Goal: Task Accomplishment & Management: Use online tool/utility

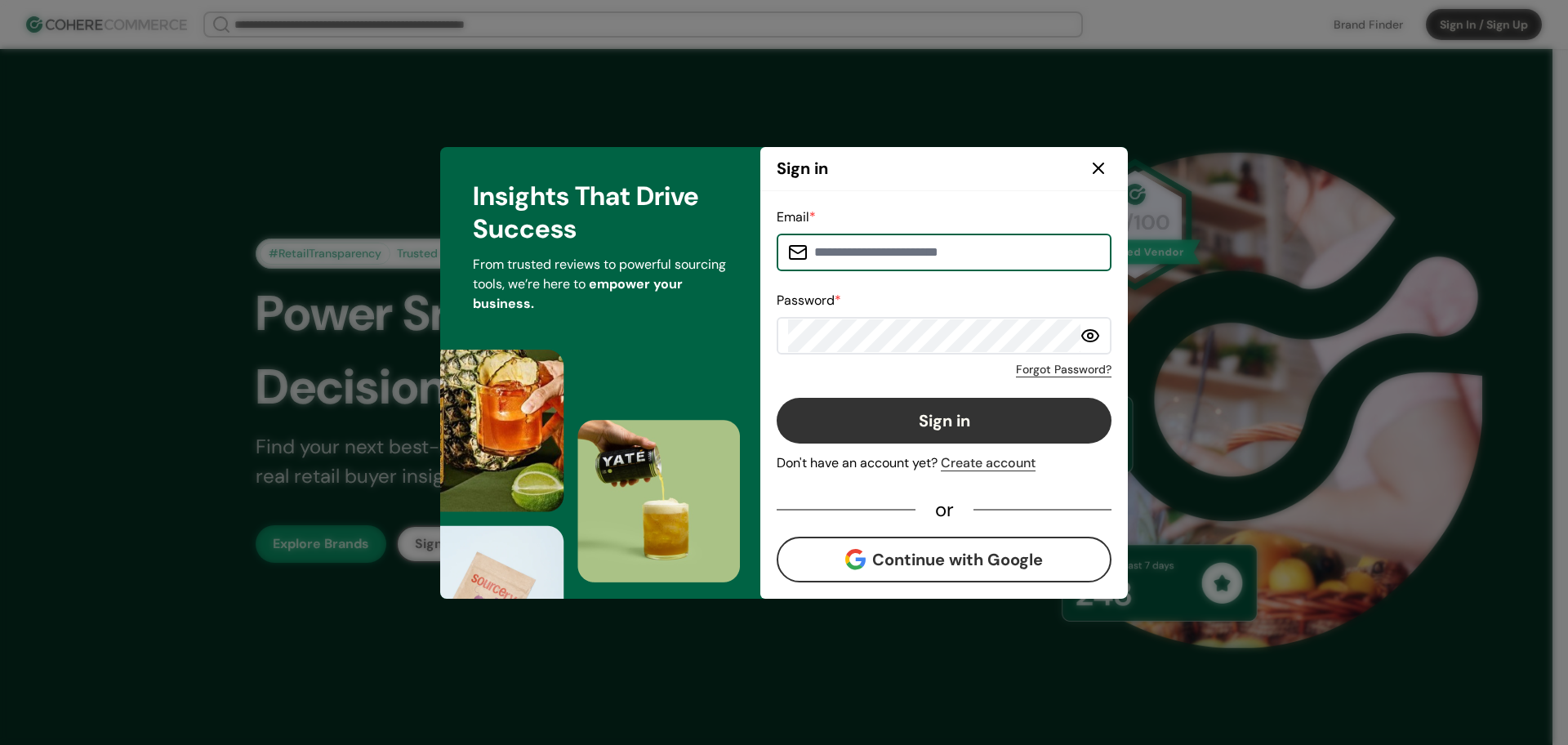
click at [841, 249] on input at bounding box center [954, 253] width 292 height 33
click at [816, 248] on input at bounding box center [954, 253] width 292 height 33
click at [862, 247] on input at bounding box center [954, 253] width 292 height 33
click at [1010, 257] on input at bounding box center [954, 253] width 292 height 33
click at [864, 255] on input at bounding box center [954, 253] width 292 height 33
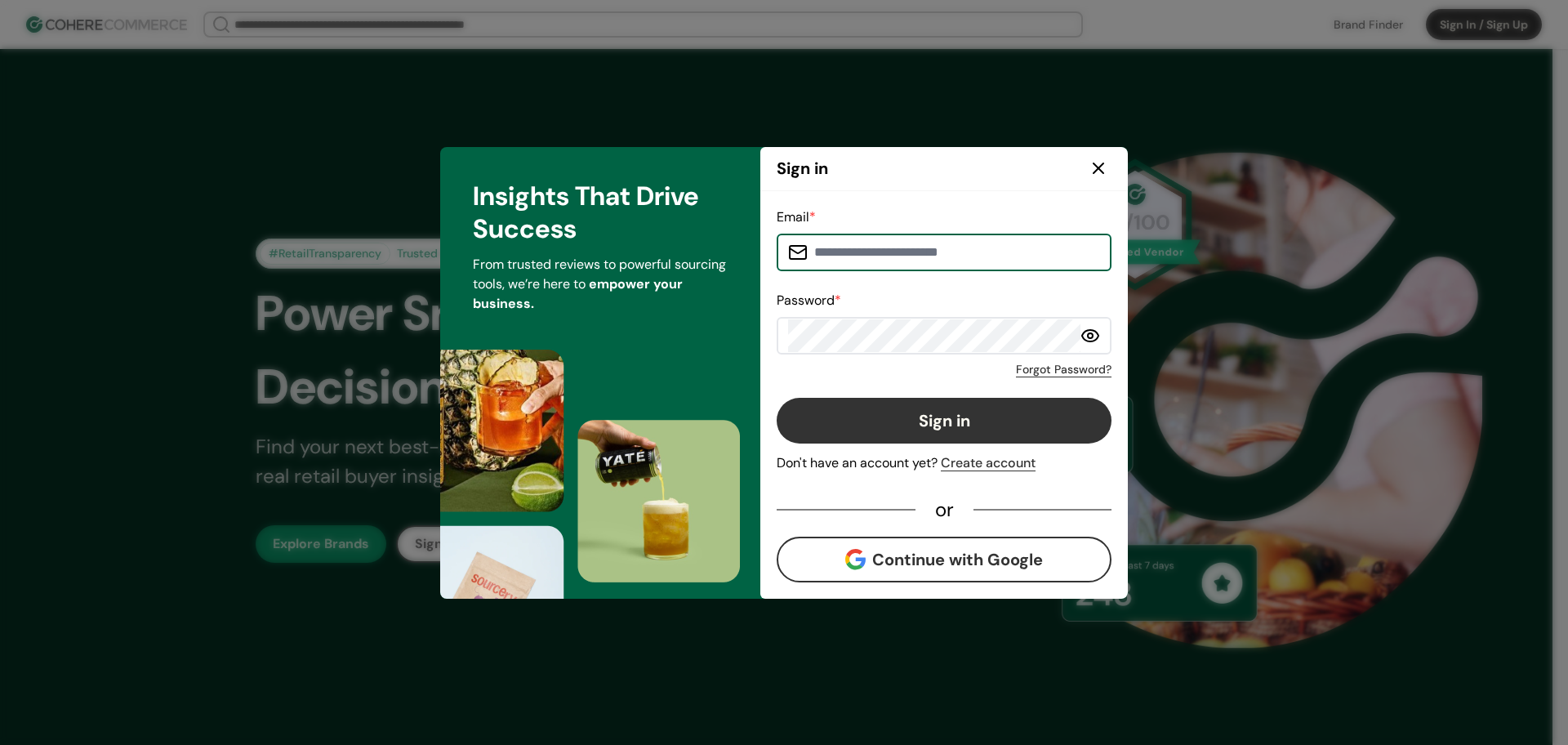
click at [826, 254] on input at bounding box center [954, 253] width 292 height 33
click at [898, 249] on input at bounding box center [954, 253] width 292 height 33
click at [853, 254] on input at bounding box center [954, 253] width 292 height 33
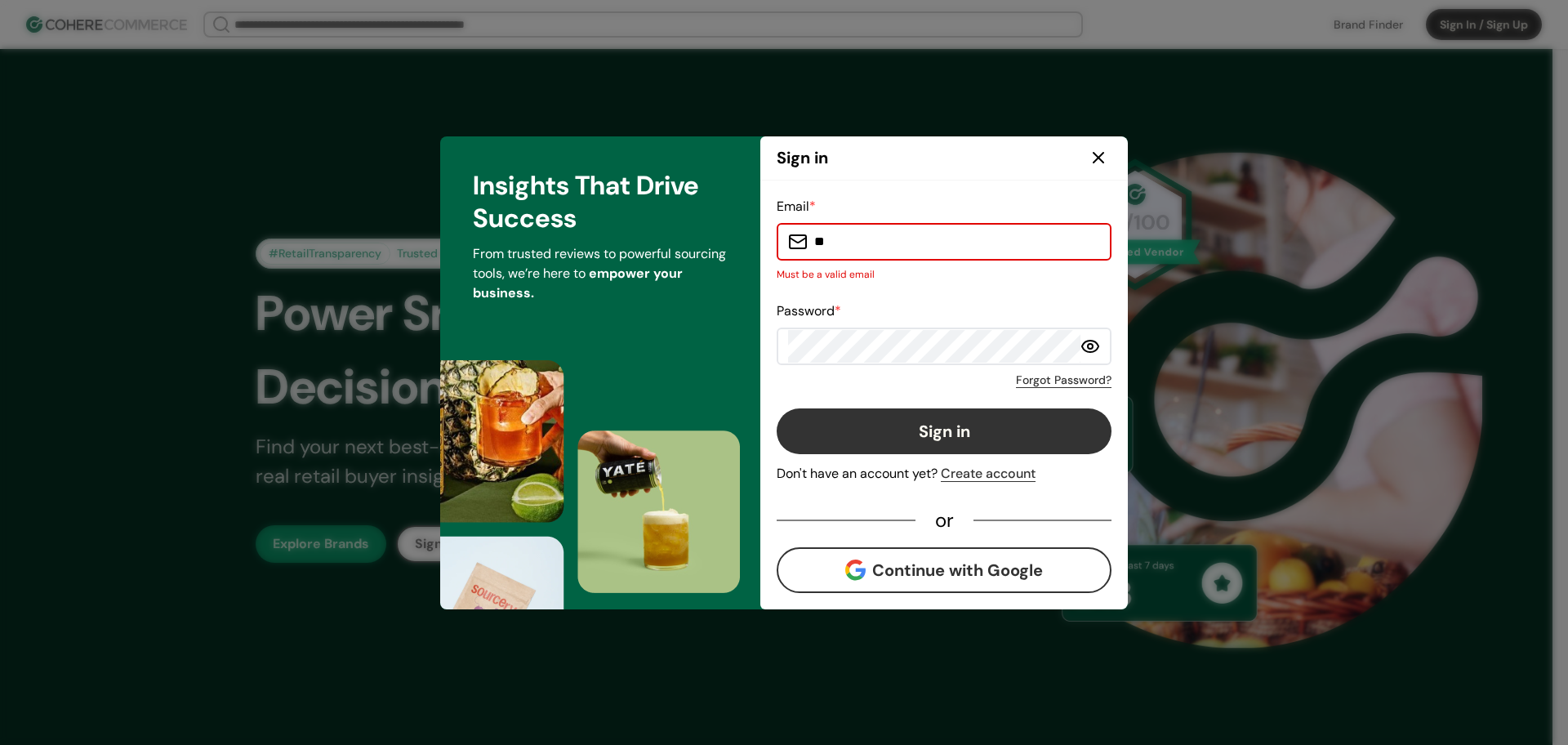
type input "*"
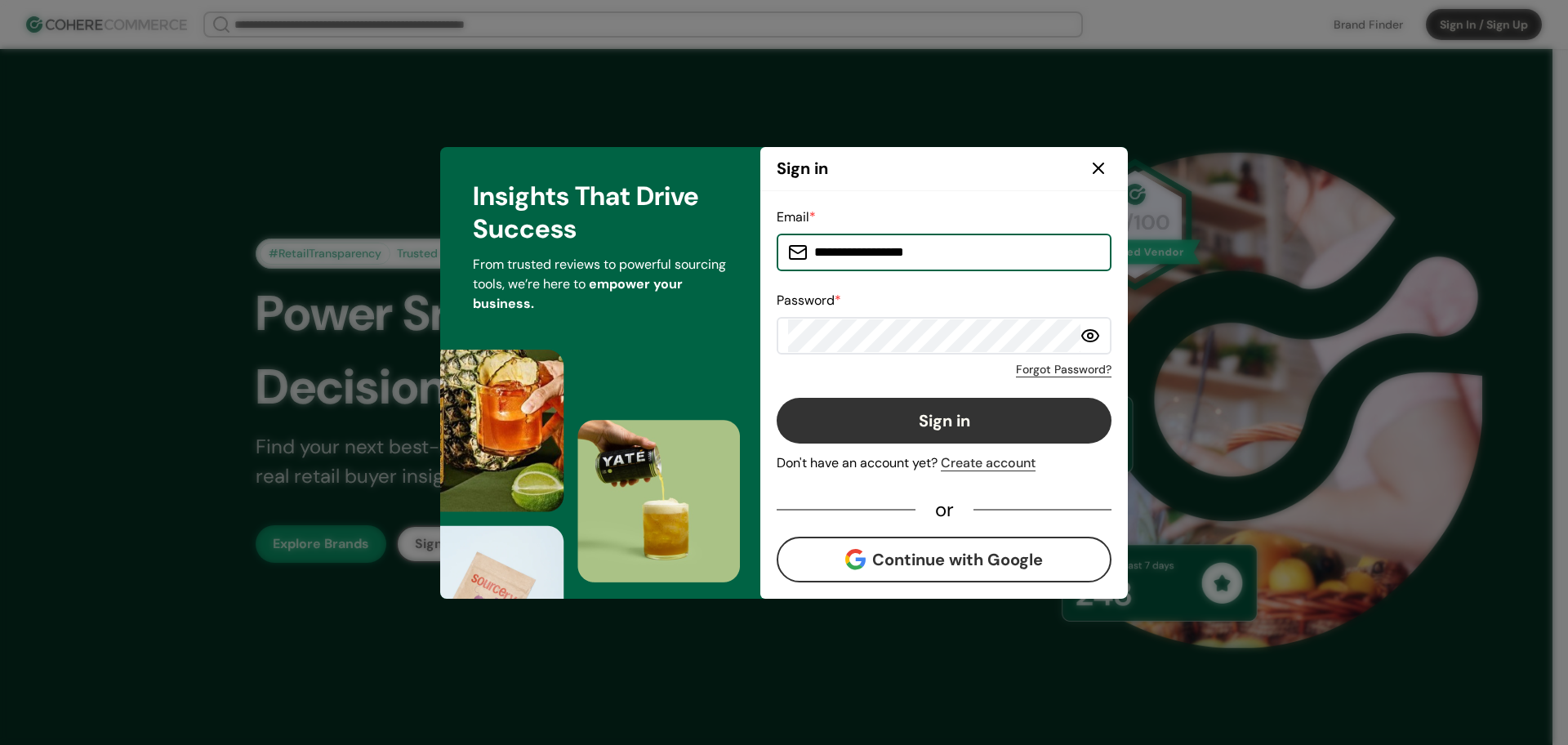
type input "**********"
click at [864, 418] on button "Sign in" at bounding box center [944, 421] width 335 height 46
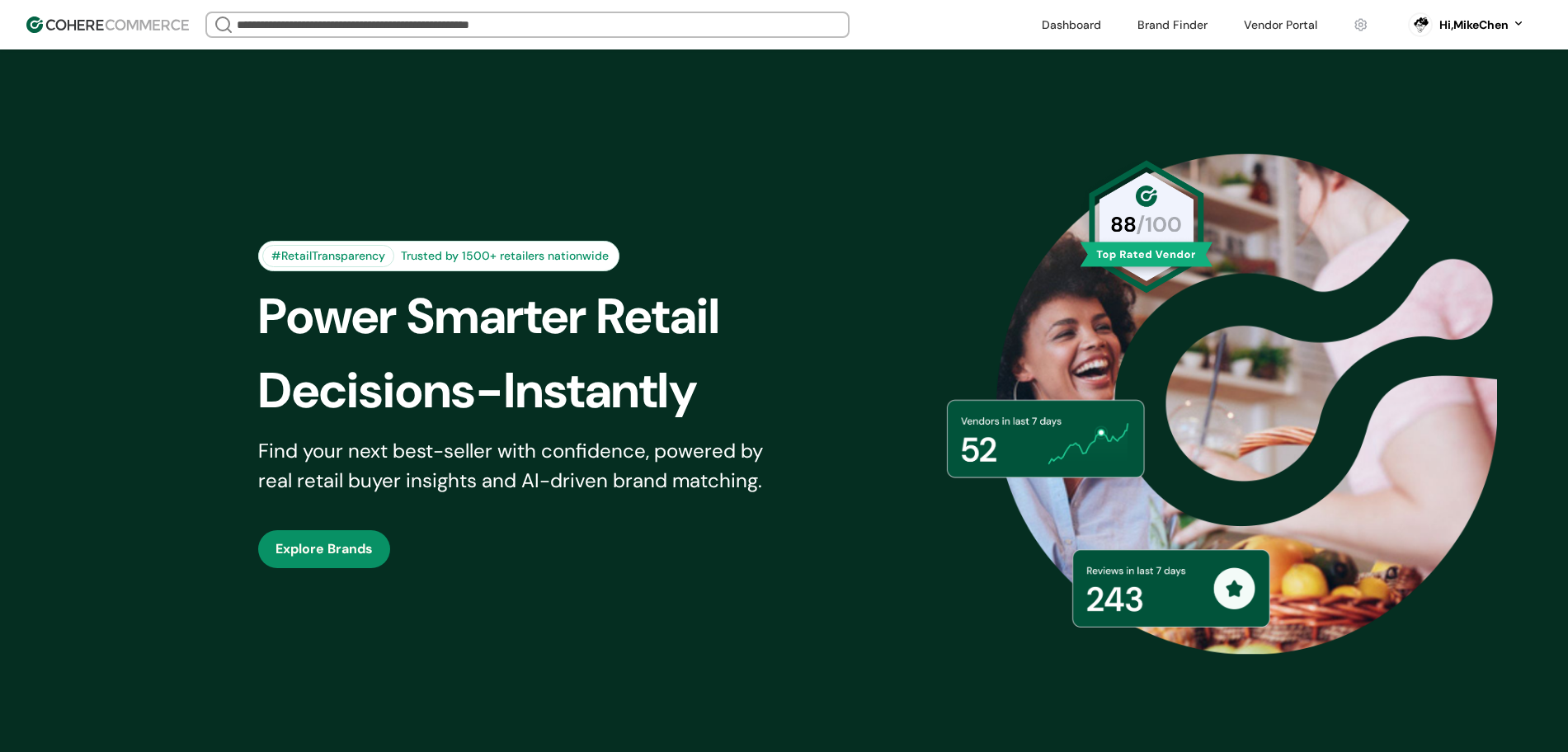
click at [1271, 28] on link at bounding box center [1281, 24] width 93 height 25
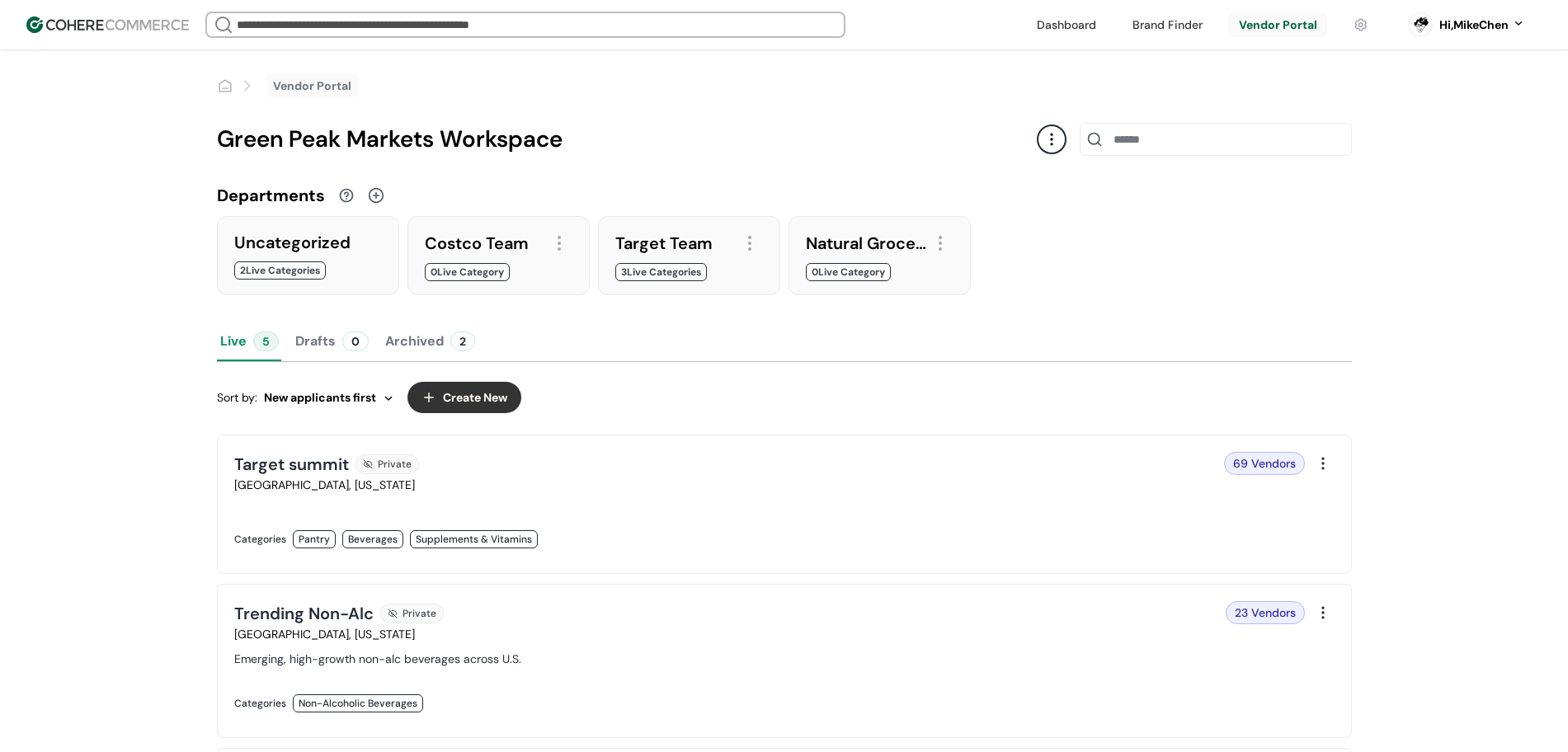
click at [1068, 136] on div "Green Peak Markets Workspace" at bounding box center [785, 138] width 1135 height 34
click at [1066, 136] on div "Green Peak Markets Workspace" at bounding box center [785, 138] width 1135 height 34
click at [1048, 137] on div at bounding box center [1052, 139] width 30 height 30
click at [1070, 184] on link "Edit public page" at bounding box center [1111, 181] width 89 height 17
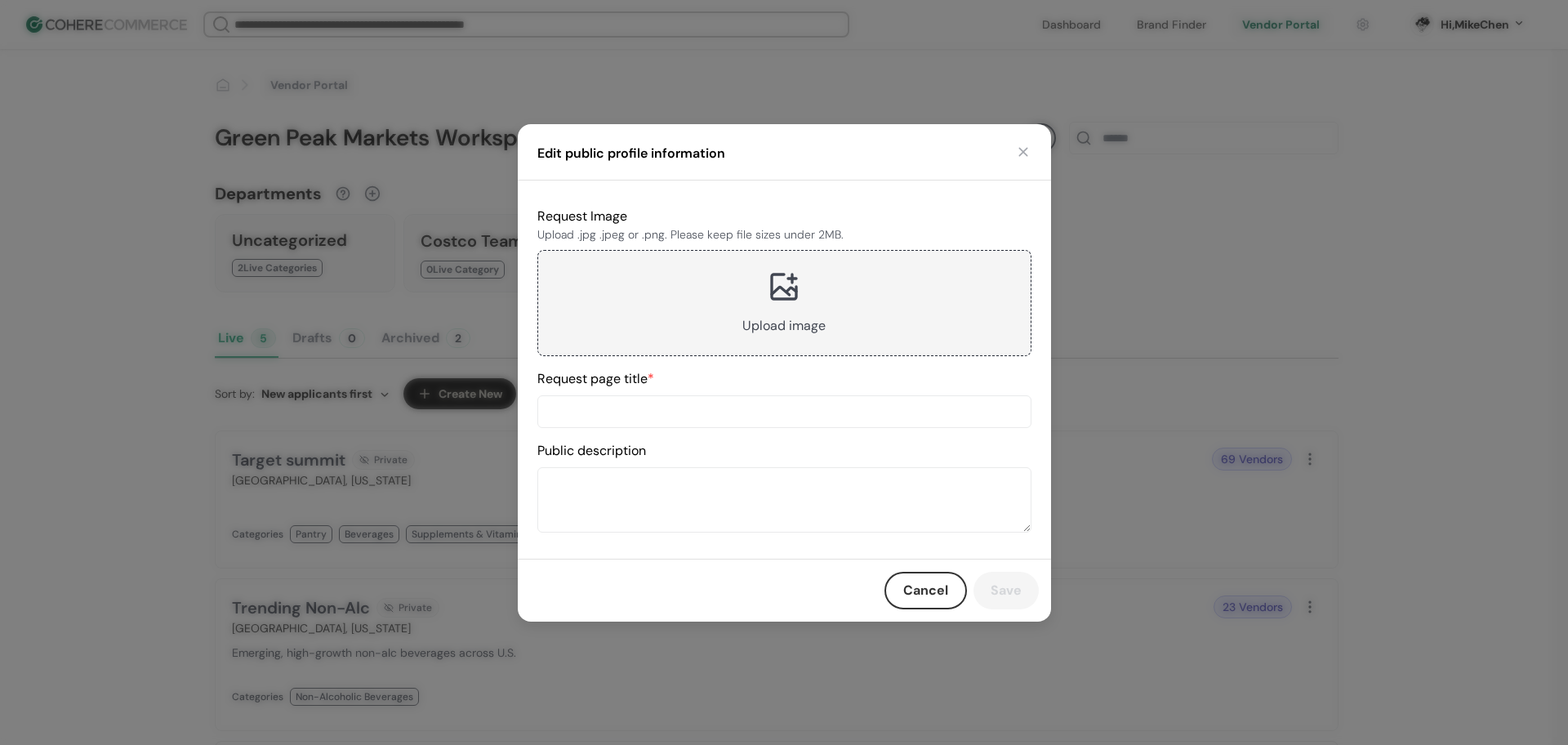
click at [925, 589] on button "Cancel" at bounding box center [926, 590] width 83 height 38
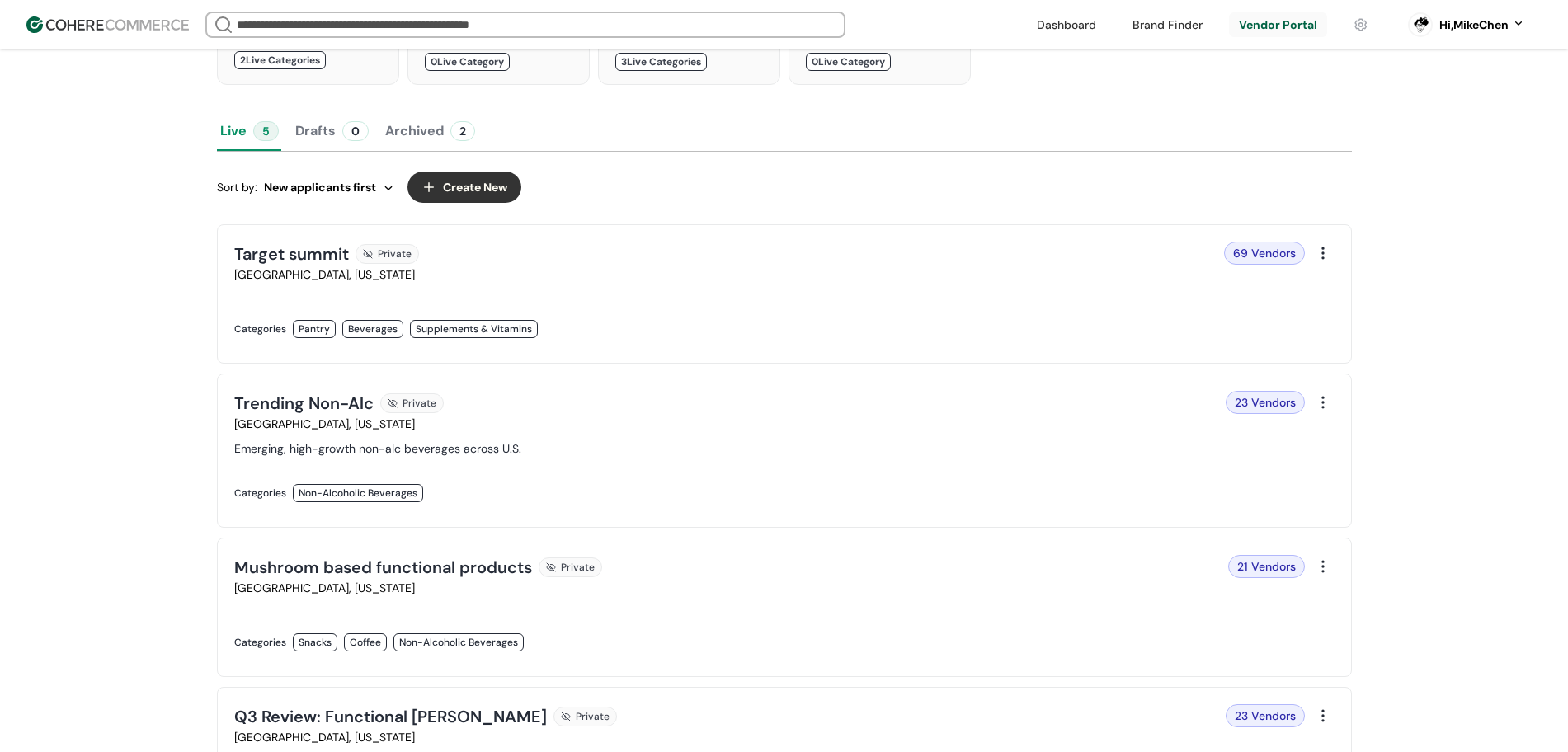
scroll to position [309, 0]
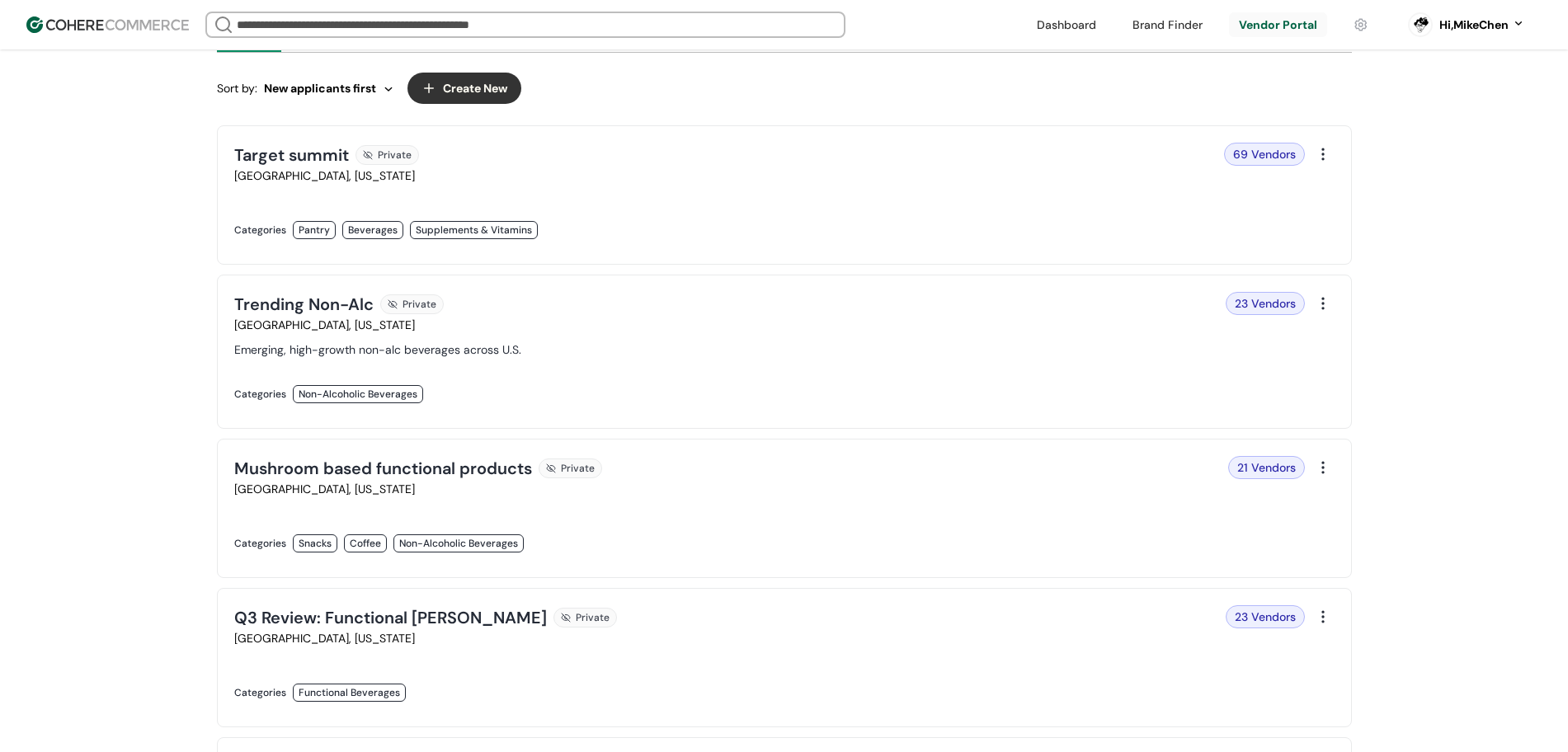
click at [749, 247] on link at bounding box center [504, 247] width 541 height 0
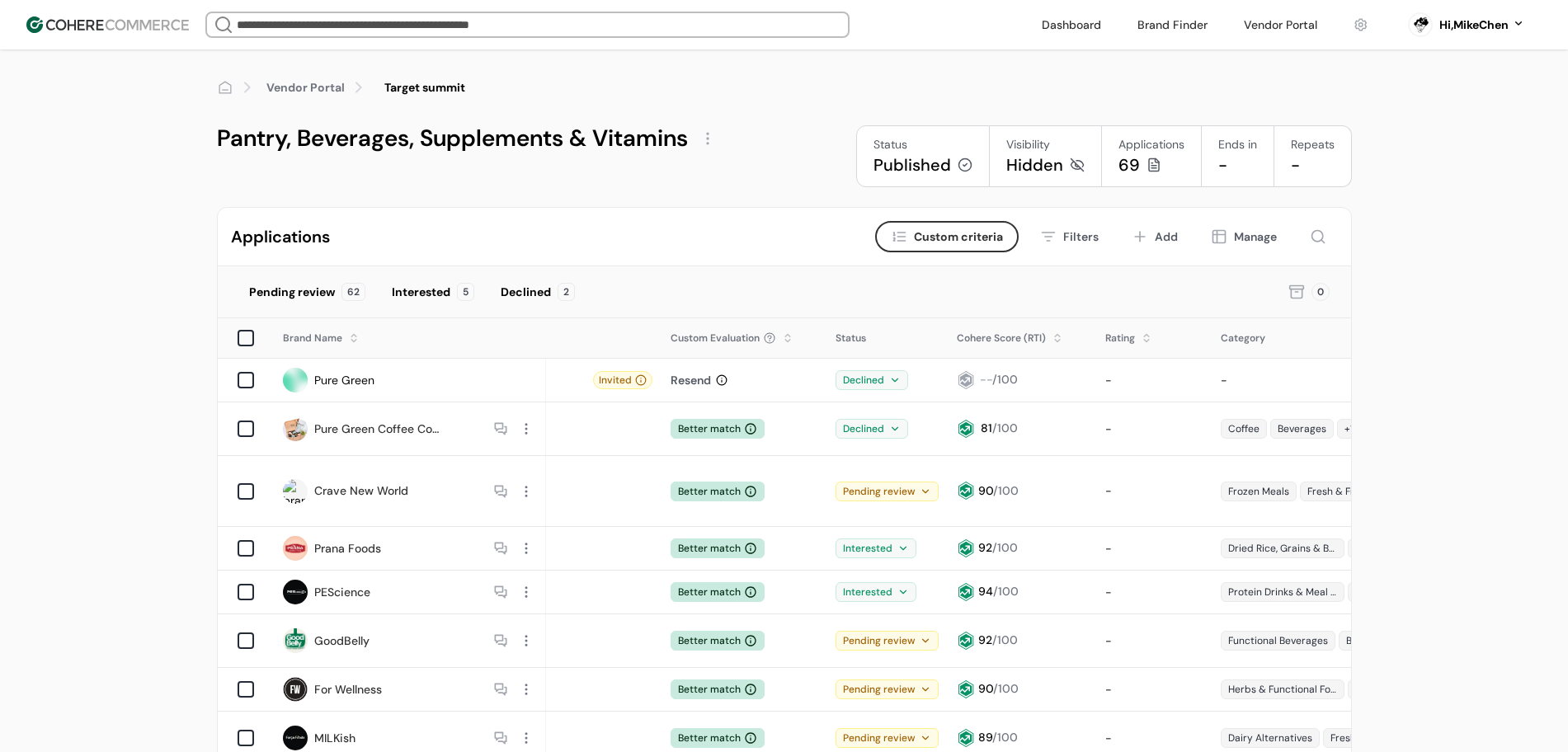
click at [126, 348] on div "Vendor Portal Target summit Pantry, Beverages, Supplements & Vitamins Status Pu…" at bounding box center [784, 752] width 1568 height 1407
click at [709, 138] on div at bounding box center [708, 138] width 26 height 26
click at [723, 188] on div "Edit" at bounding box center [747, 178] width 99 height 33
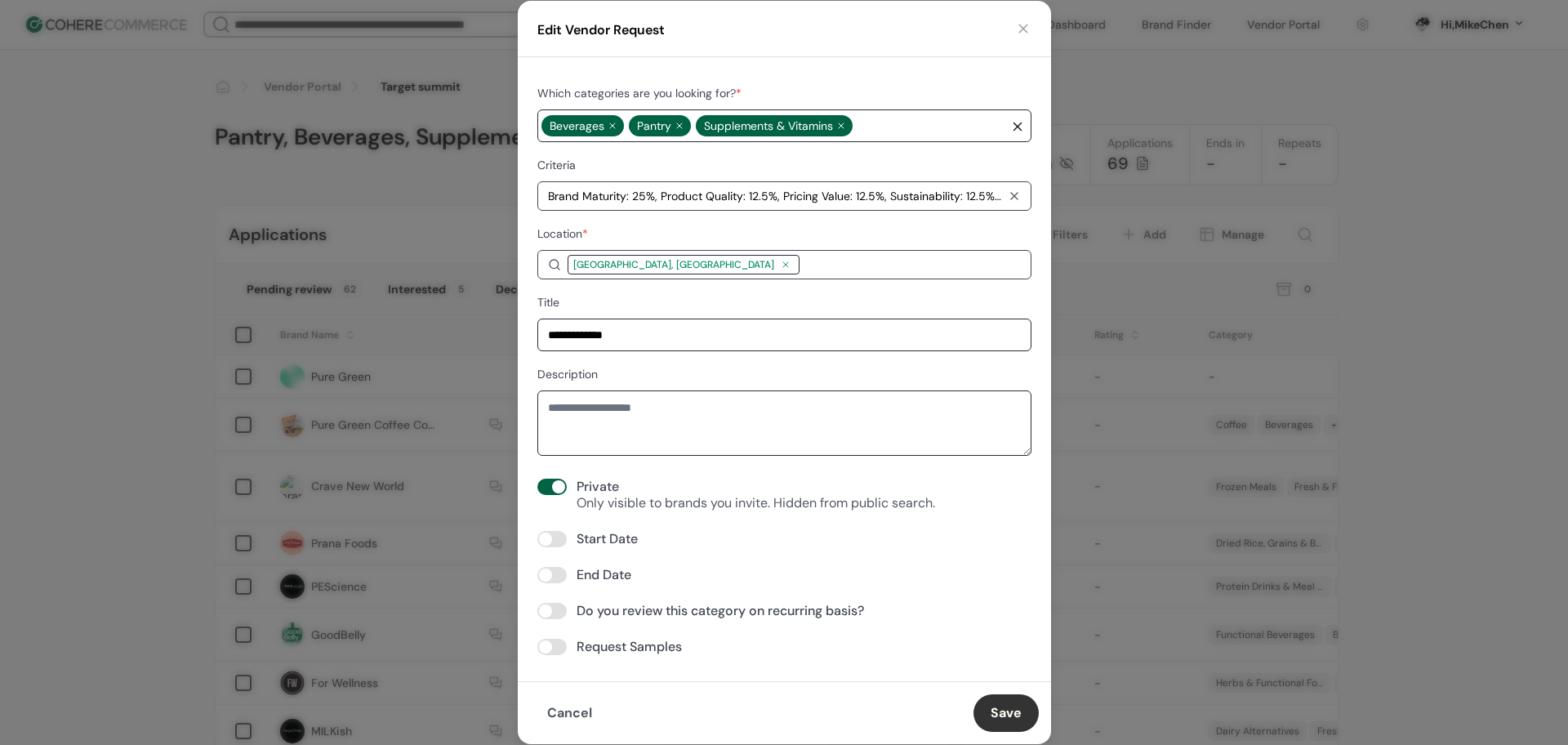
click at [555, 581] on span at bounding box center [552, 575] width 29 height 17
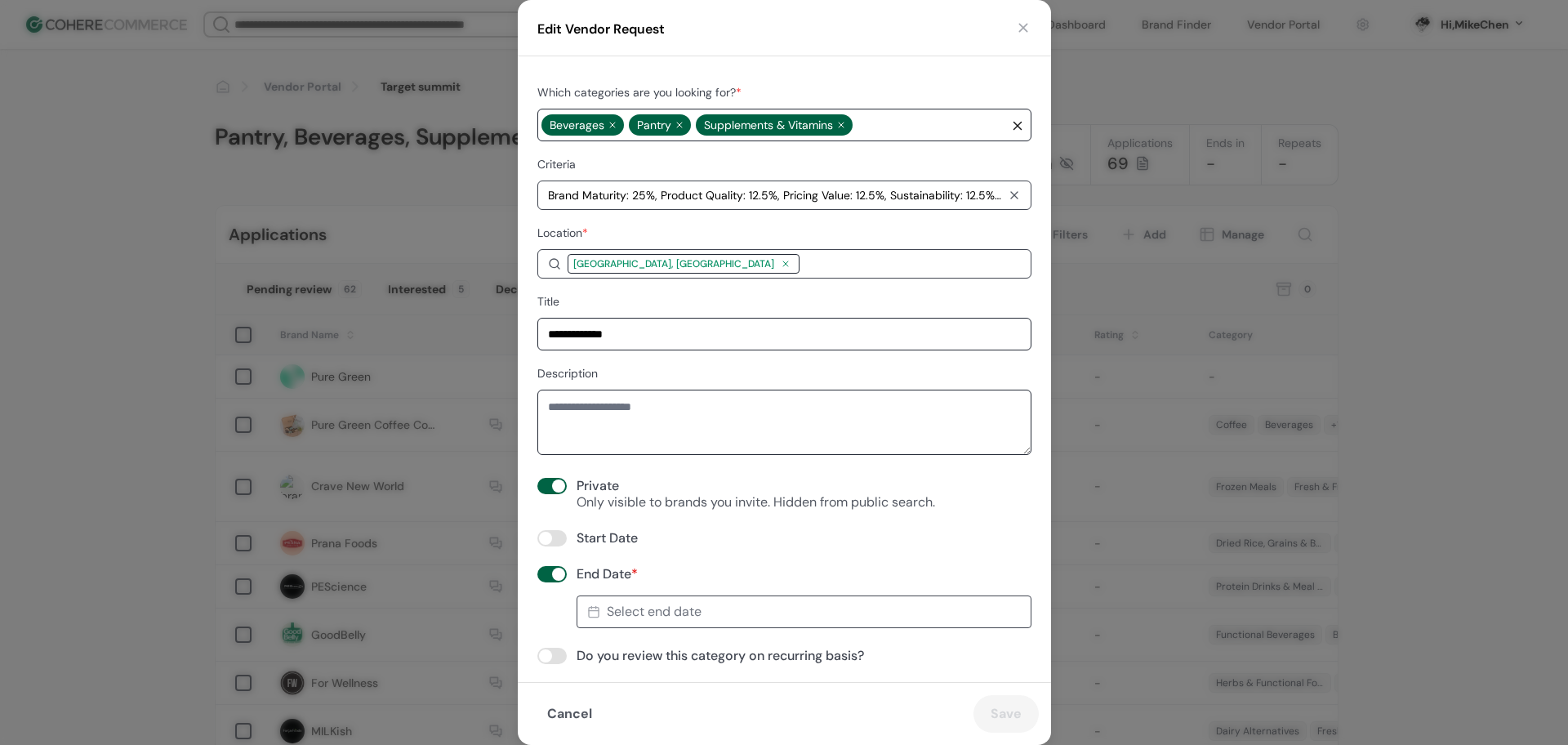
click at [709, 602] on div "Select end date" at bounding box center [804, 612] width 447 height 26
click at [770, 559] on div "30" at bounding box center [765, 559] width 29 height 29
click at [1022, 714] on button "Save" at bounding box center [1006, 714] width 65 height 38
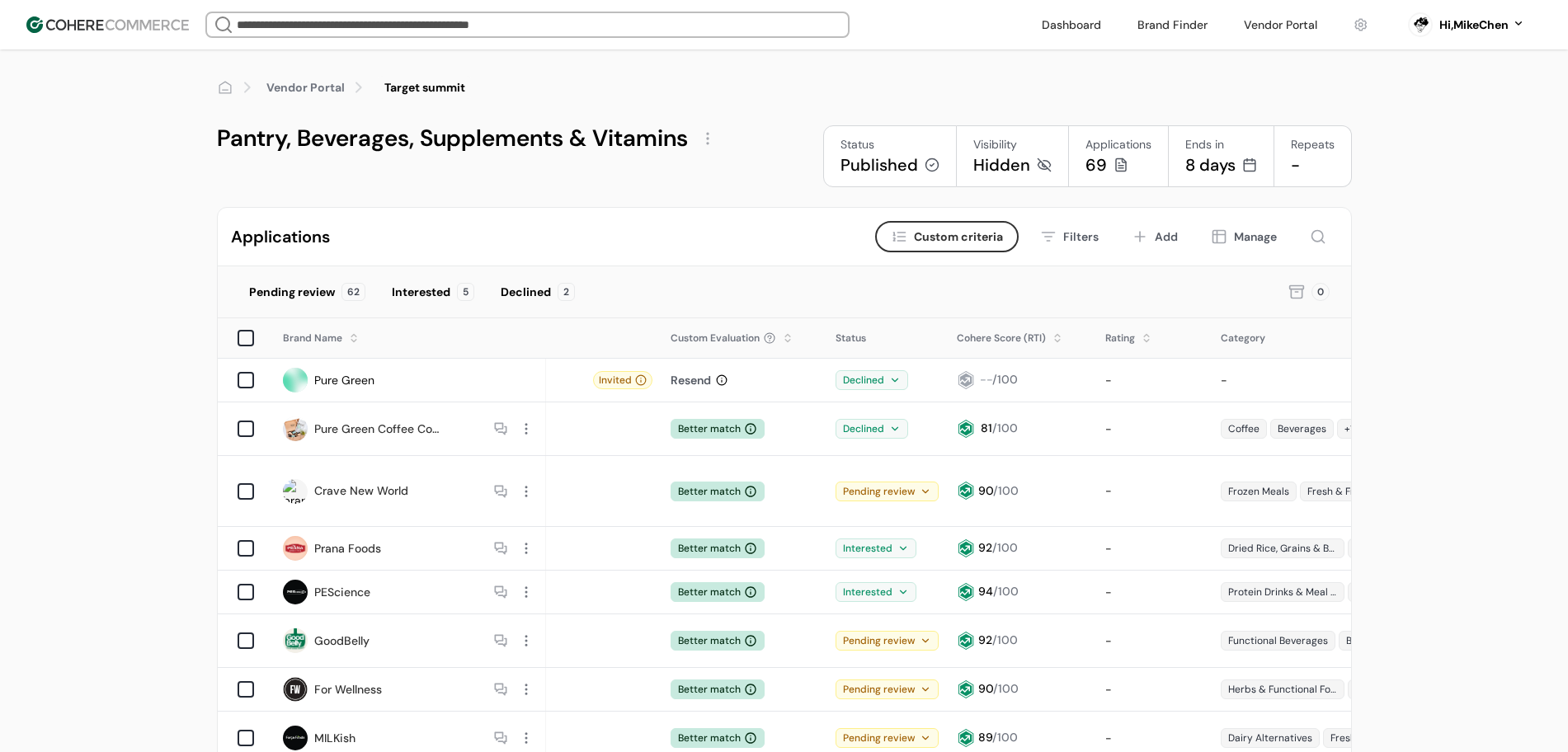
click at [712, 144] on div at bounding box center [708, 138] width 26 height 26
click at [737, 178] on link "Edit" at bounding box center [736, 178] width 22 height 17
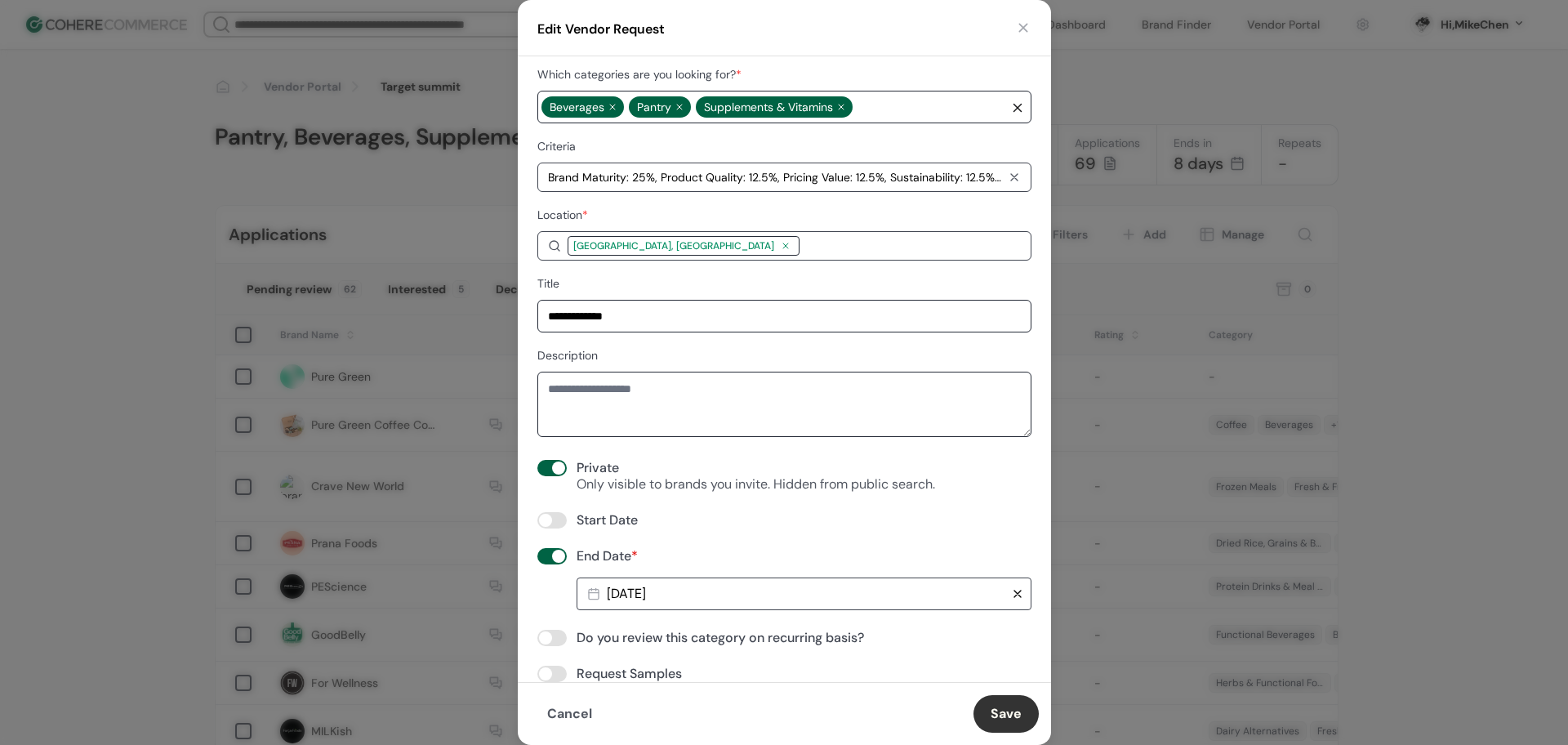
scroll to position [44, 0]
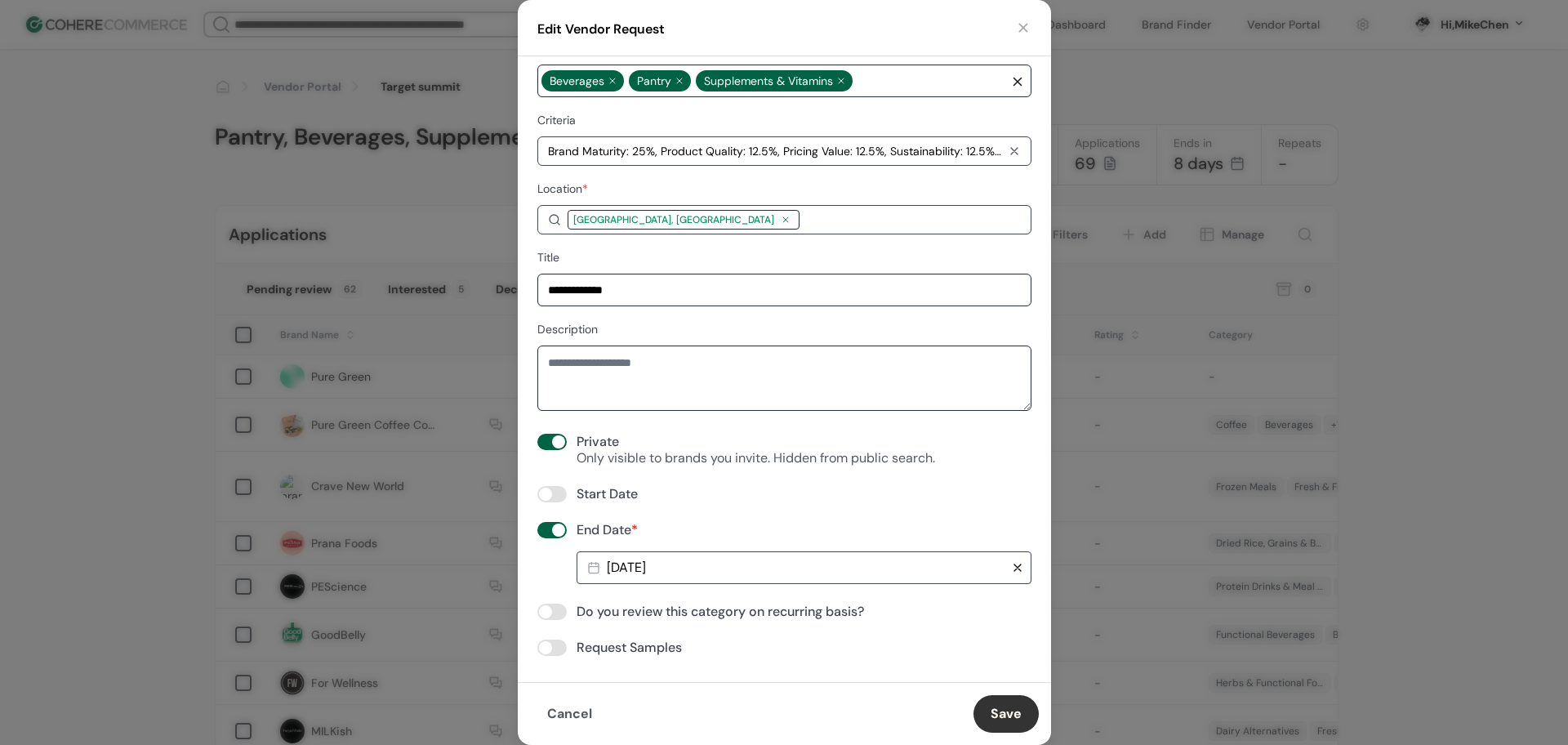
click at [565, 533] on span at bounding box center [552, 531] width 29 height 17
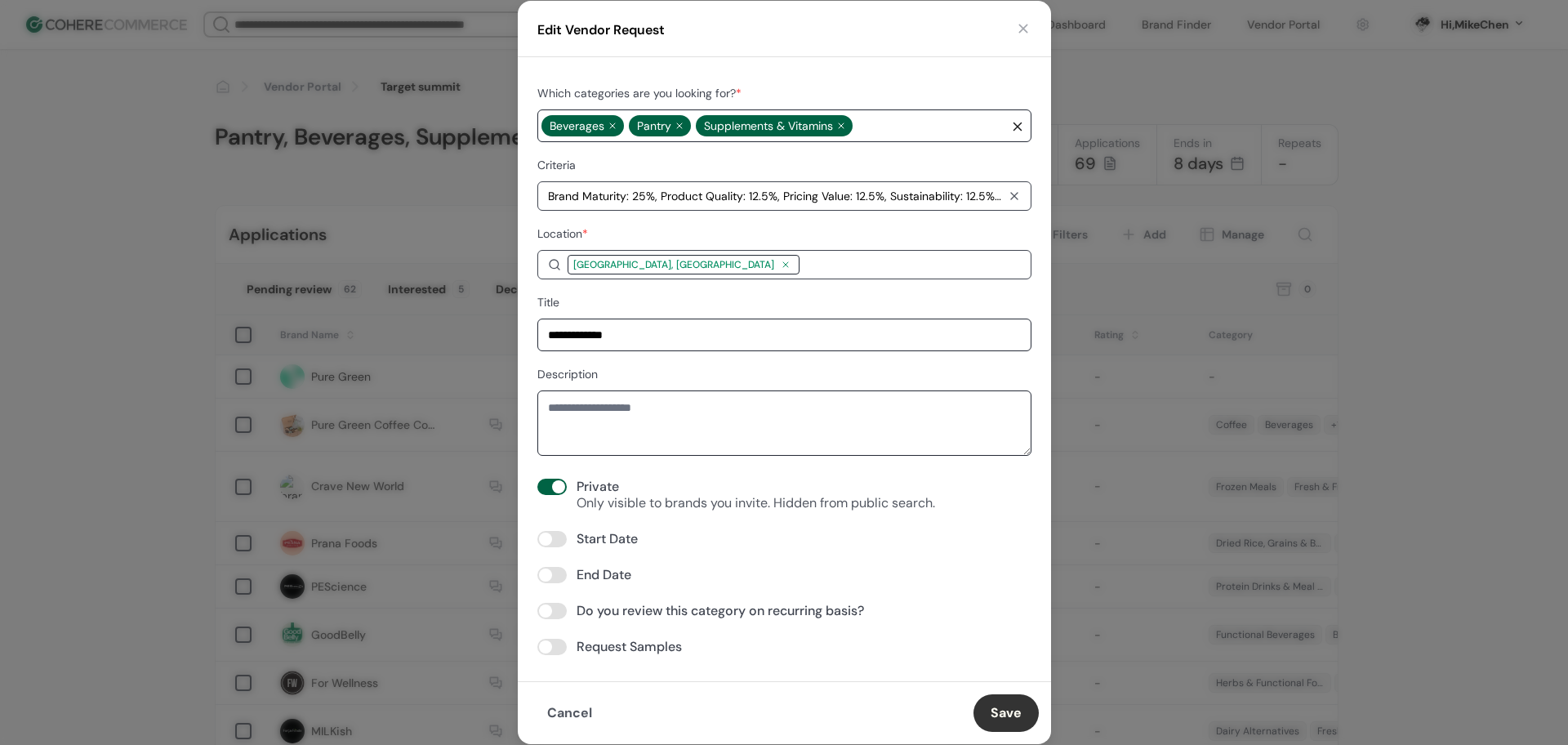
scroll to position [0, 0]
click at [1024, 707] on button "Save" at bounding box center [1006, 713] width 65 height 38
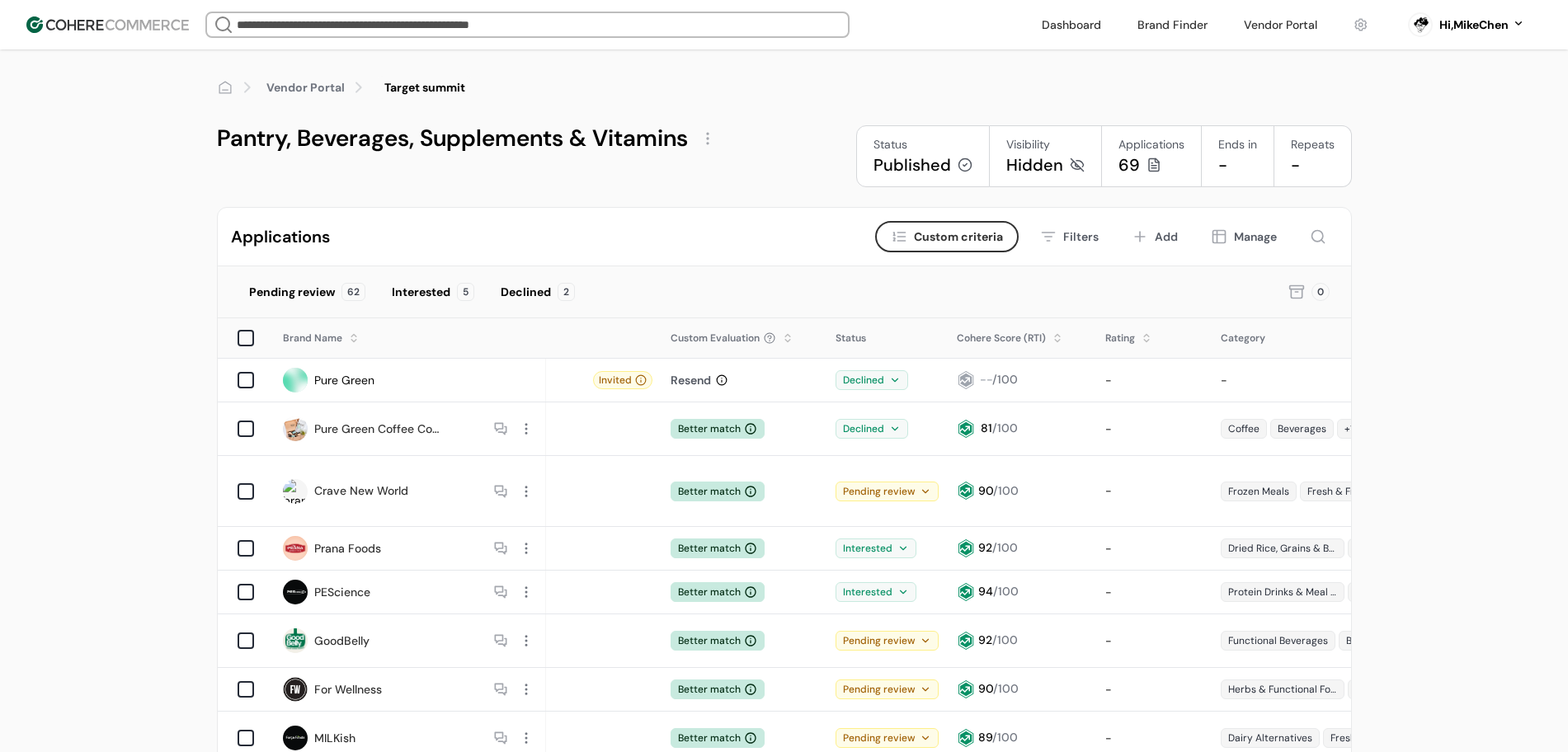
click at [704, 139] on div at bounding box center [708, 138] width 26 height 26
click at [623, 289] on div "Pending review 62 Interested 5 Declined 2" at bounding box center [752, 292] width 1029 height 32
click at [705, 138] on div at bounding box center [708, 138] width 26 height 26
click at [746, 175] on link "Edit" at bounding box center [736, 178] width 22 height 17
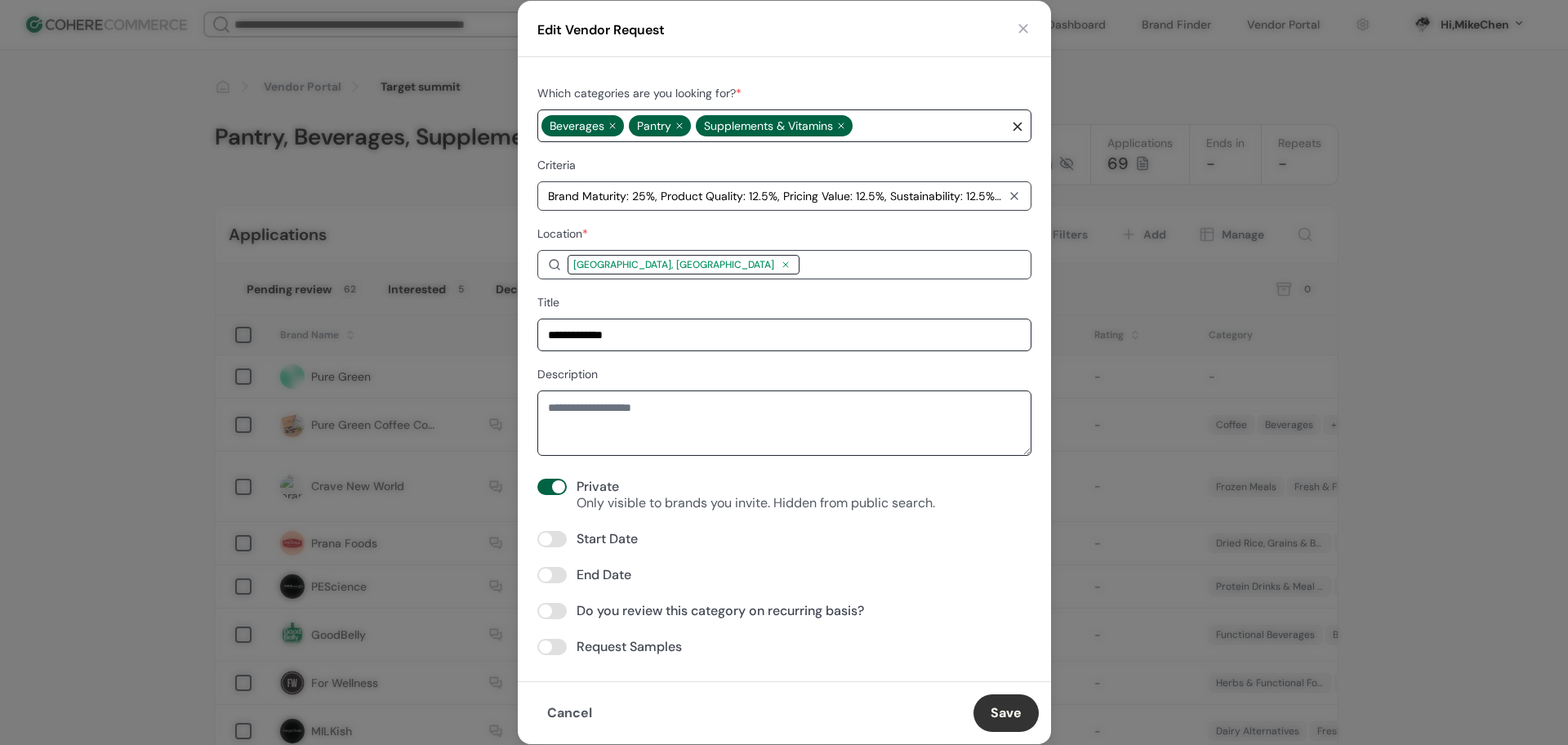
click at [544, 569] on span at bounding box center [545, 575] width 13 height 13
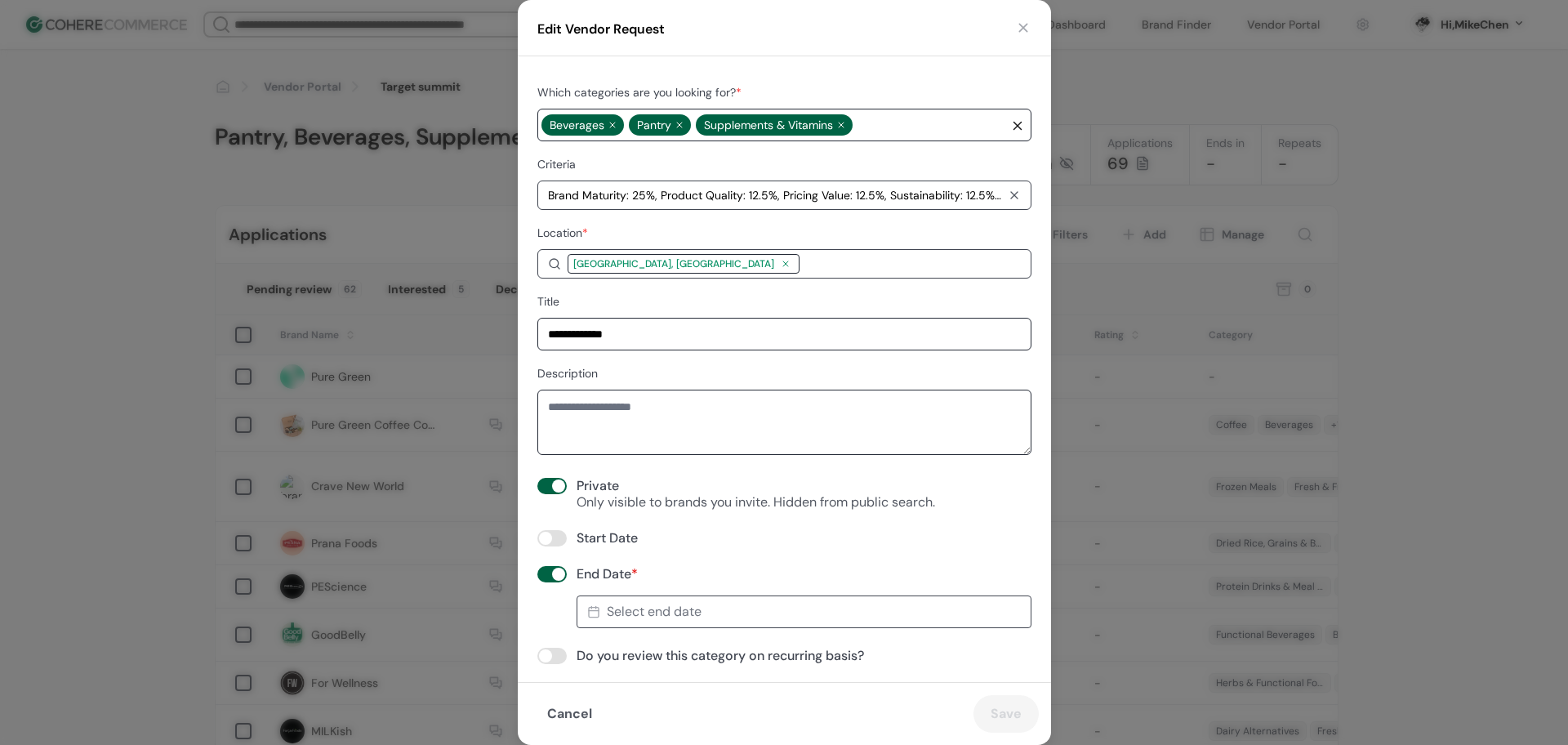
click at [656, 616] on span "Select end date" at bounding box center [654, 612] width 95 height 17
click at [750, 551] on div "30" at bounding box center [765, 559] width 29 height 29
click at [1003, 719] on button "Save" at bounding box center [1006, 714] width 65 height 38
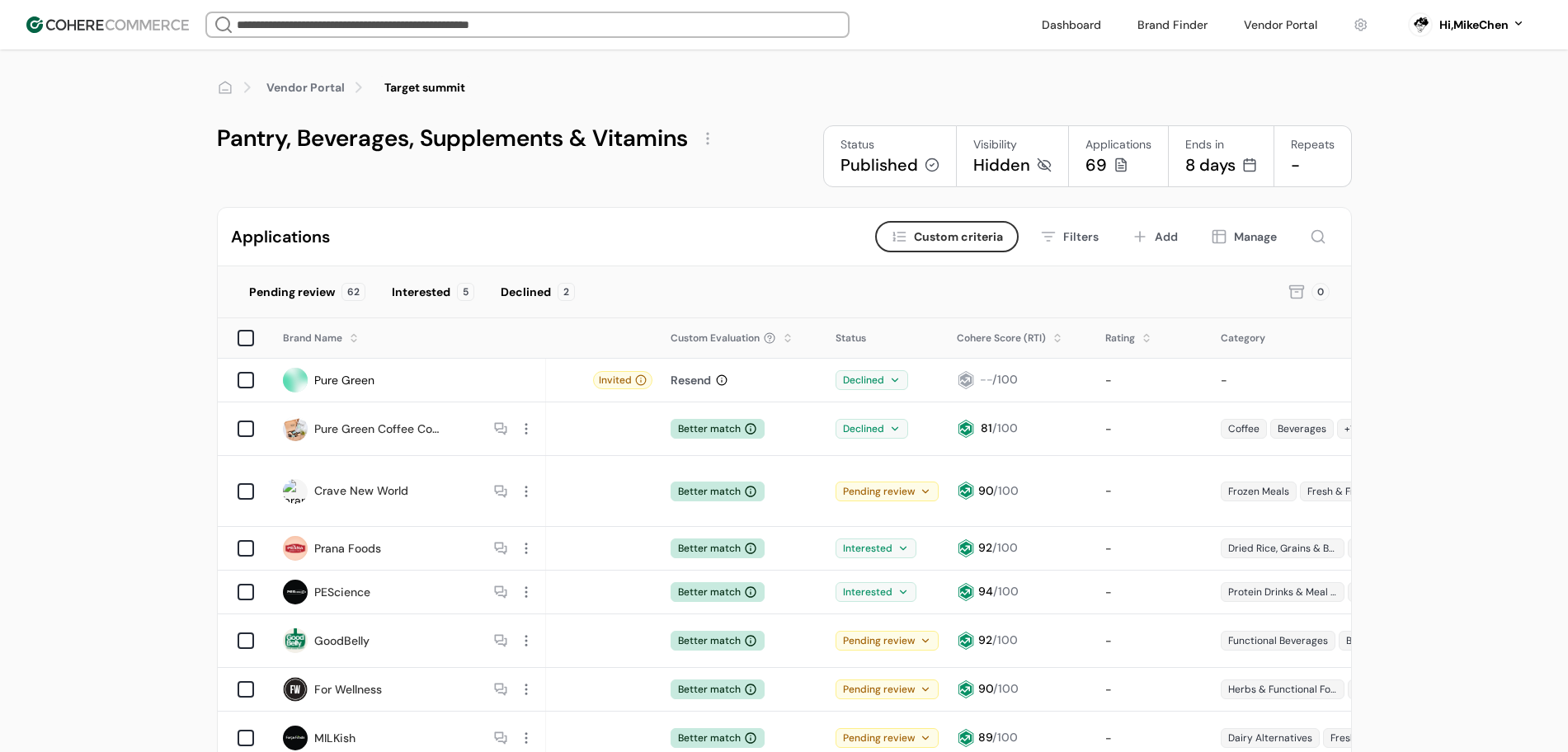
click at [766, 175] on div "Pantry, Beverages, Supplements & Vitamins Status Published Visibility Hidden Ap…" at bounding box center [785, 156] width 1135 height 62
click at [697, 145] on div at bounding box center [708, 138] width 26 height 26
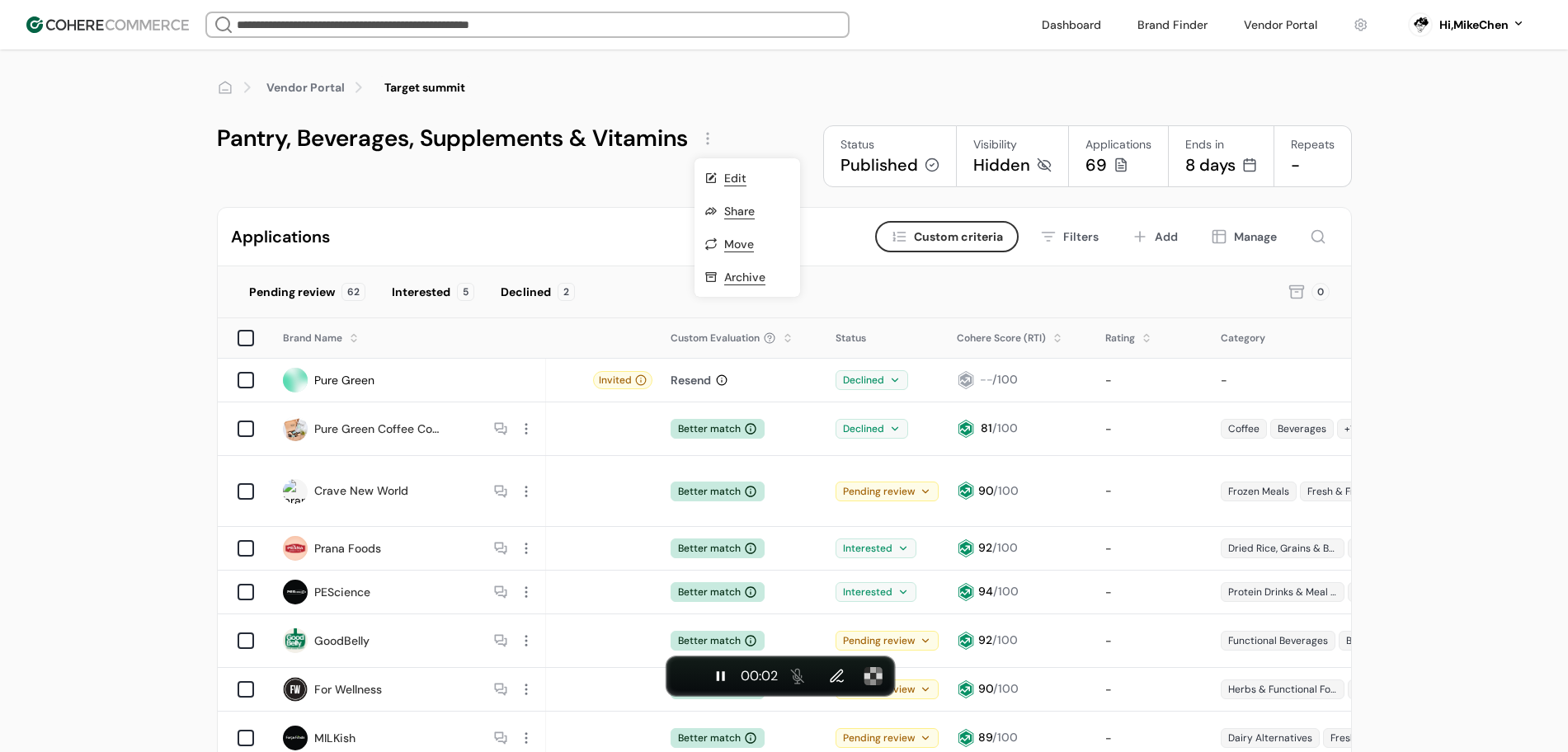
click at [731, 174] on link "Edit" at bounding box center [736, 178] width 22 height 17
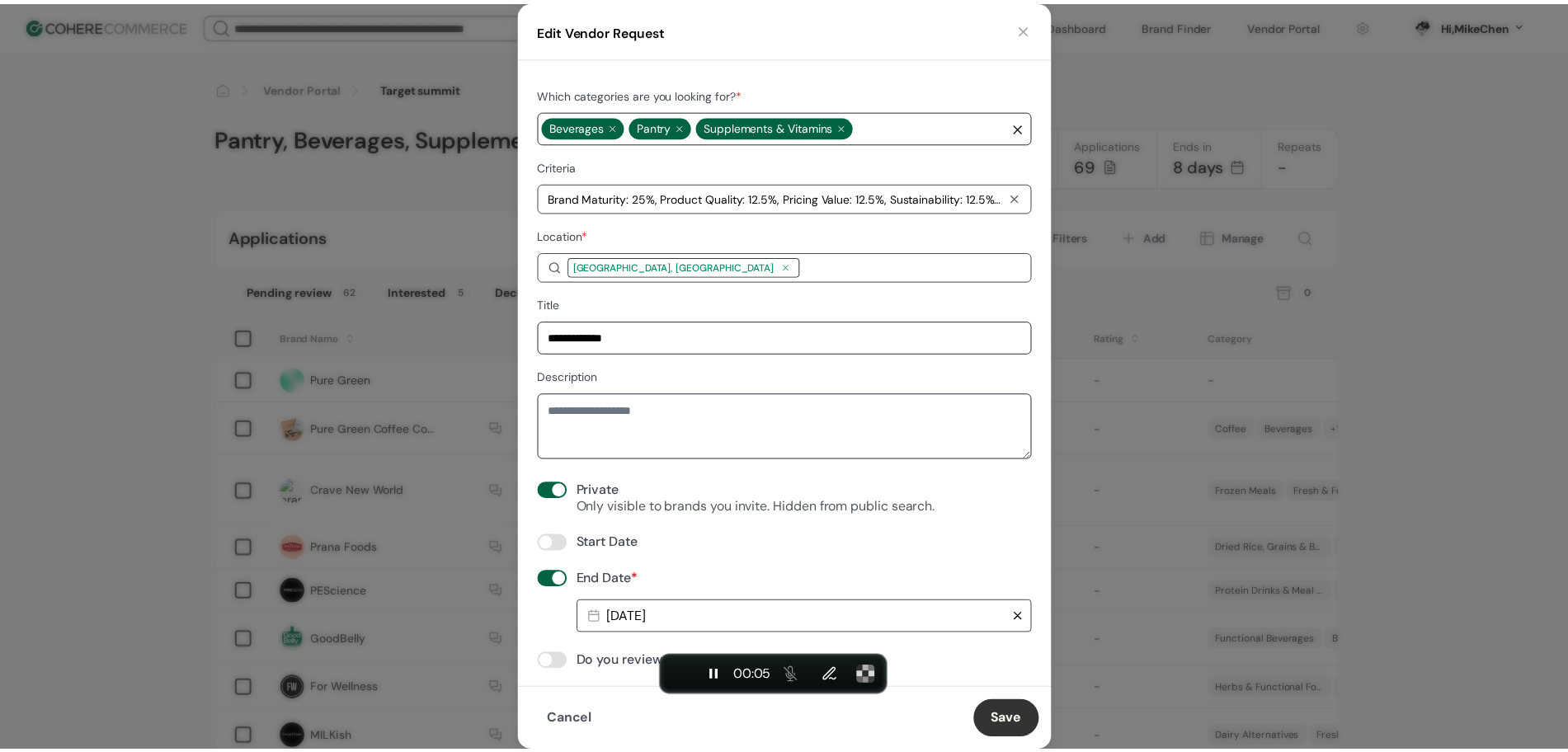
scroll to position [45, 0]
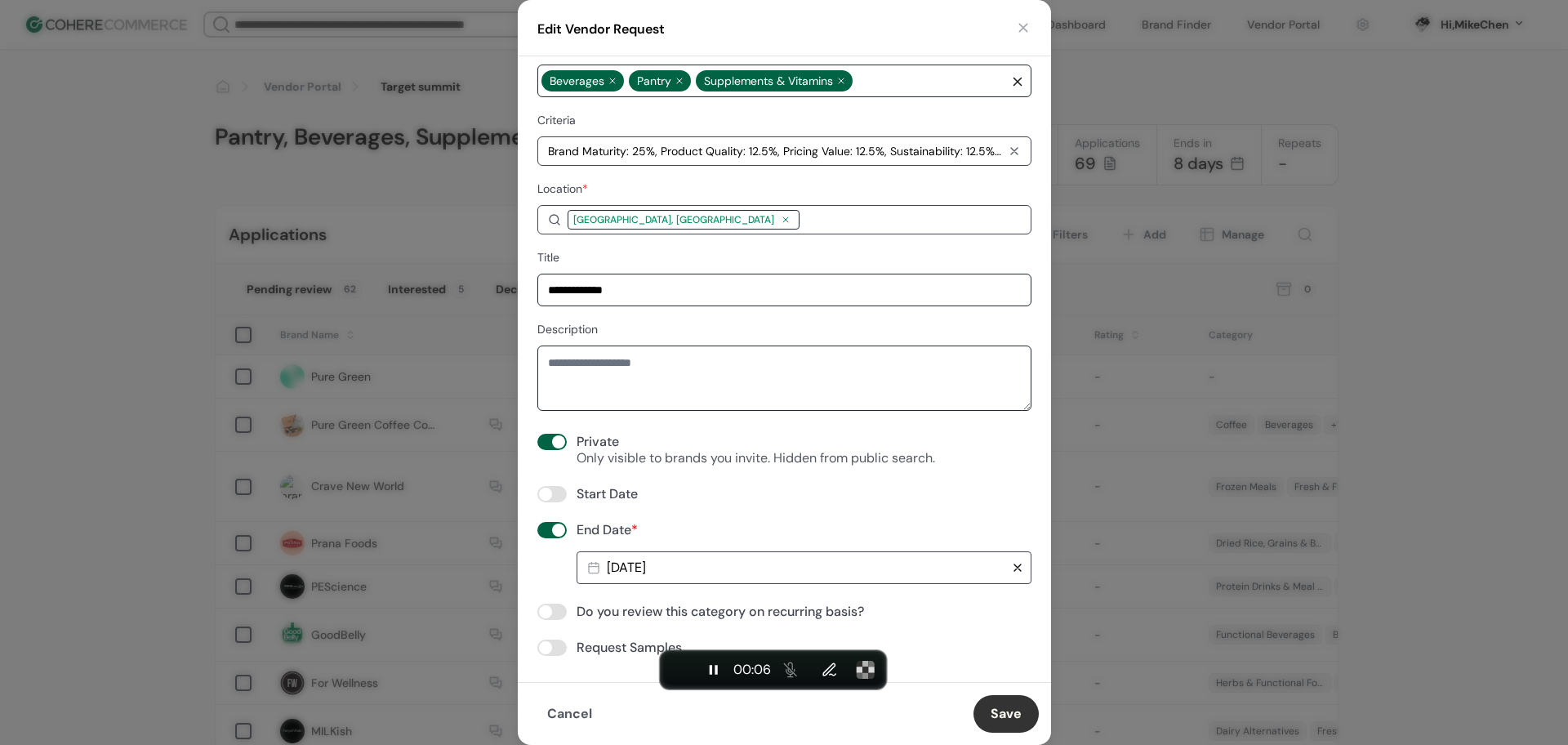
drag, startPoint x: 735, startPoint y: 573, endPoint x: 727, endPoint y: 544, distance: 30.1
click at [735, 574] on div "2025-09-30" at bounding box center [787, 567] width 414 height 26
click at [732, 508] on div "29" at bounding box center [734, 515] width 29 height 29
click at [690, 672] on button "End recording" at bounding box center [680, 670] width 29 height 29
click at [646, 567] on span "2025-09-29" at bounding box center [626, 567] width 40 height 17
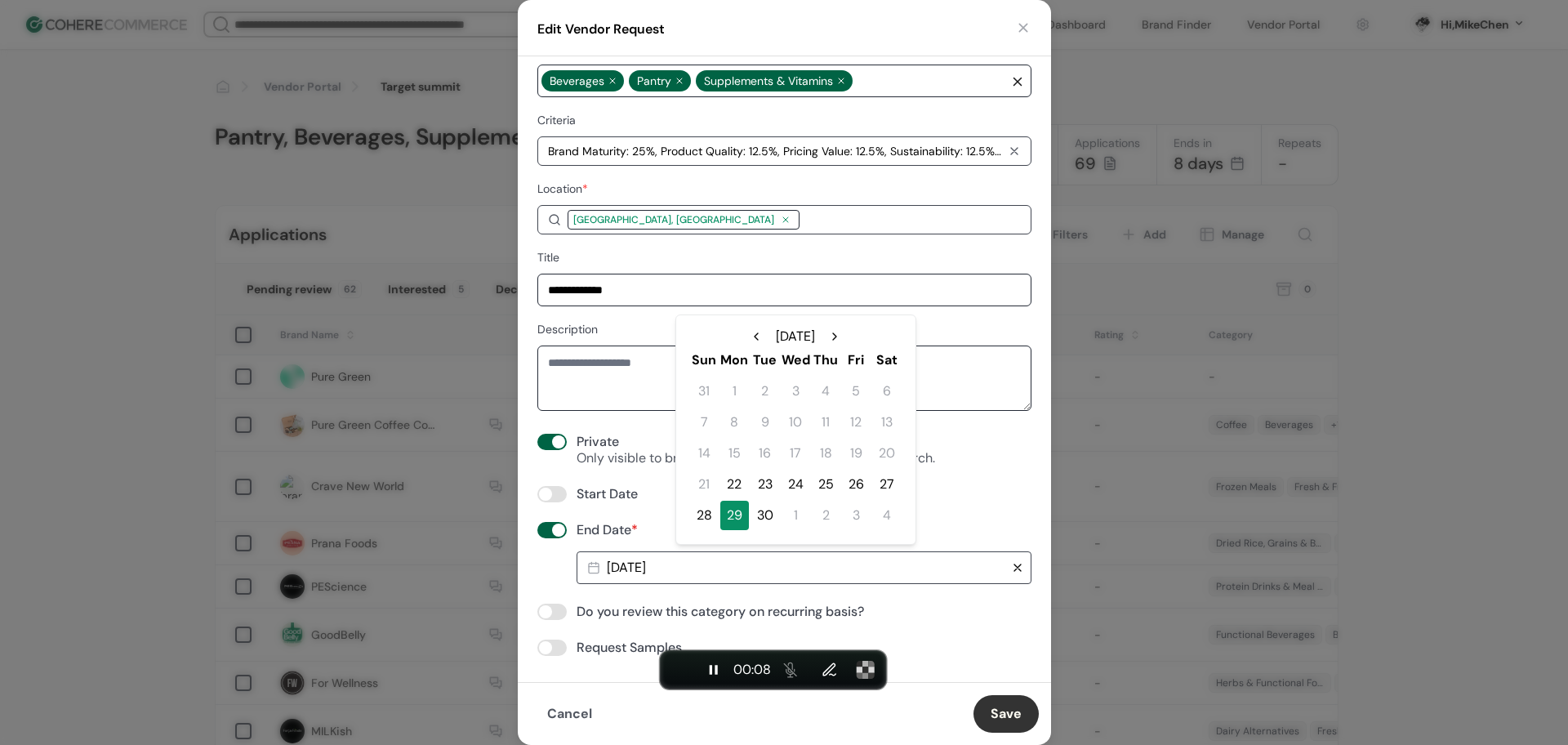
click at [705, 511] on div "28" at bounding box center [704, 515] width 29 height 29
click at [1011, 719] on button "Save" at bounding box center [1006, 714] width 65 height 38
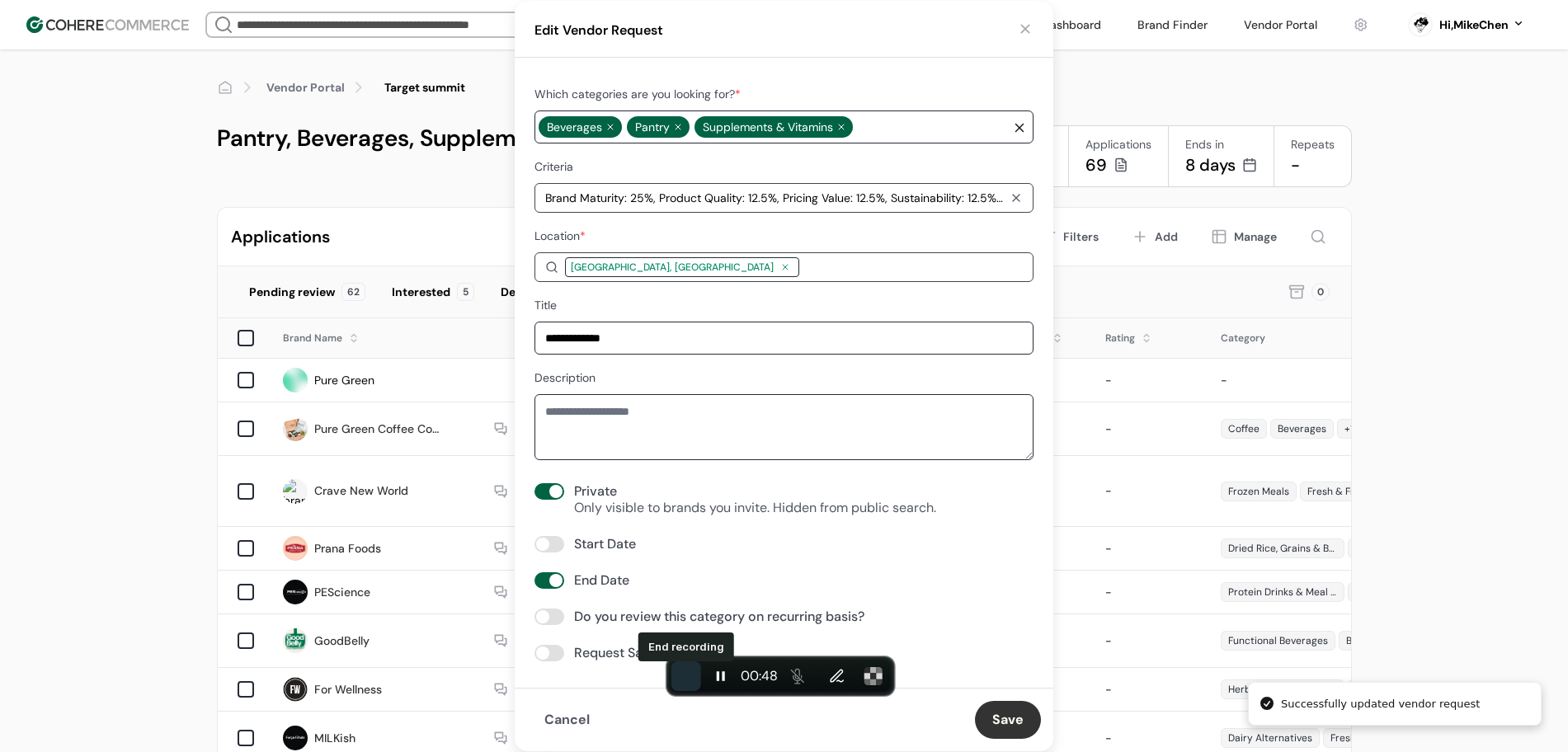
scroll to position [0, 0]
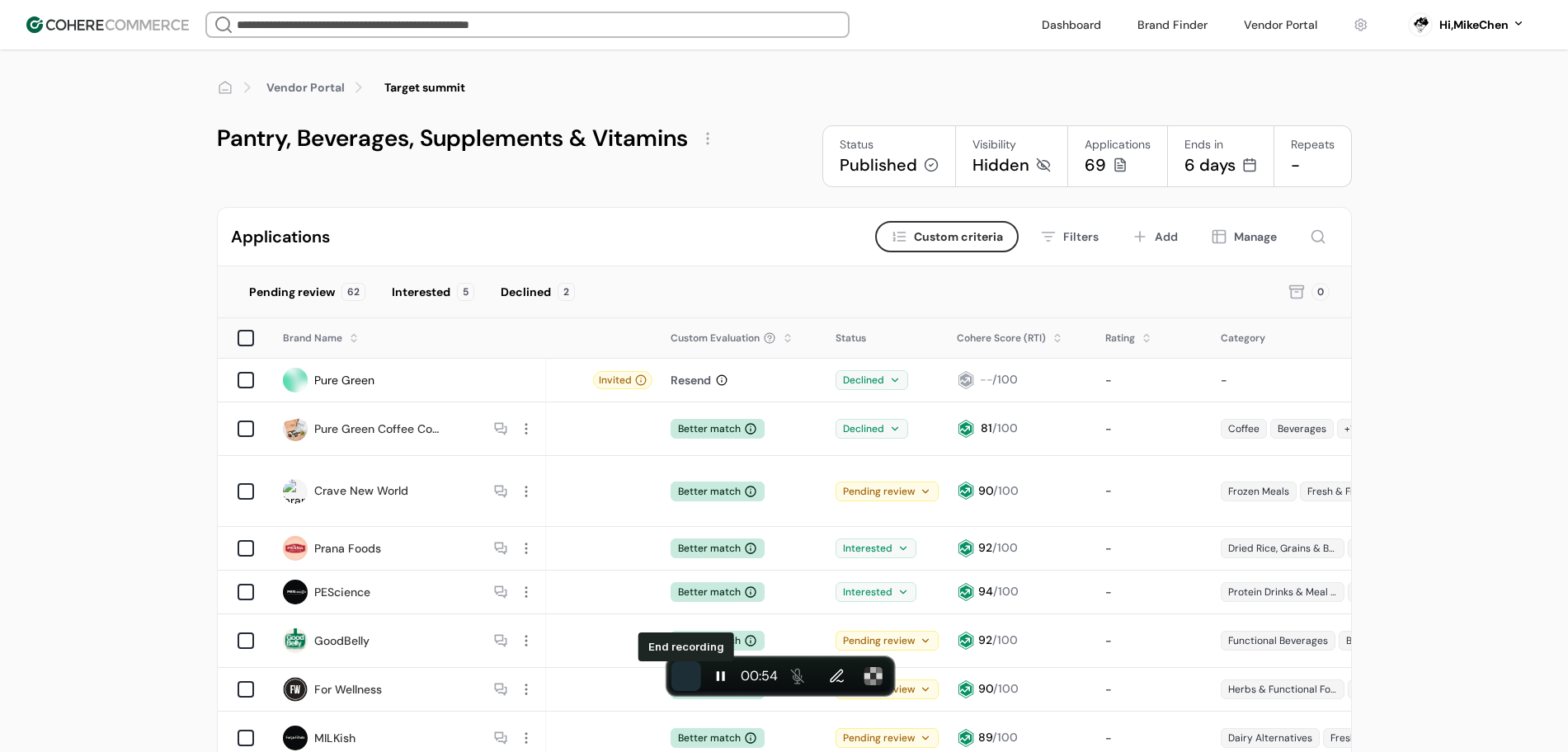
click at [695, 680] on button "End recording" at bounding box center [686, 676] width 30 height 30
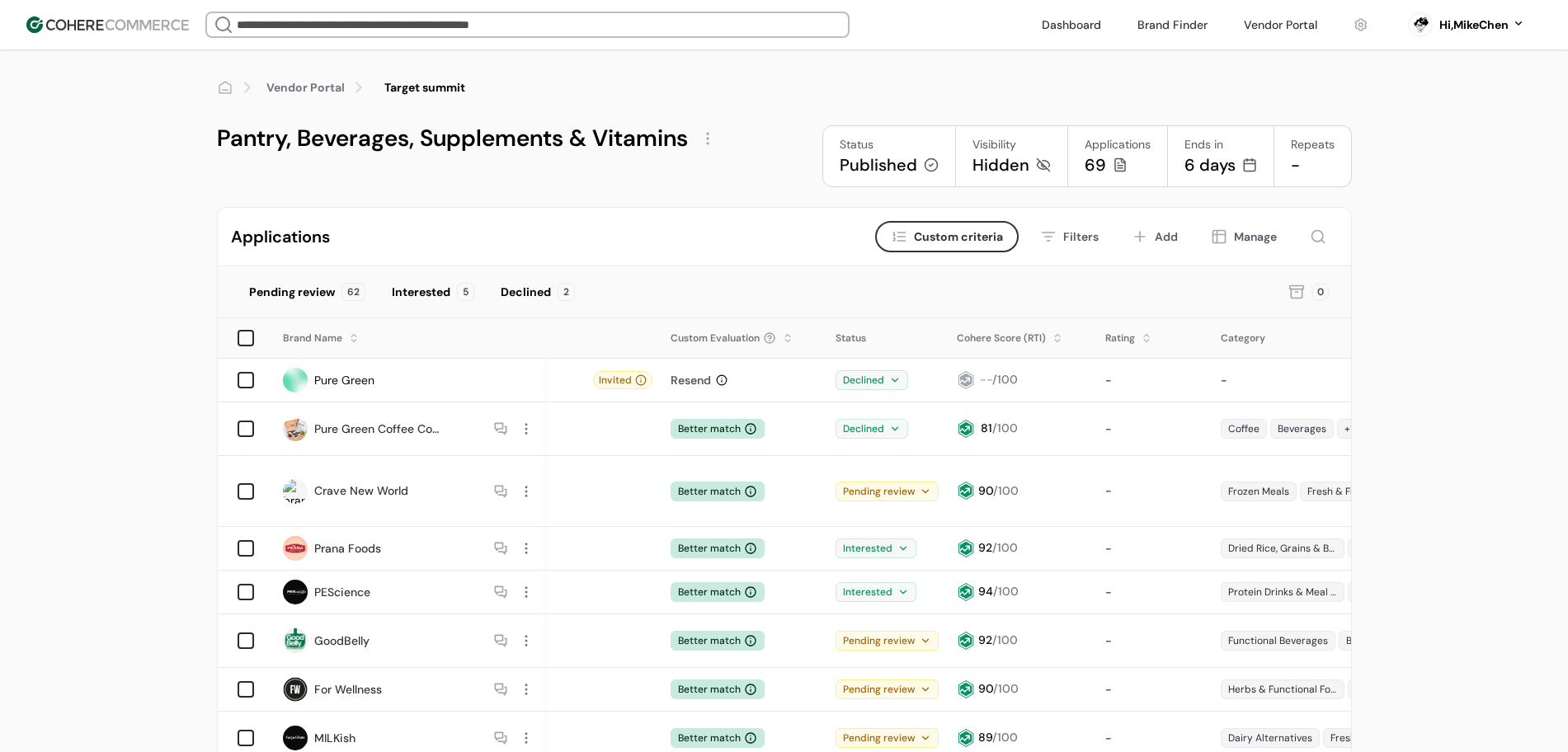
click at [303, 91] on link "Vendor Portal" at bounding box center [306, 87] width 78 height 18
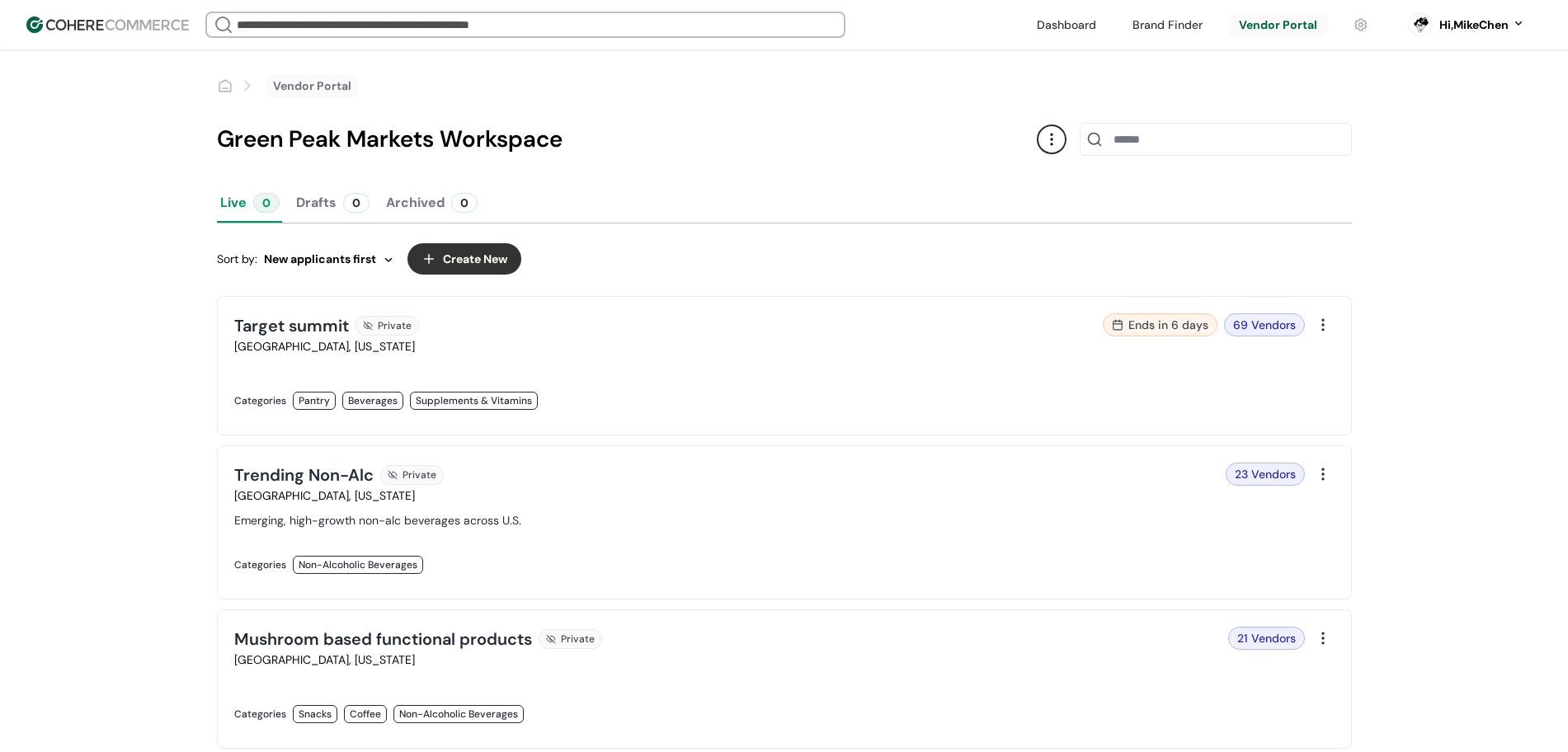
scroll to position [103, 0]
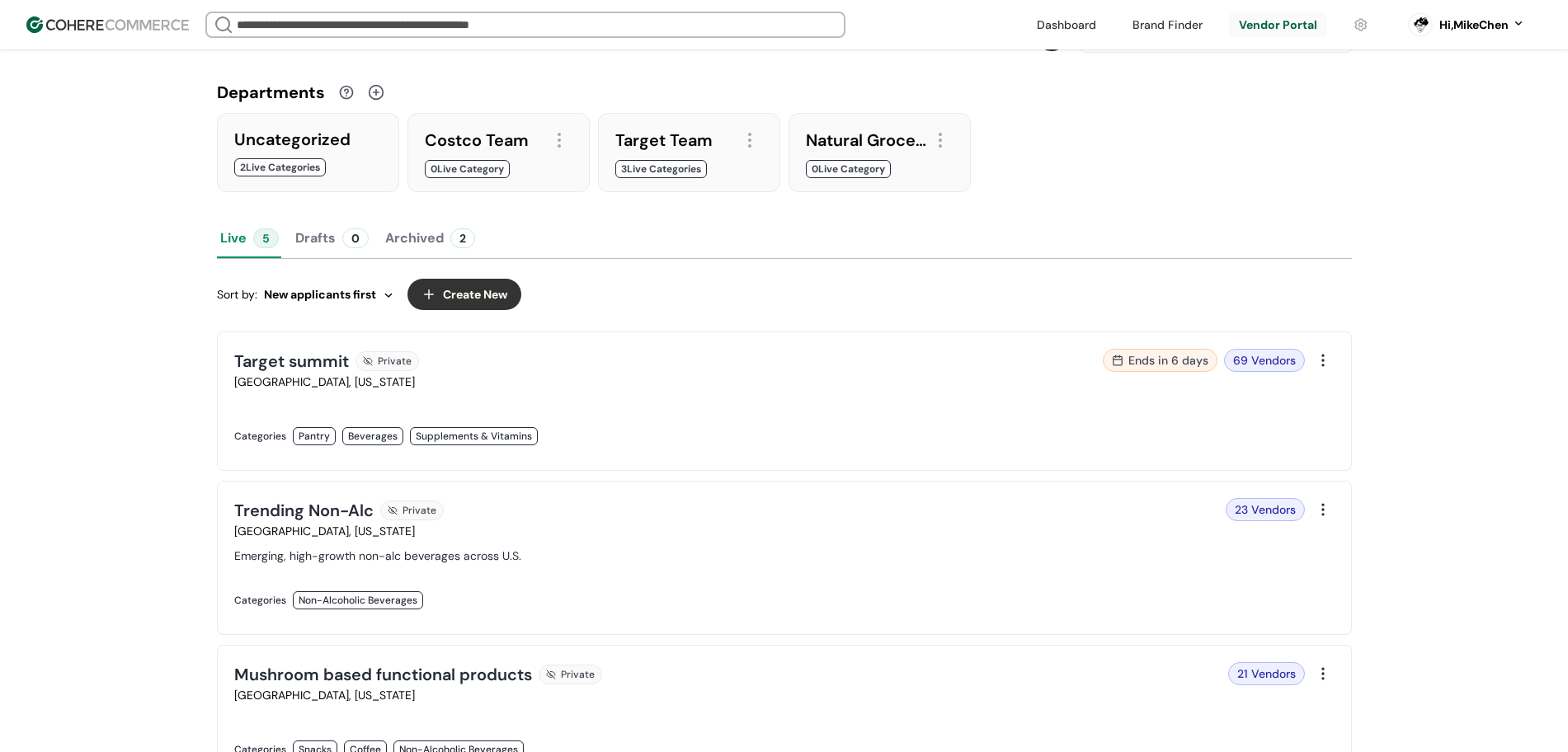
click at [620, 274] on div "Sort by: New applicants first Create New" at bounding box center [785, 294] width 1135 height 58
click at [663, 453] on link at bounding box center [504, 453] width 541 height 0
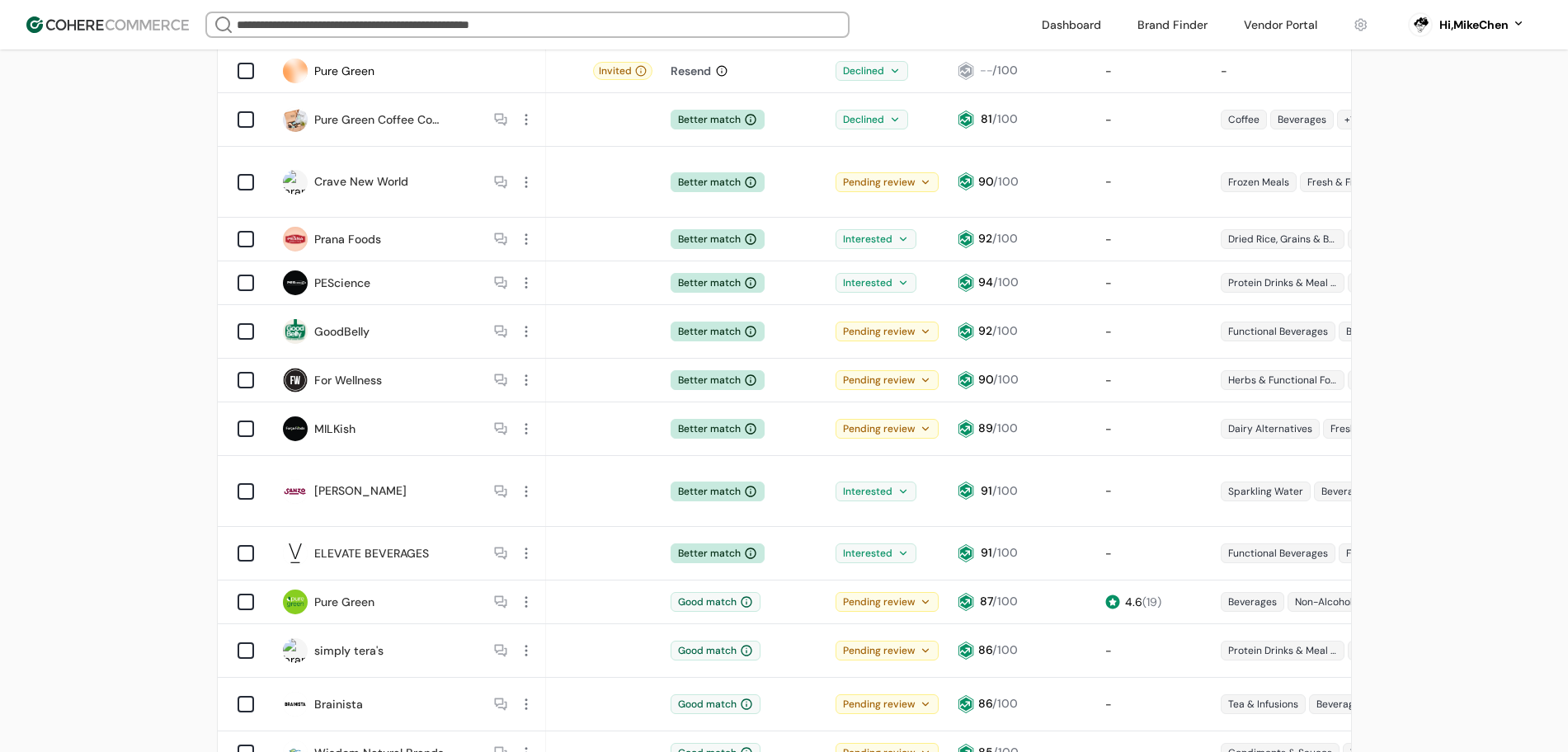
scroll to position [618, 0]
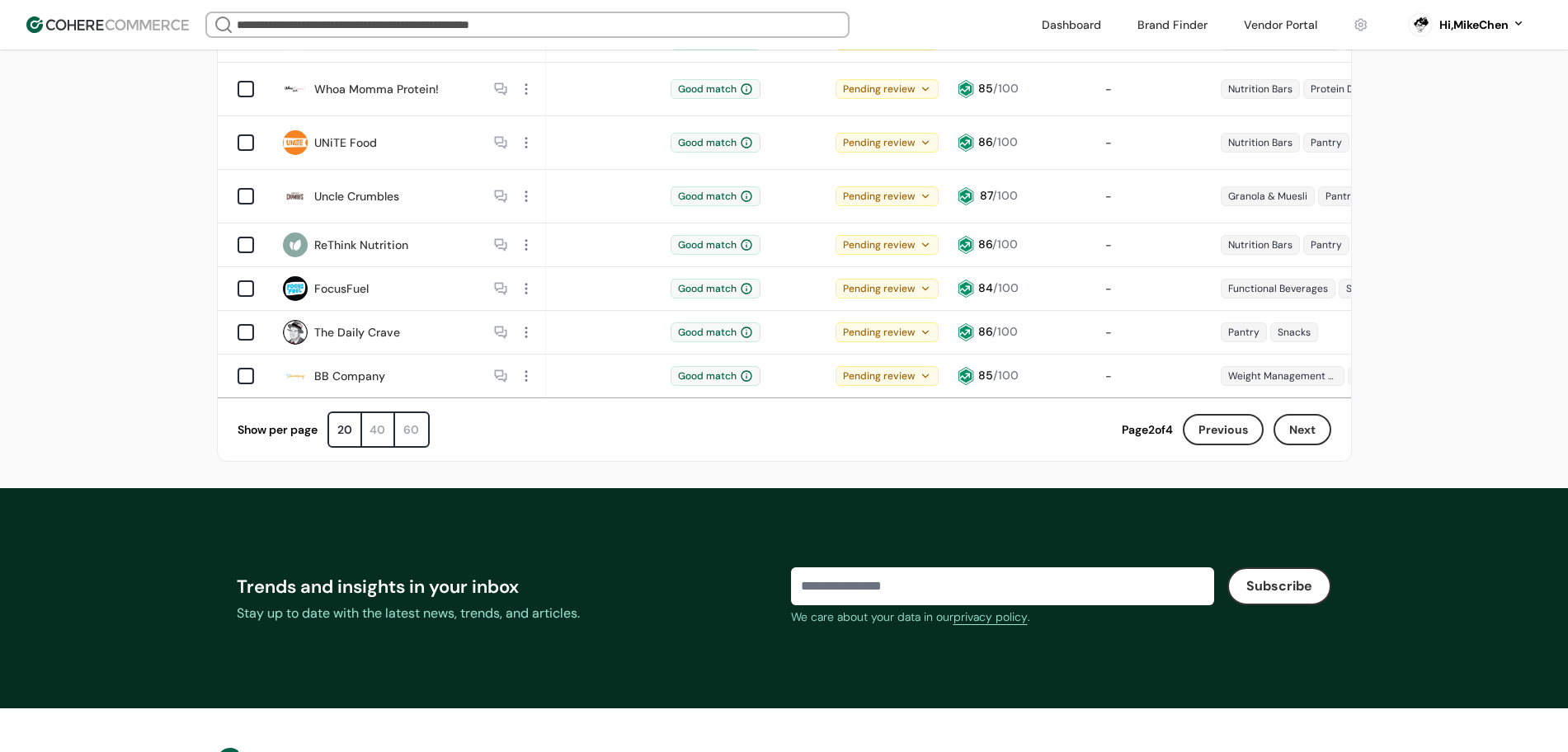
scroll to position [927, 0]
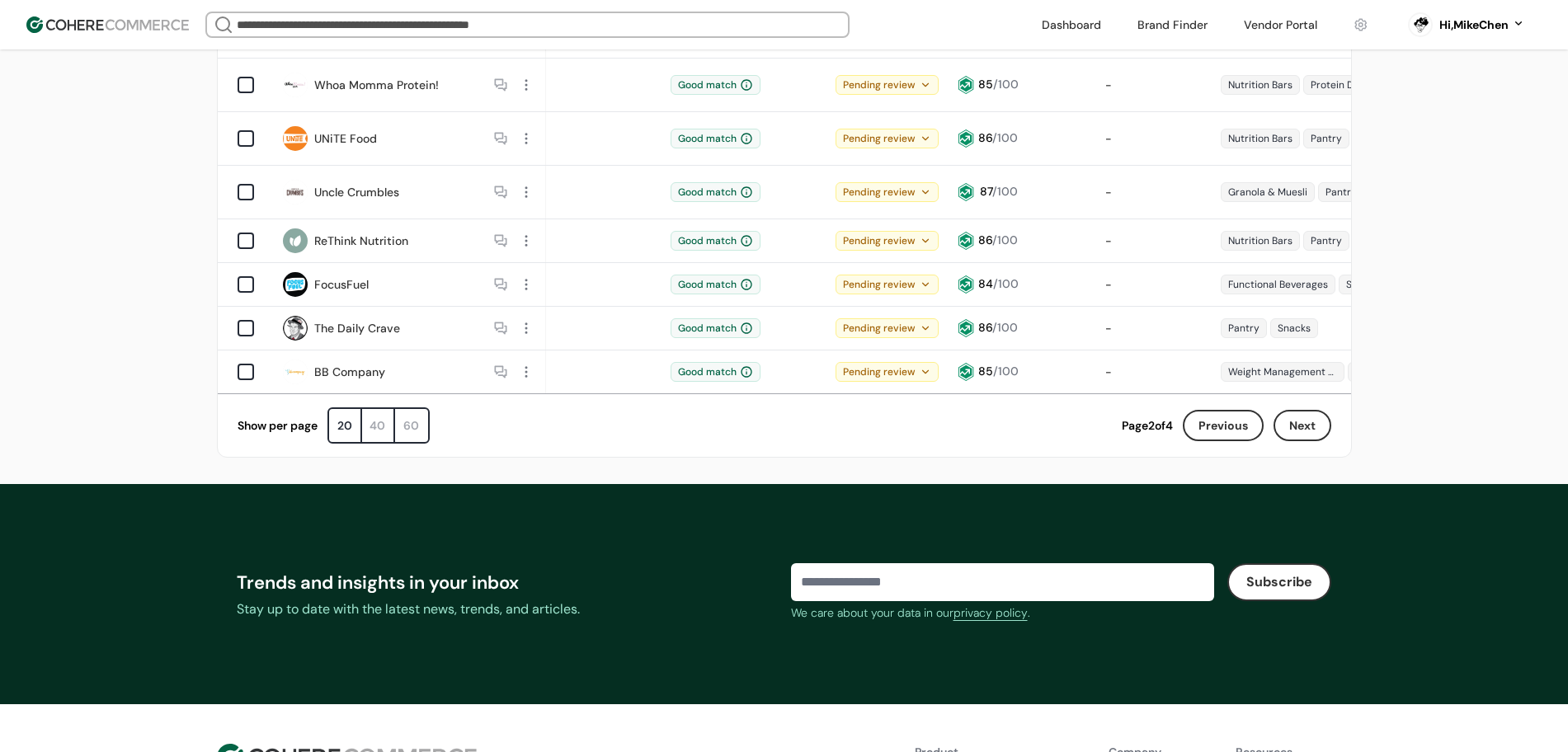
click at [1290, 409] on button "Next" at bounding box center [1302, 425] width 58 height 32
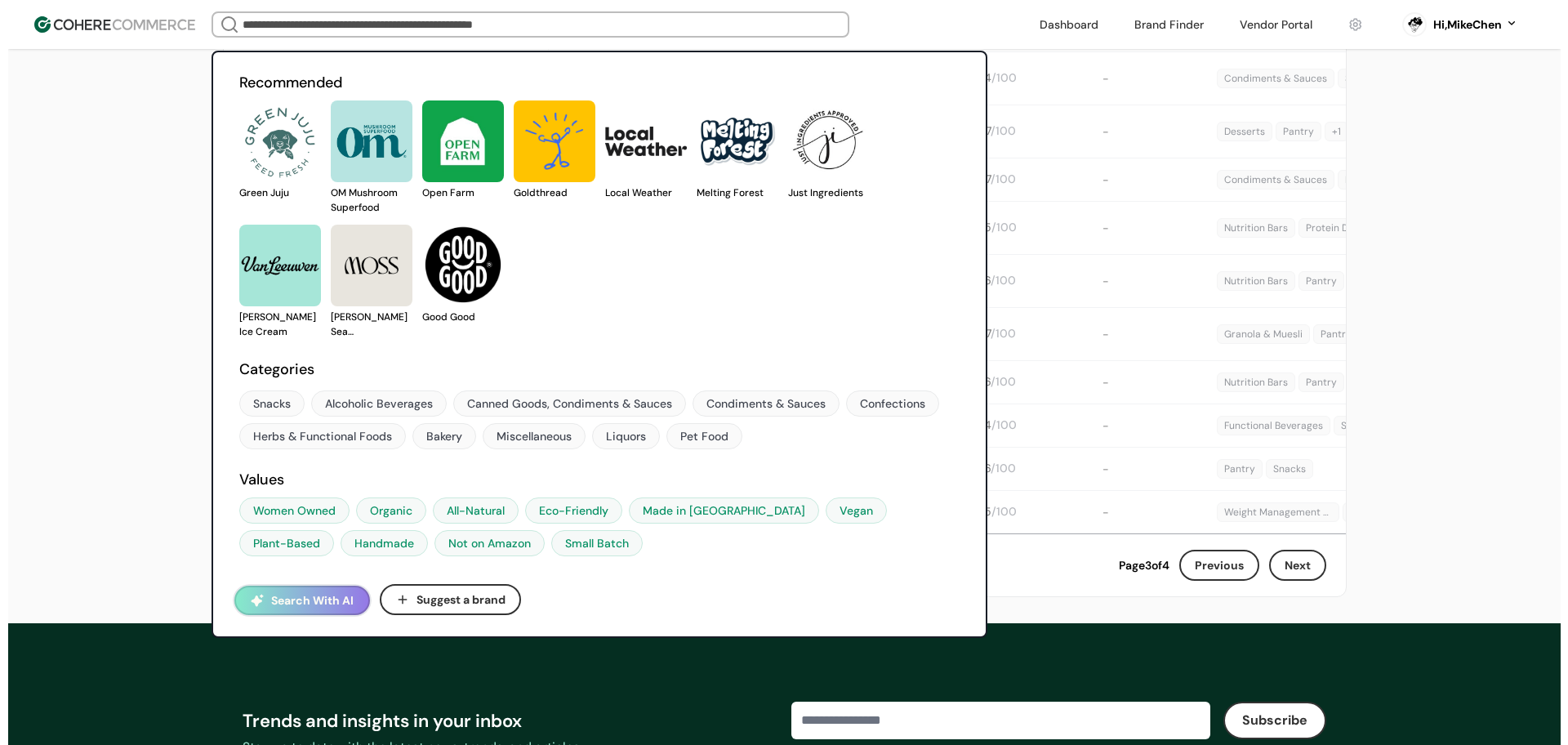
scroll to position [1130, 0]
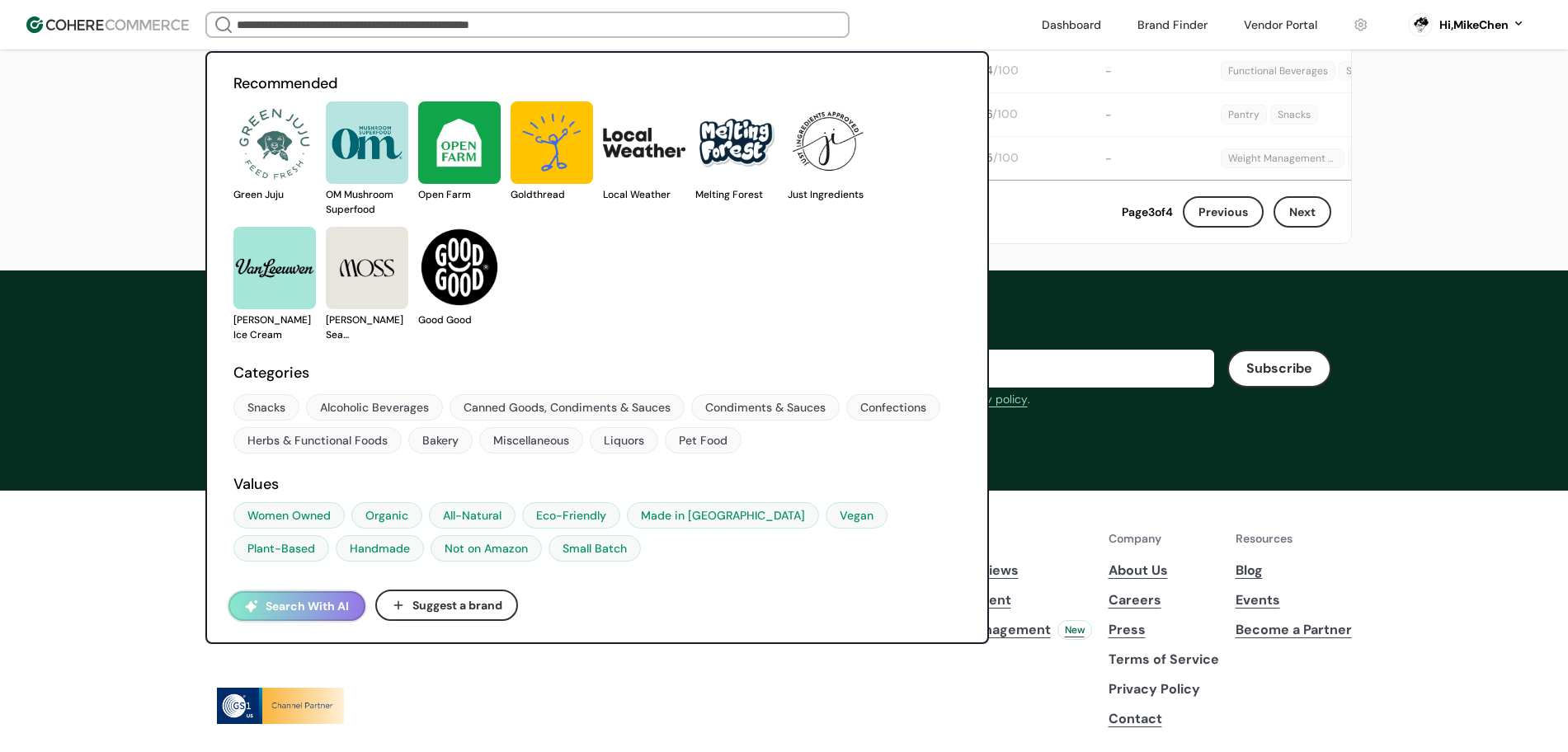
click at [305, 600] on button "Search With AI" at bounding box center [296, 606] width 137 height 30
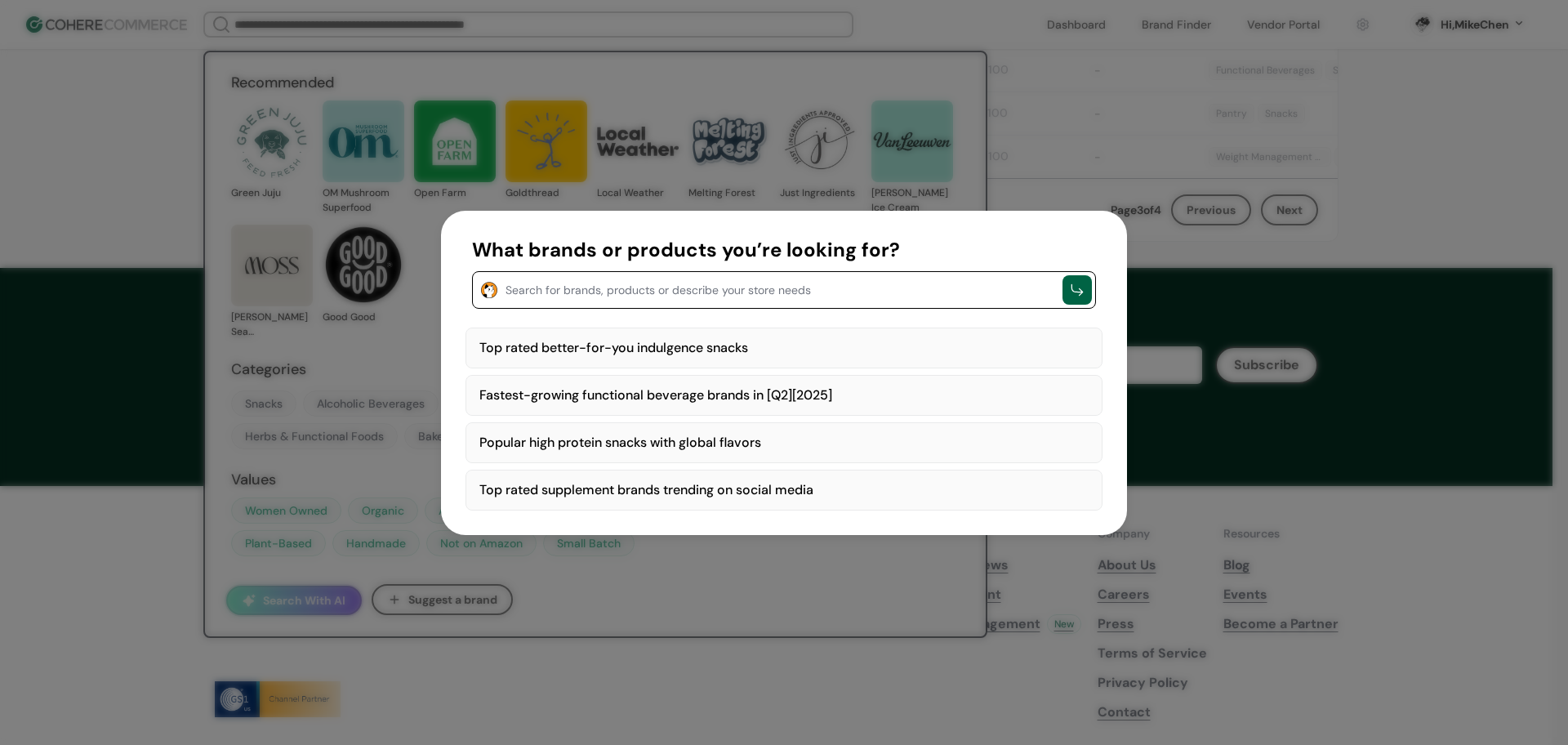
click at [558, 345] on div "Top rated better-for-you indulgence snacks" at bounding box center [784, 348] width 637 height 40
type textarea "**********"
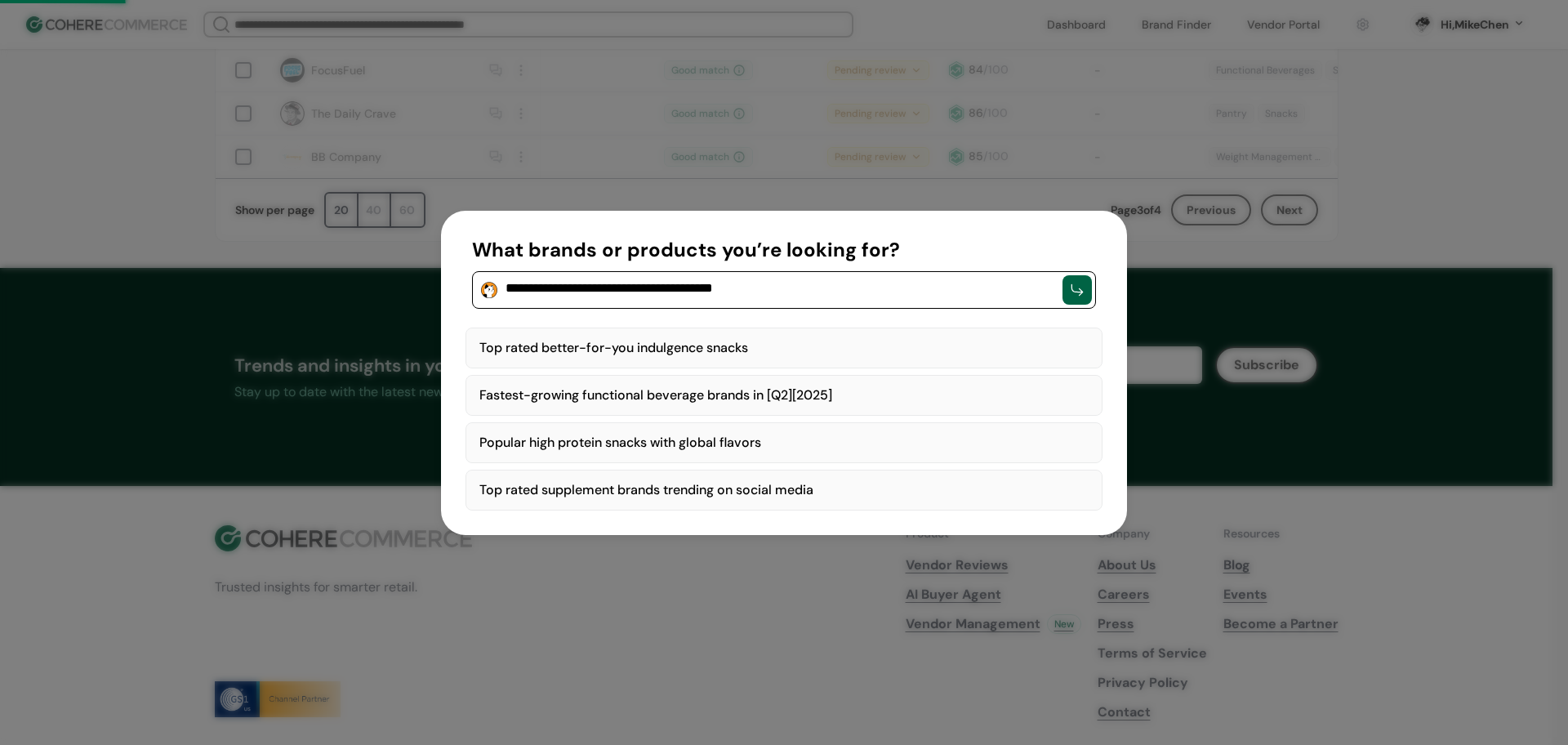
click at [1070, 299] on div "button" at bounding box center [1077, 290] width 29 height 29
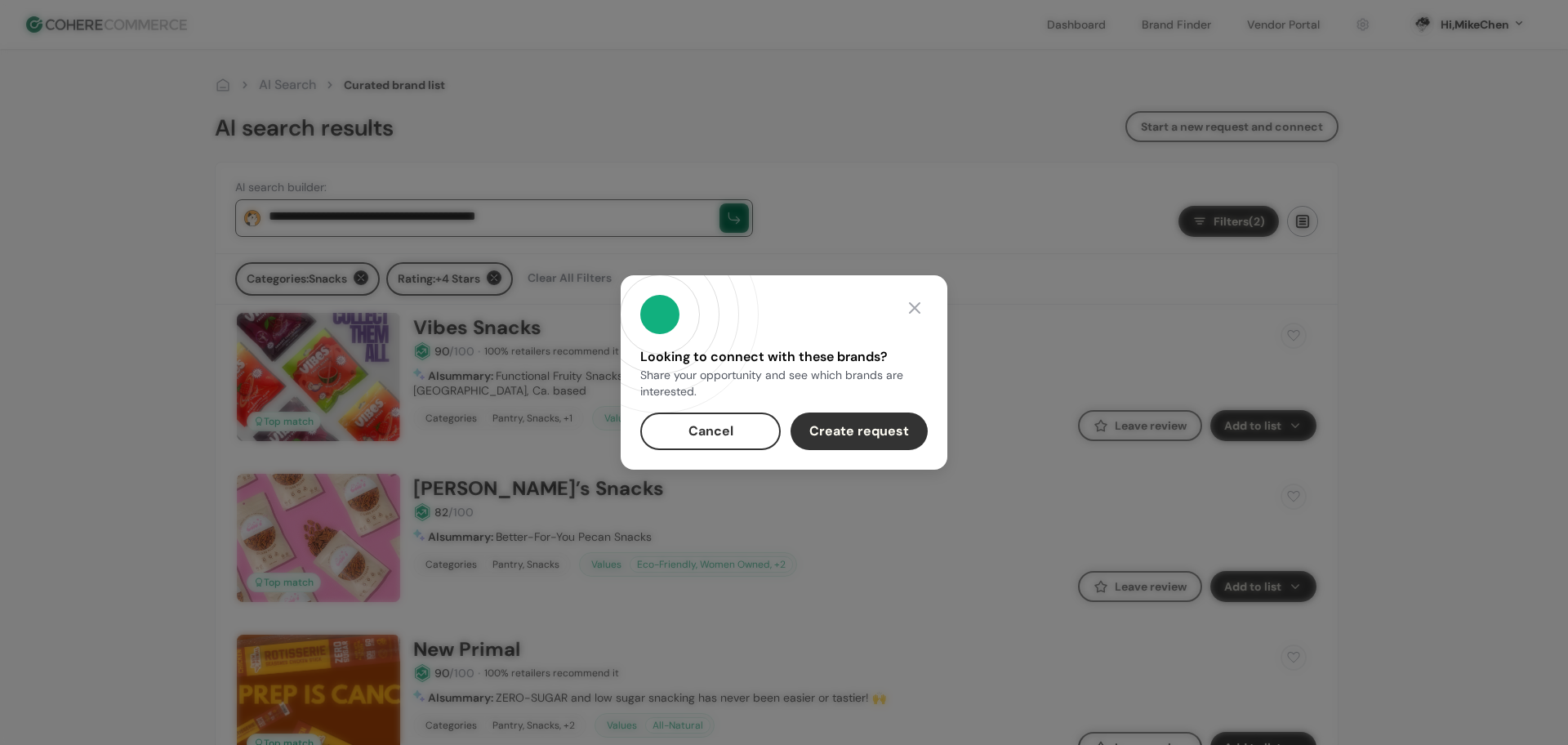
click at [910, 299] on div at bounding box center [914, 308] width 26 height 26
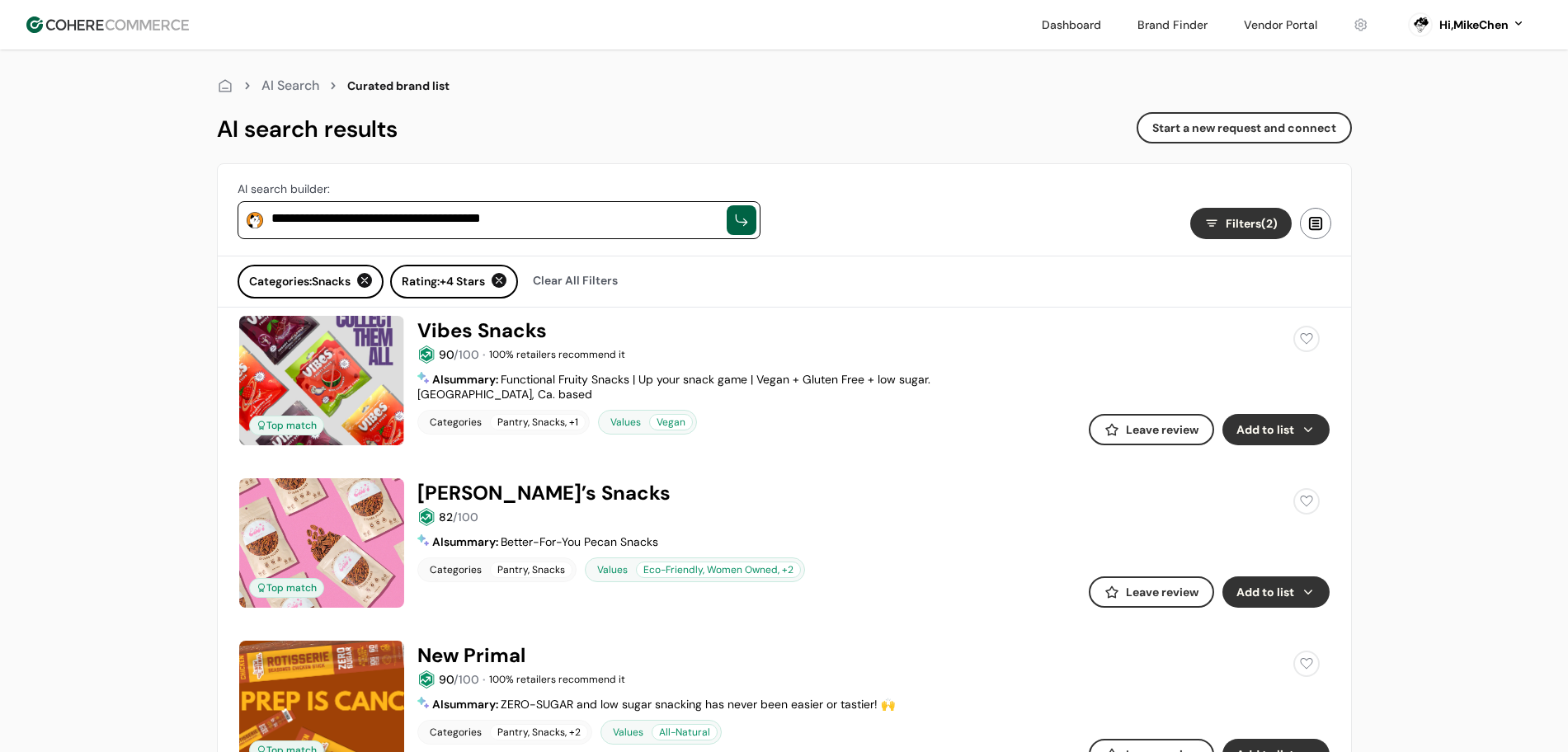
click at [1246, 33] on link at bounding box center [1281, 24] width 93 height 25
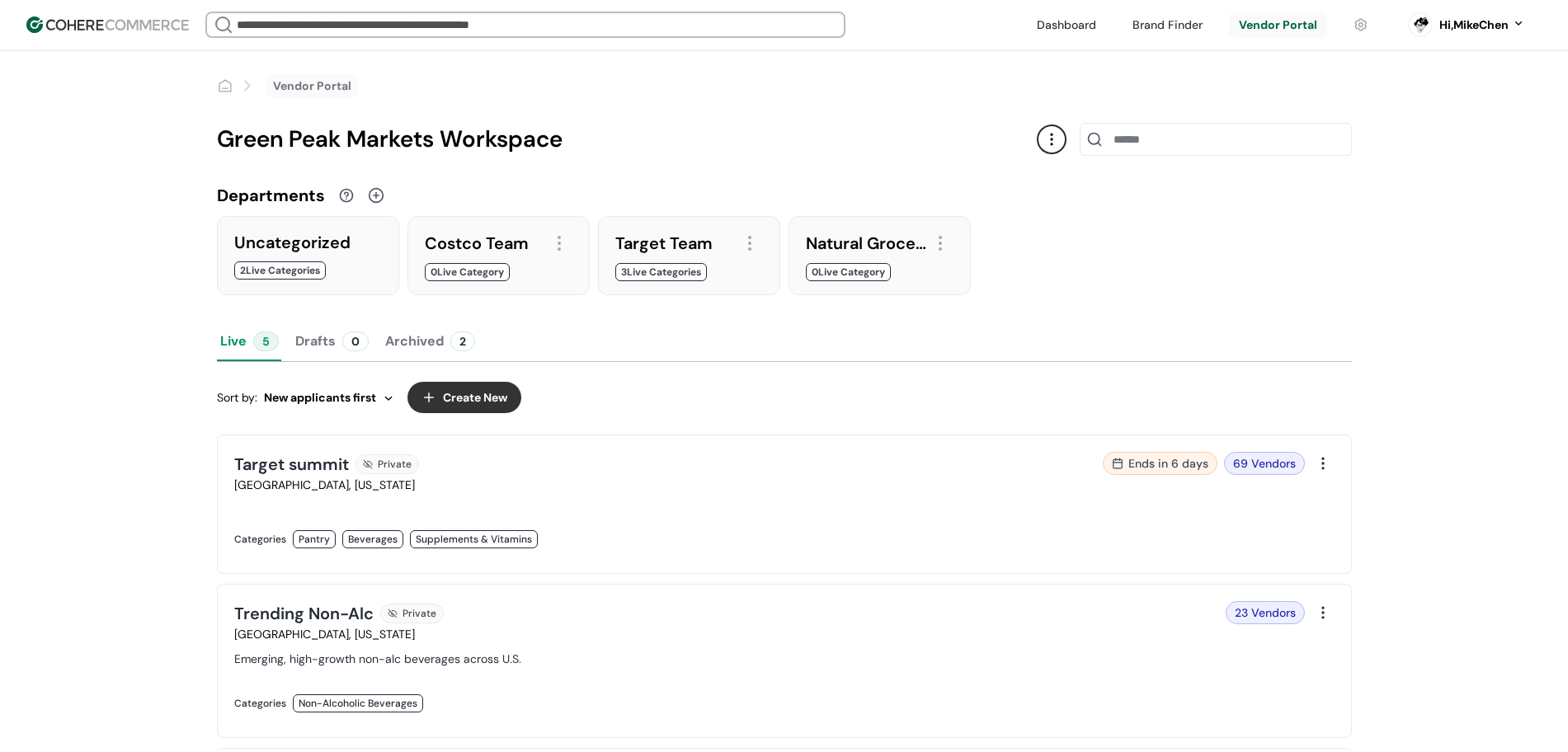
click at [631, 556] on link at bounding box center [504, 556] width 541 height 0
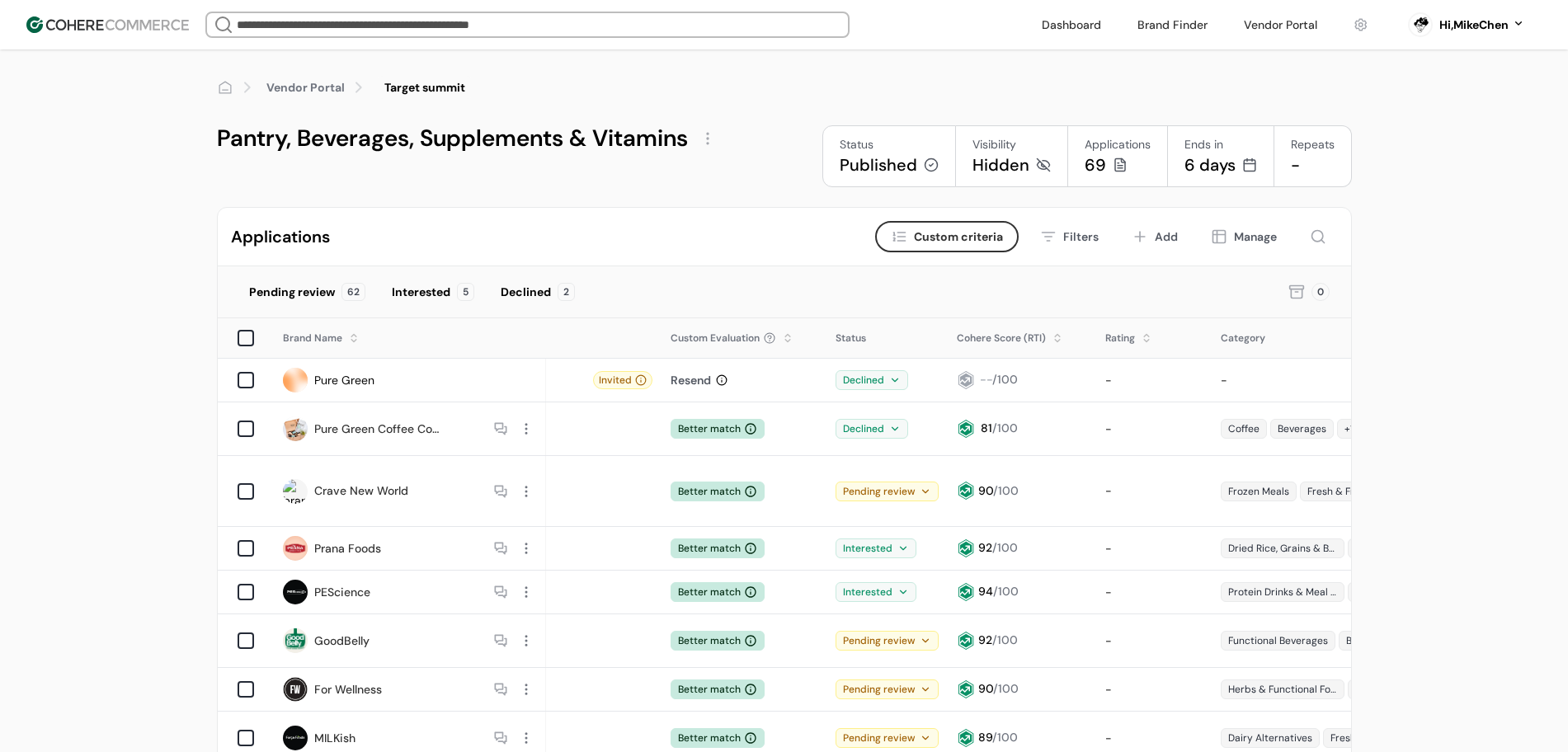
click at [688, 382] on div "Resend" at bounding box center [691, 381] width 41 height 18
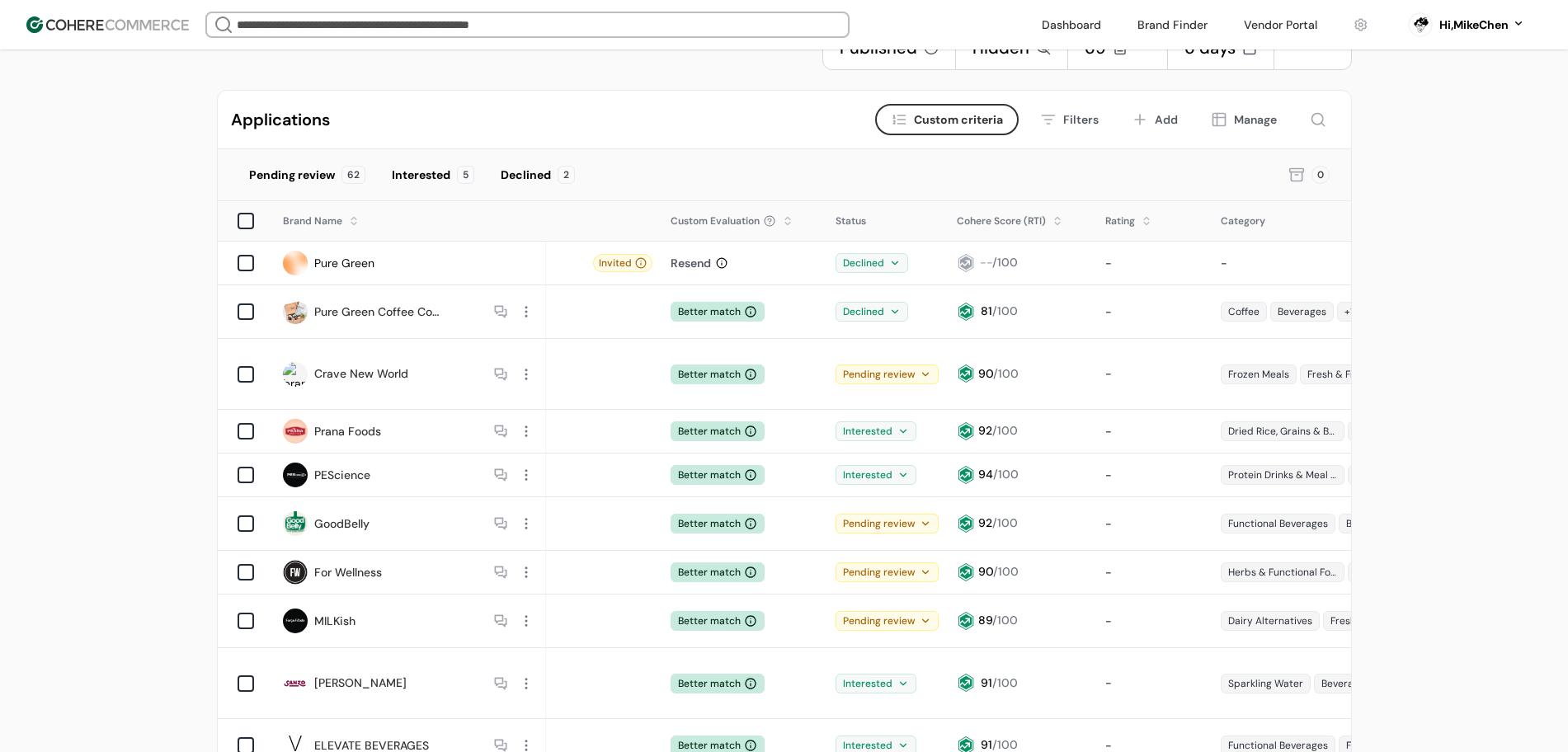
scroll to position [206, 0]
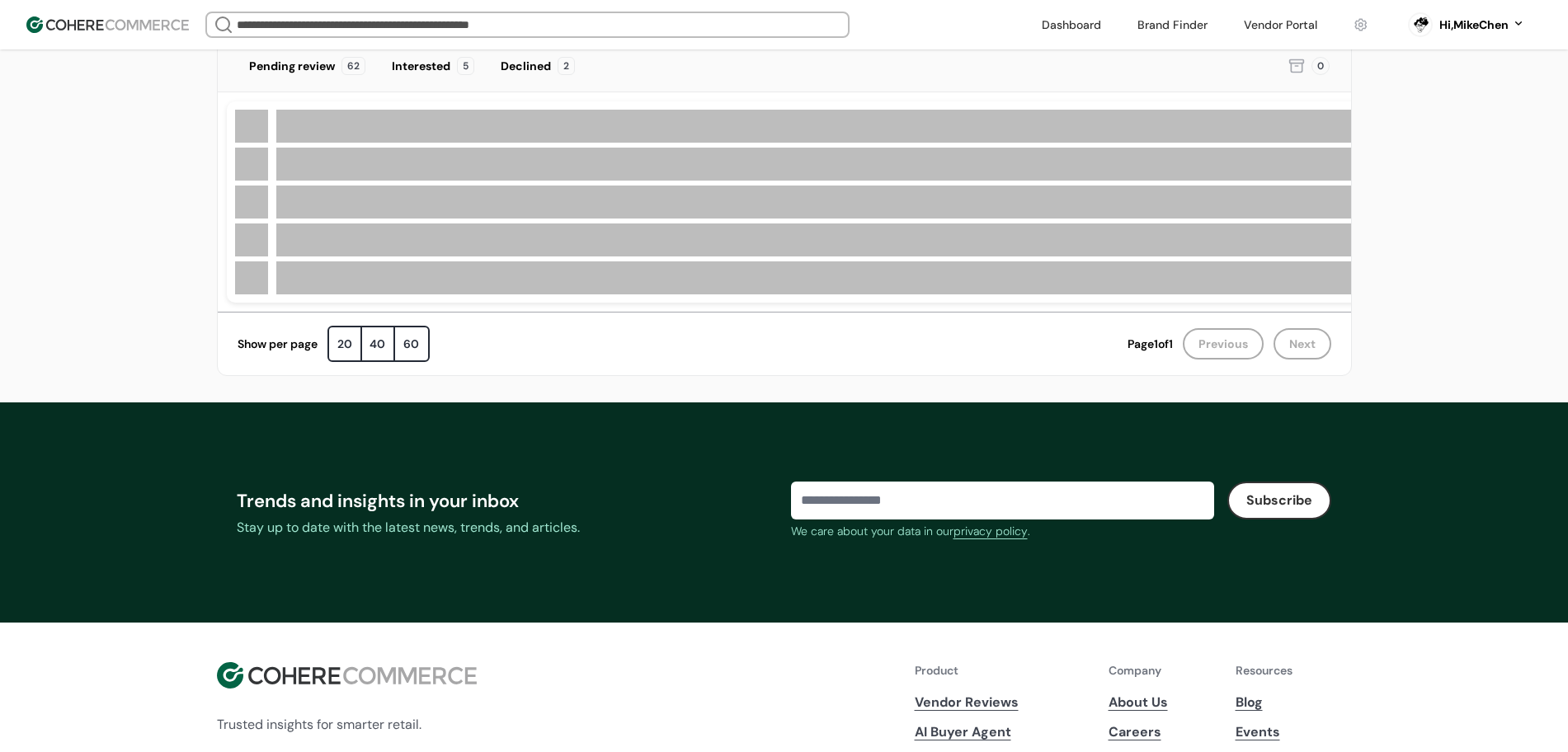
scroll to position [174, 0]
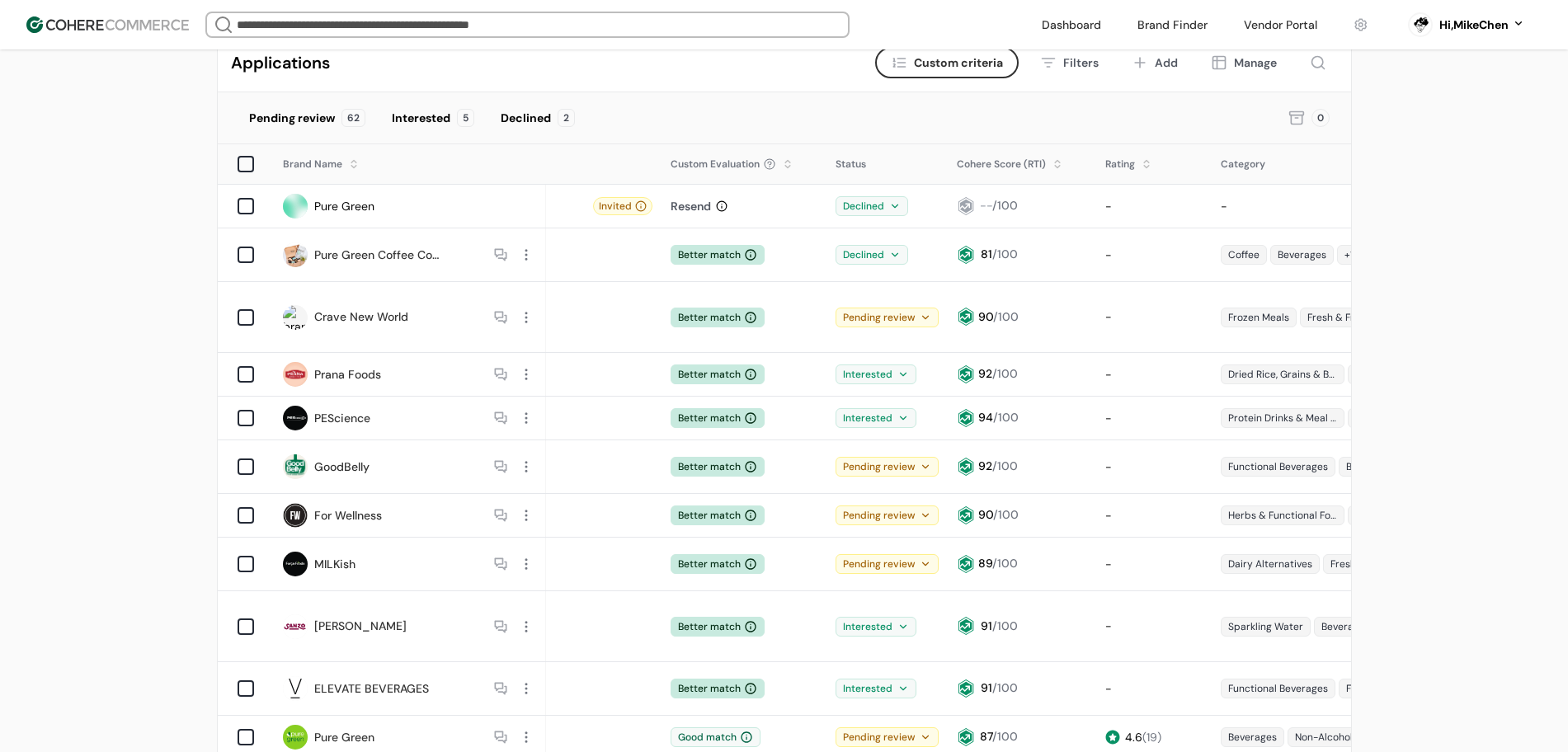
click at [697, 211] on div "Resend" at bounding box center [691, 206] width 41 height 18
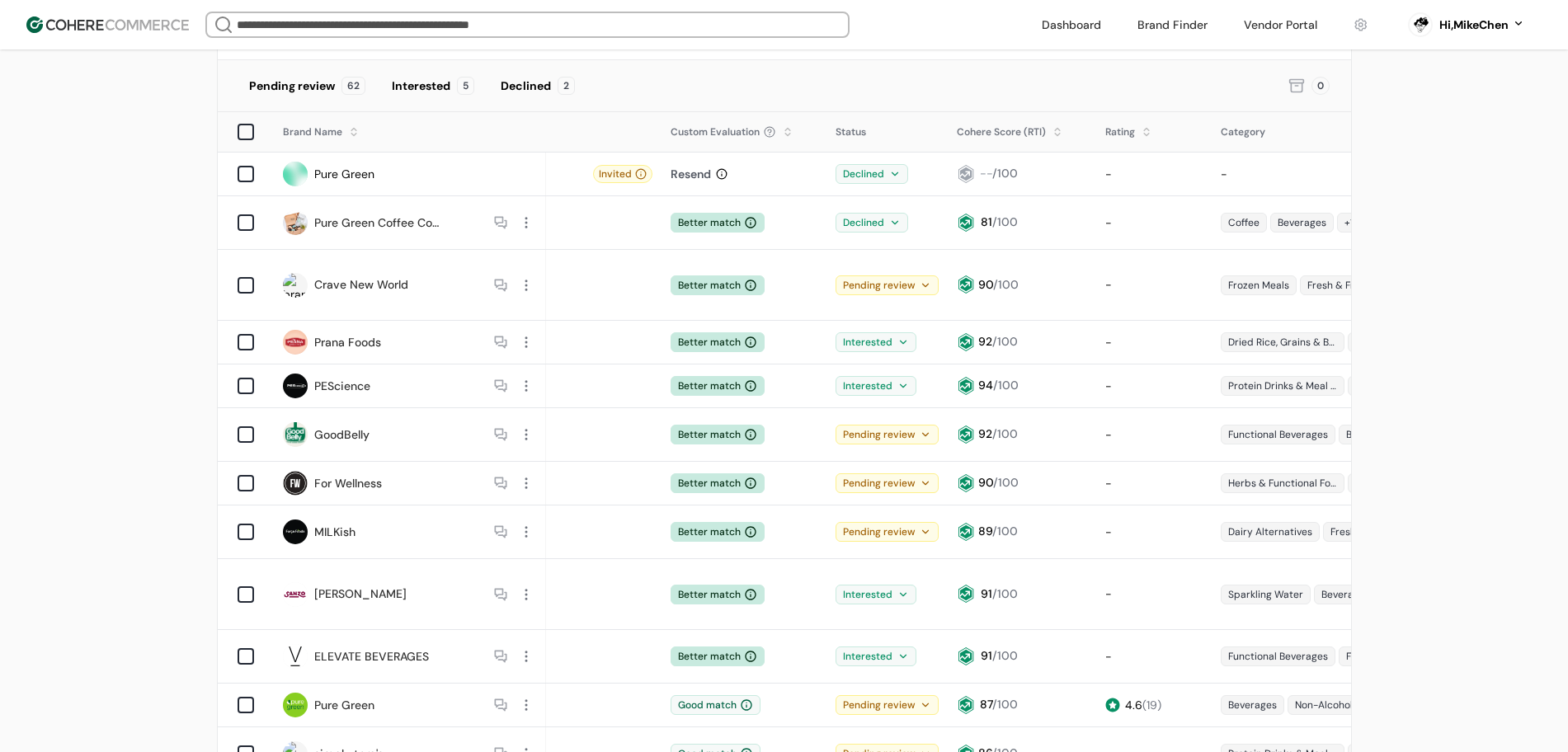
click at [446, 83] on div "Interested" at bounding box center [421, 85] width 59 height 18
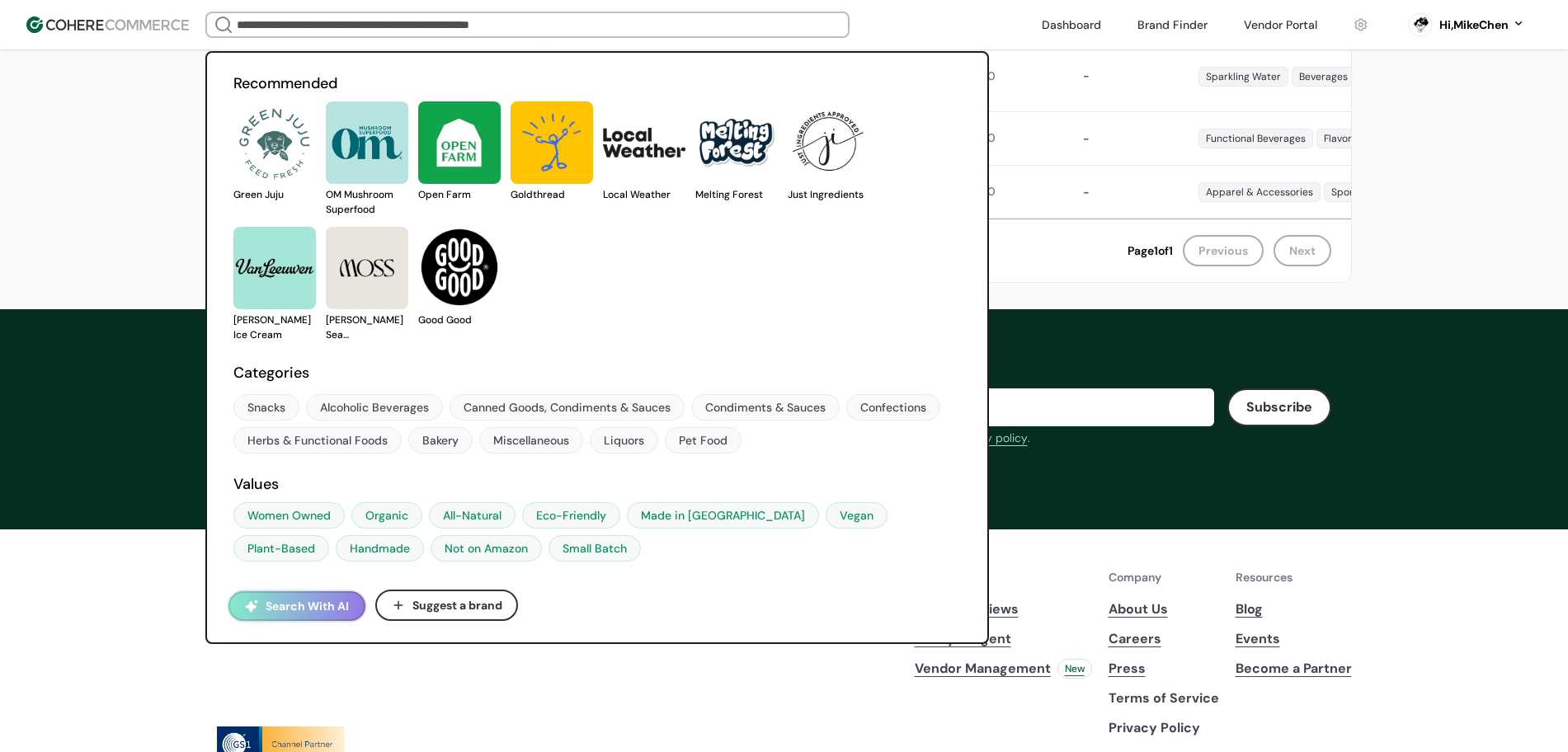
scroll to position [486, 0]
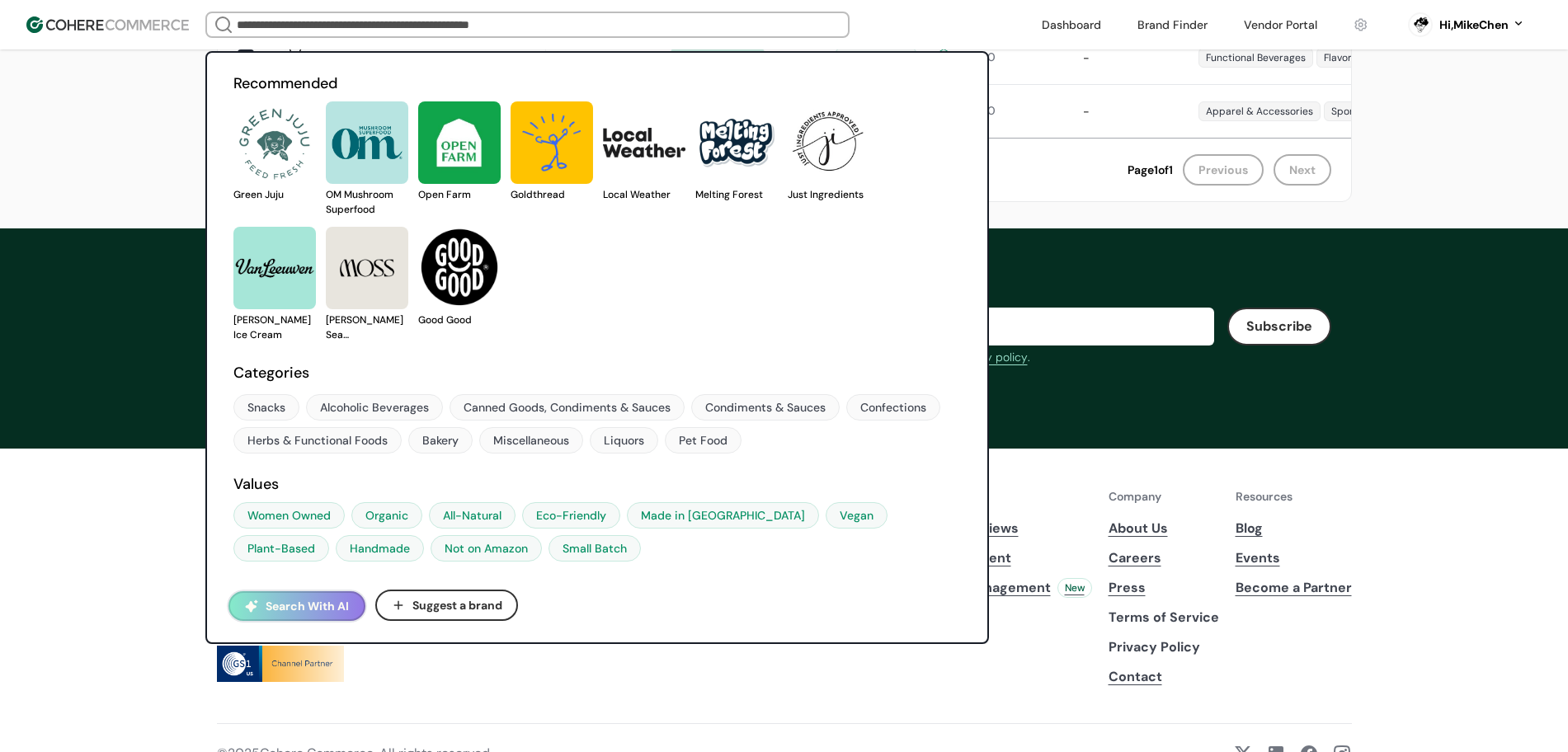
click at [1261, 26] on link at bounding box center [1281, 24] width 93 height 25
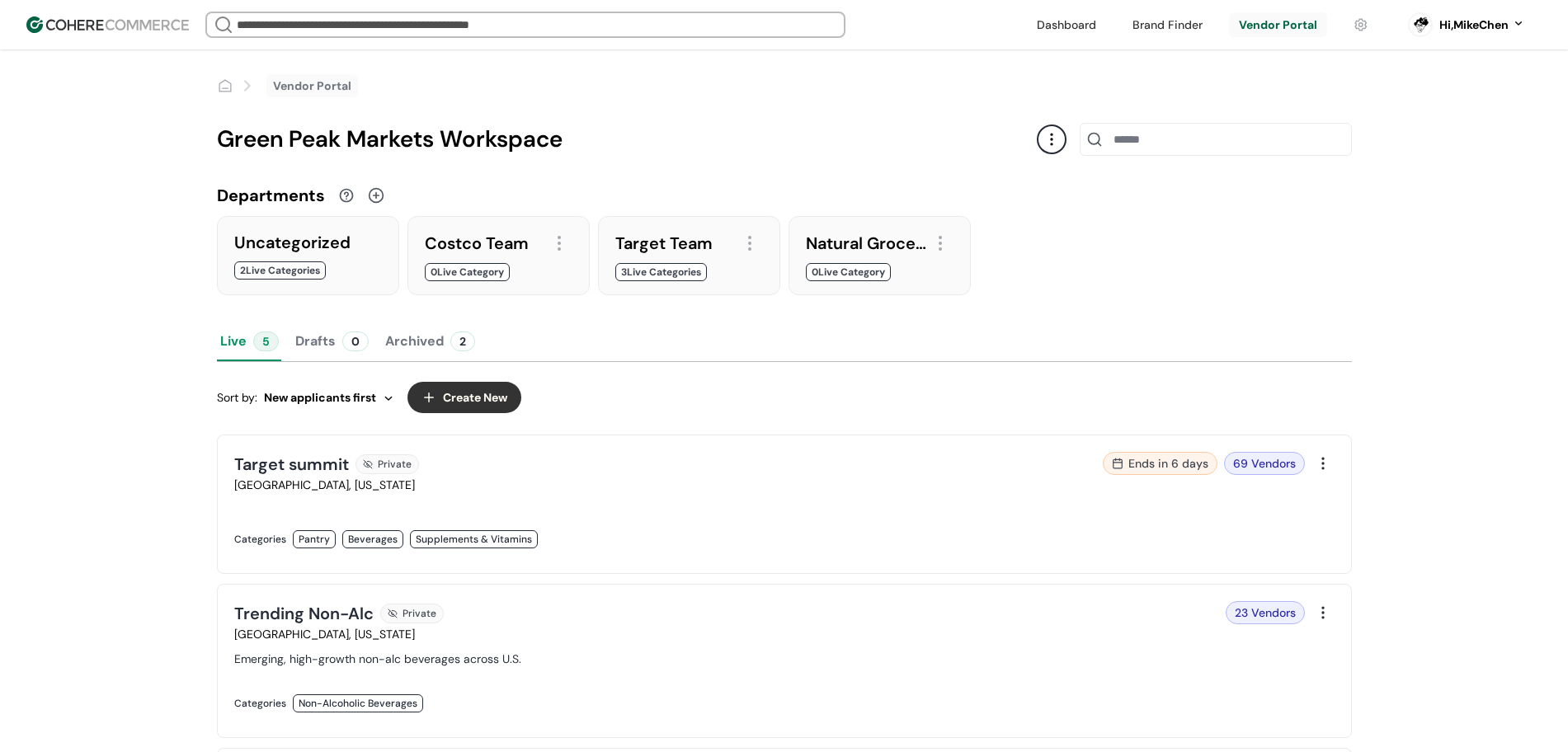
click at [633, 556] on link at bounding box center [504, 556] width 541 height 0
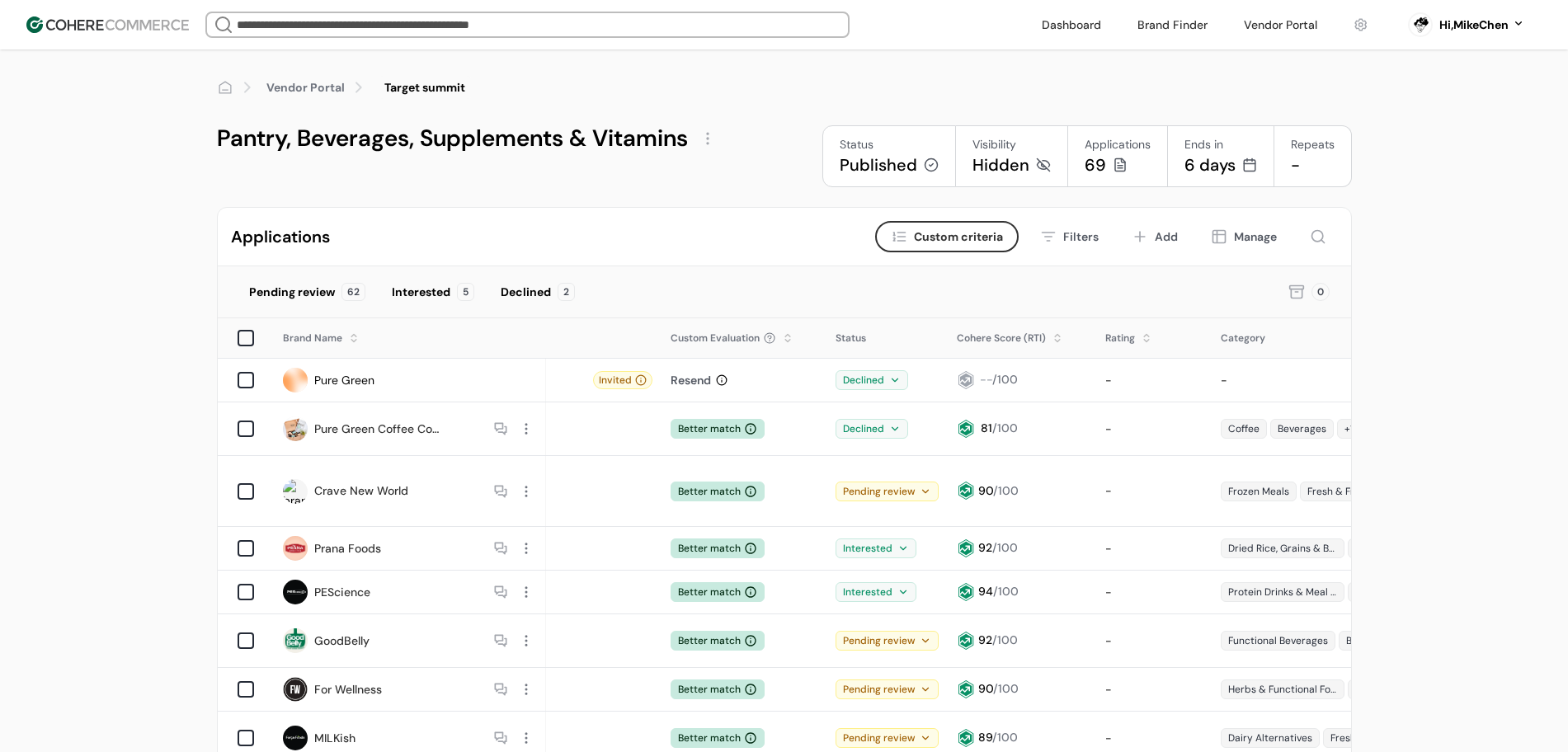
drag, startPoint x: 424, startPoint y: 287, endPoint x: 460, endPoint y: 259, distance: 45.6
click at [423, 287] on div "Interested" at bounding box center [421, 292] width 59 height 18
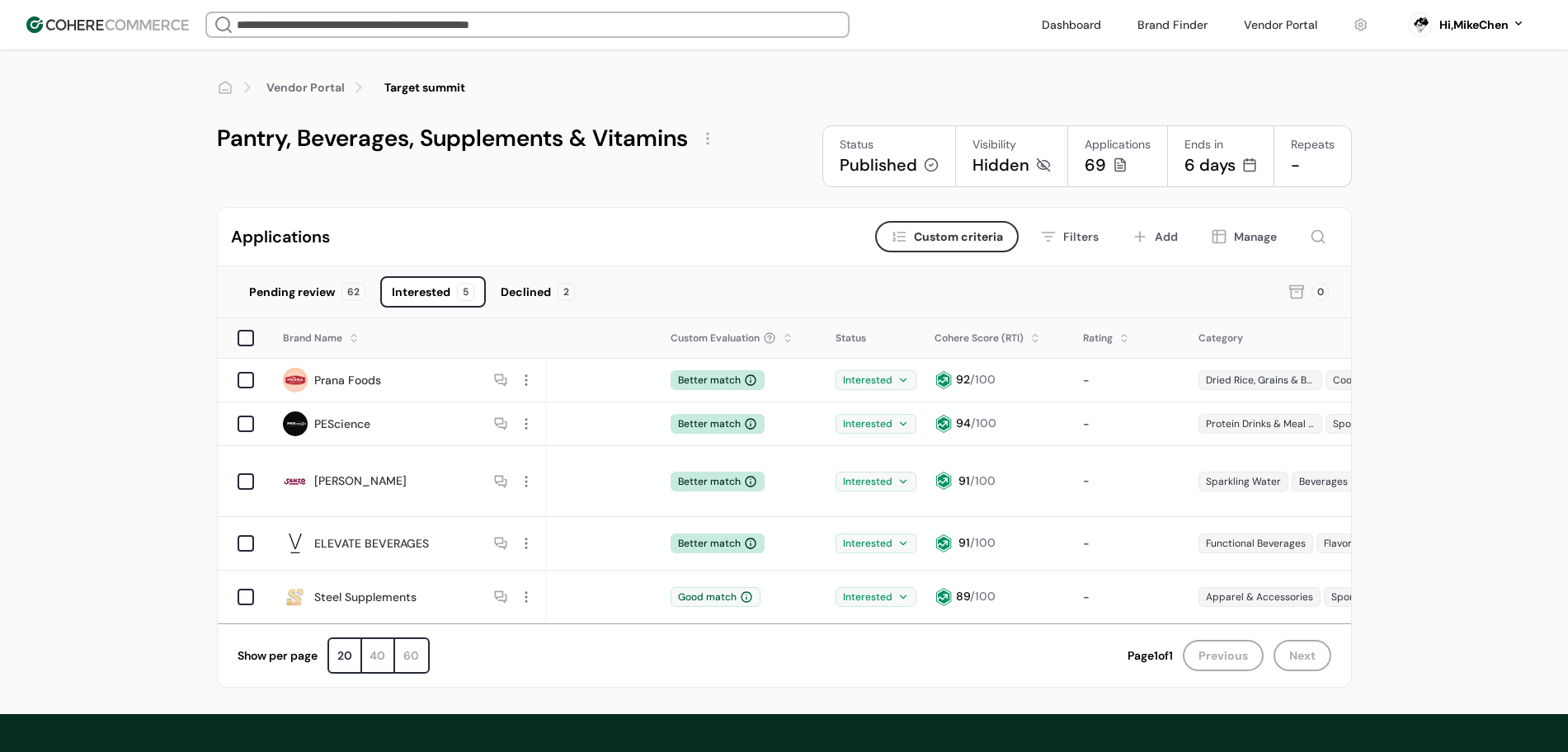
click at [529, 305] on div "Declined 2" at bounding box center [538, 292] width 98 height 32
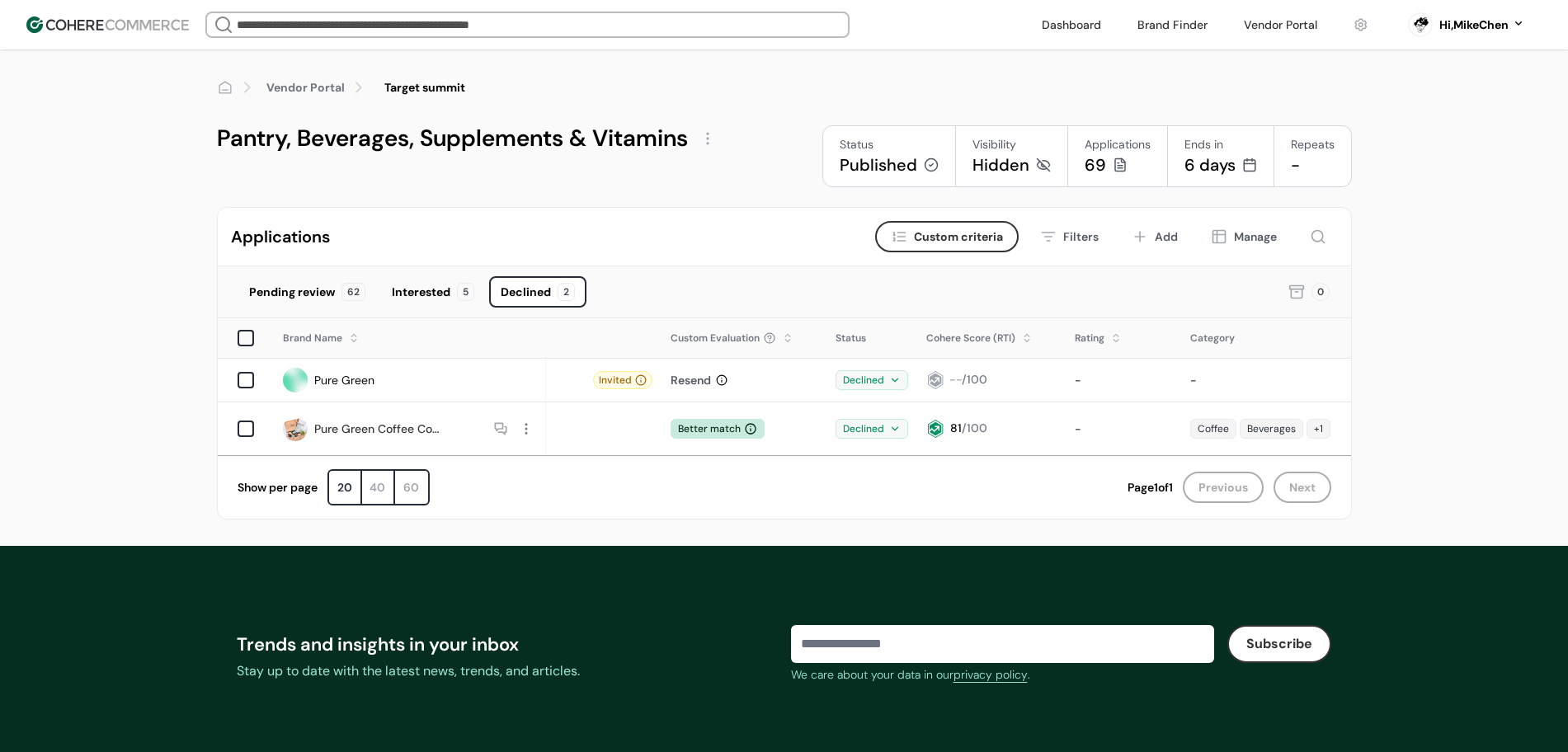
click at [429, 298] on div "Interested" at bounding box center [421, 292] width 59 height 18
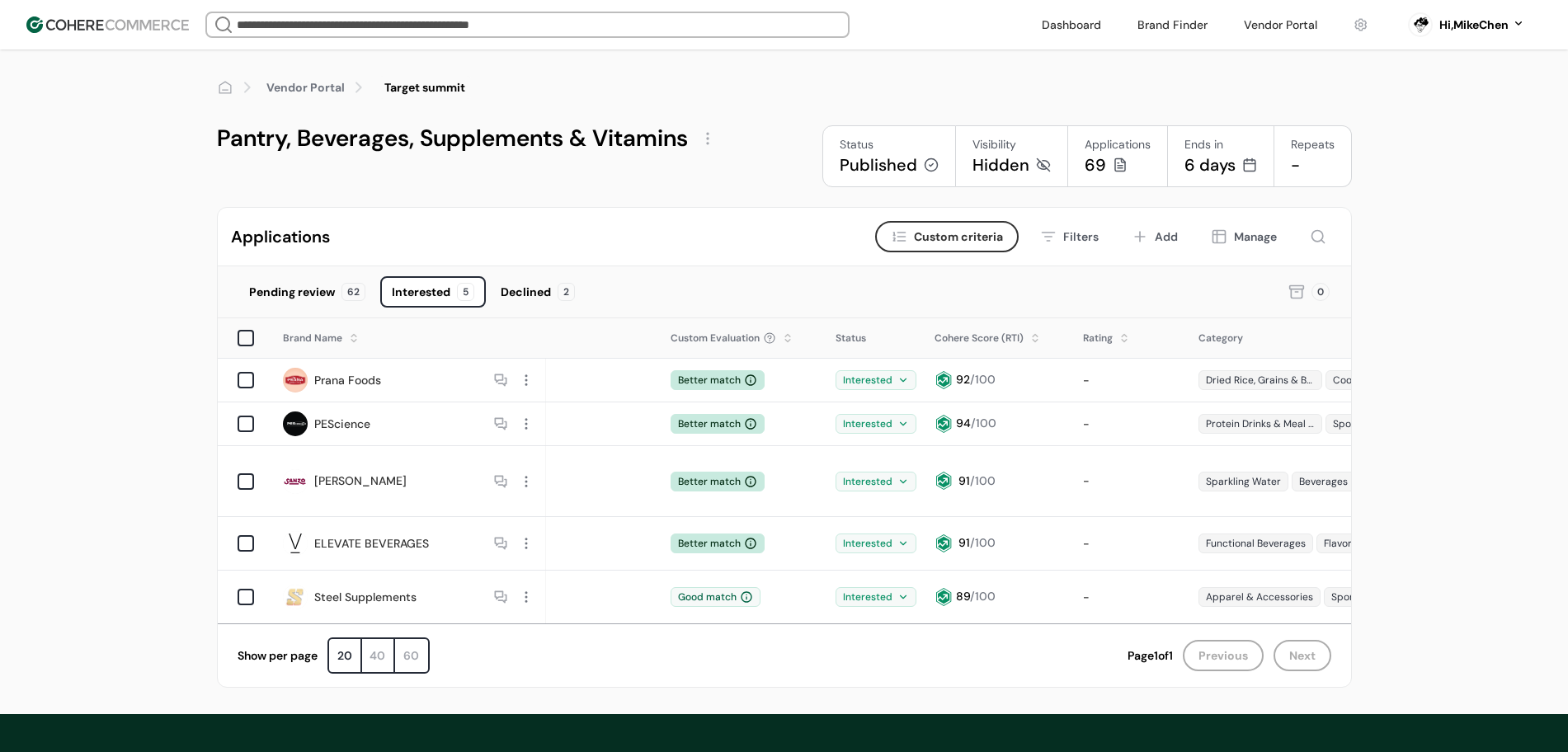
drag, startPoint x: 520, startPoint y: 290, endPoint x: 476, endPoint y: 289, distance: 44.0
click at [520, 291] on div "Declined" at bounding box center [526, 292] width 50 height 18
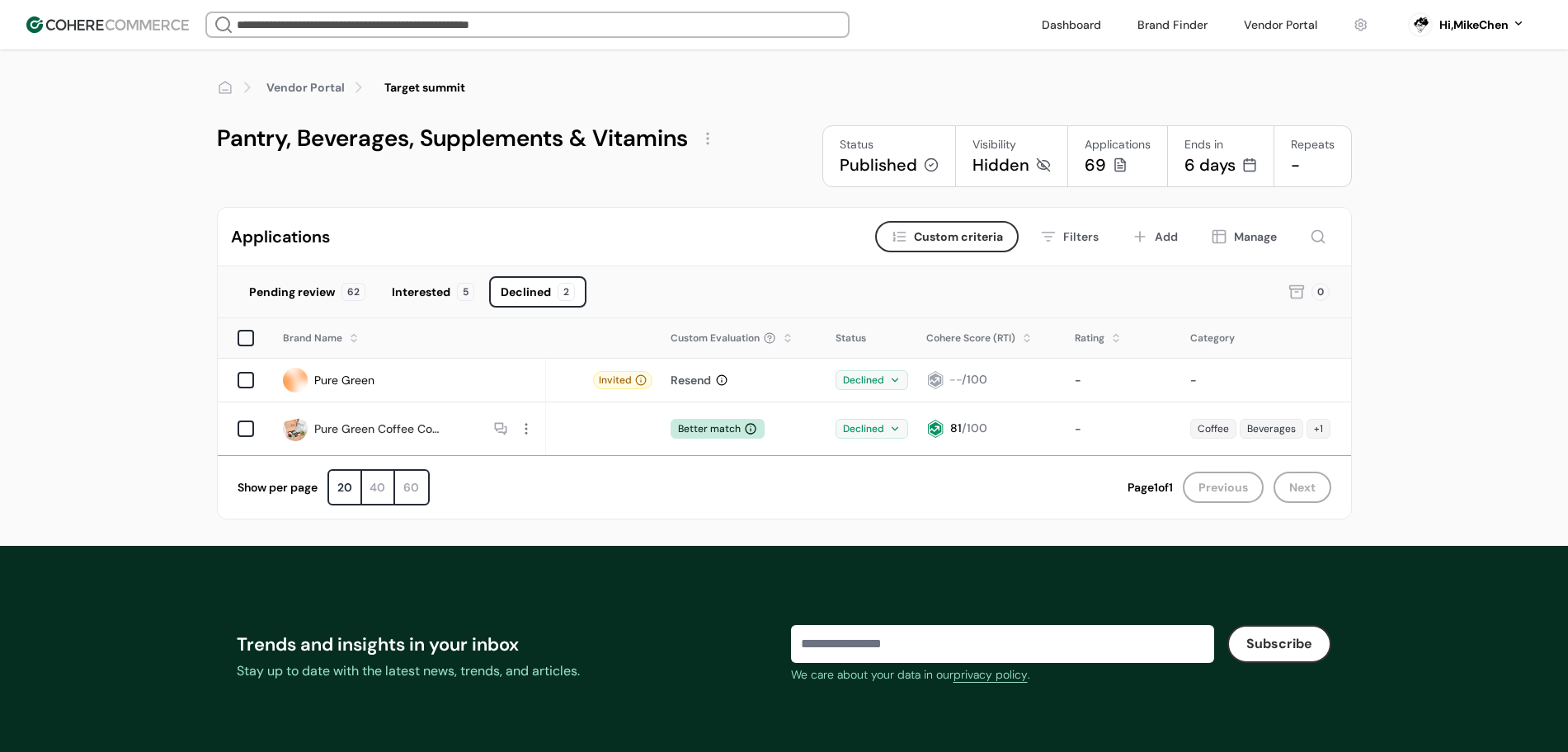
click at [424, 289] on div "Interested" at bounding box center [421, 292] width 59 height 18
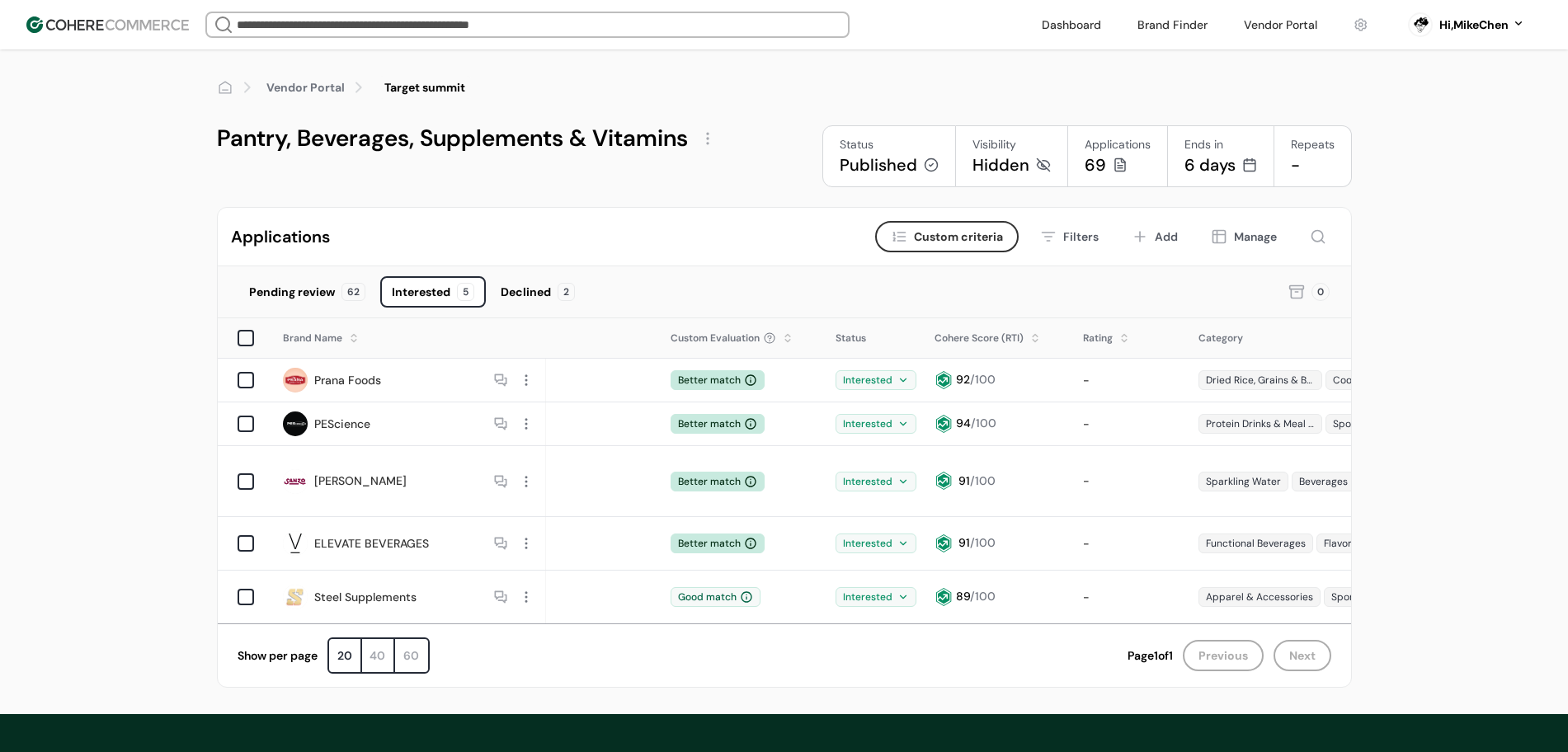
click at [707, 638] on div "Show per page 20 40 60" at bounding box center [683, 655] width 890 height 36
click at [320, 296] on div "Pending review" at bounding box center [292, 292] width 85 height 18
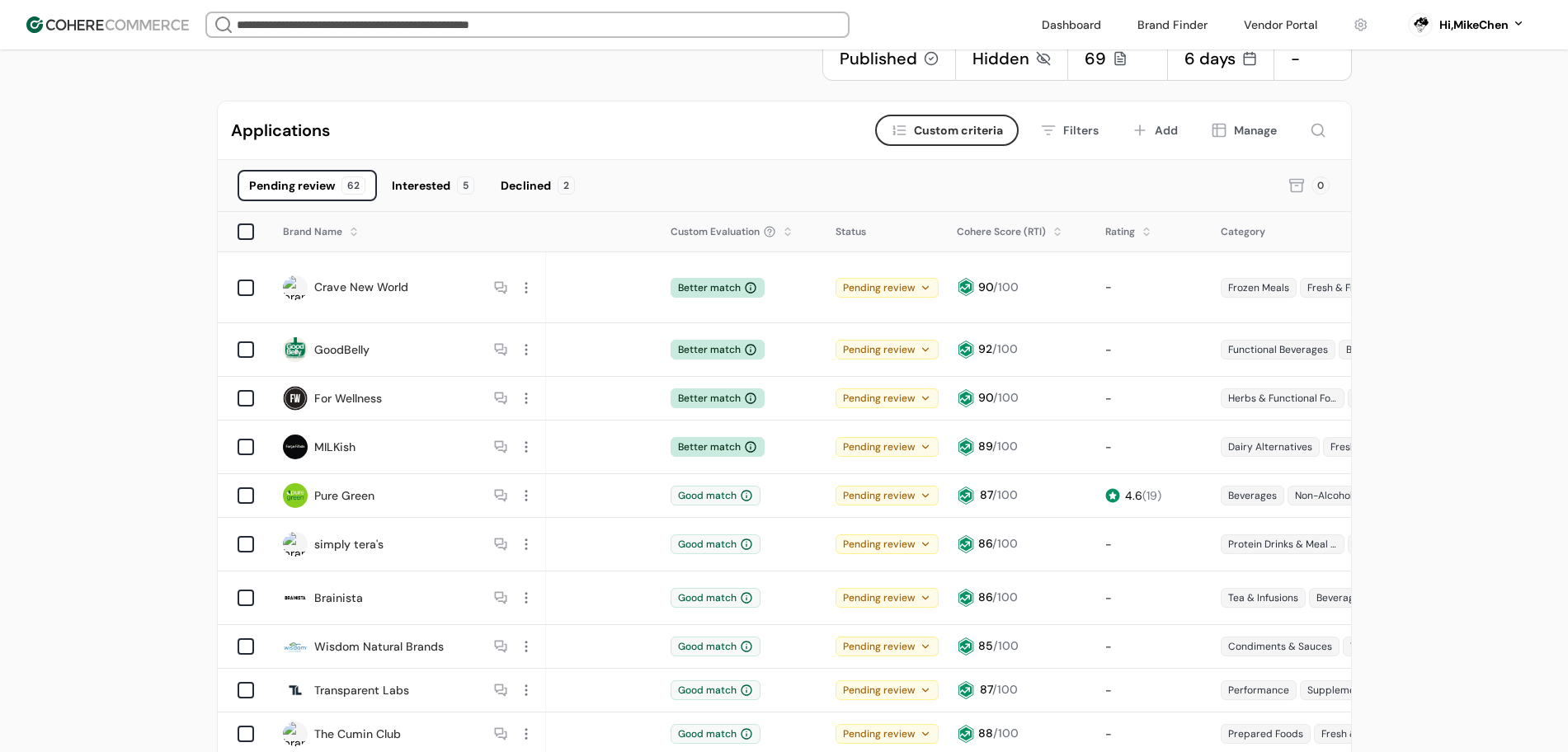
scroll to position [103, 0]
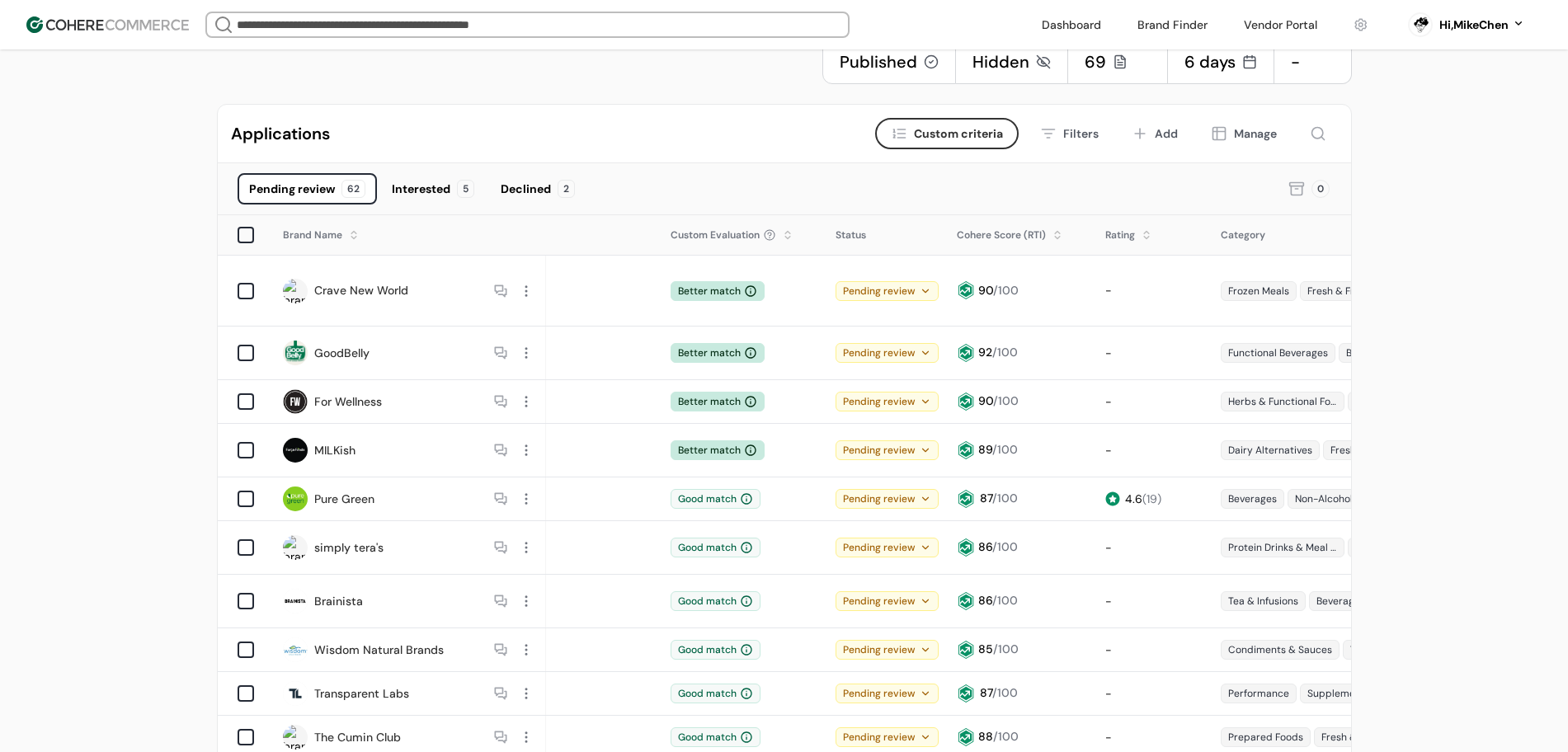
click at [707, 489] on div "Good match" at bounding box center [715, 499] width 90 height 19
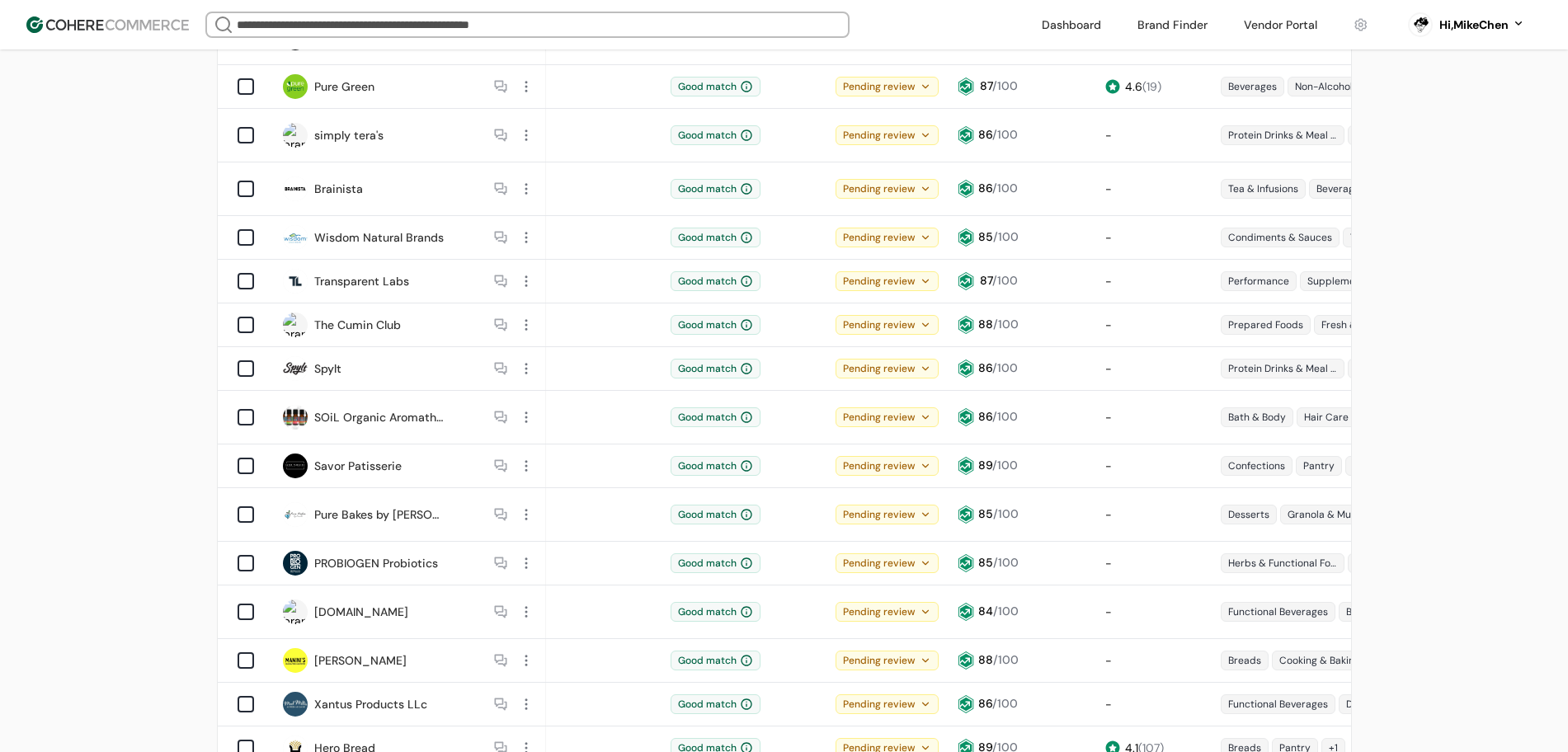
scroll to position [824, 0]
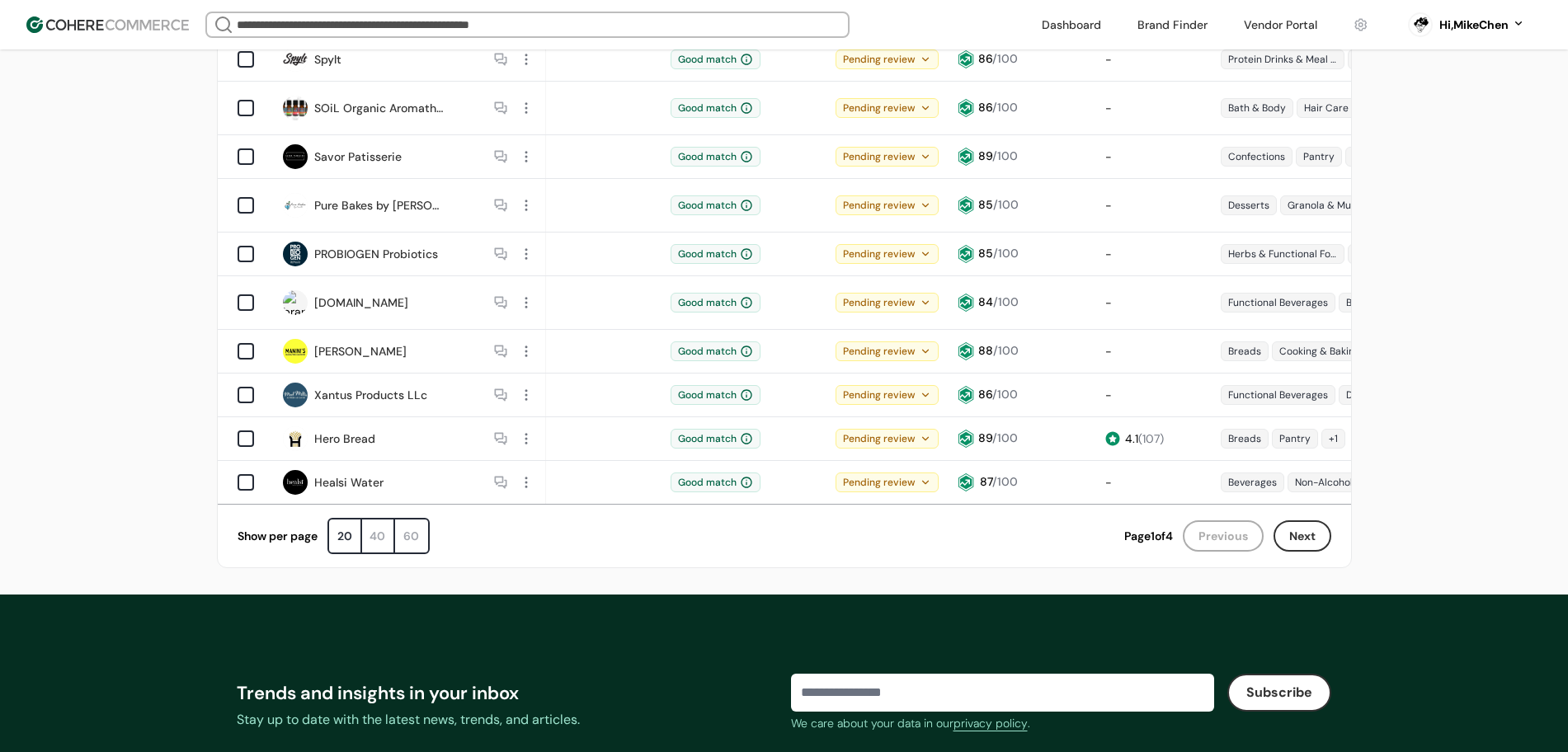
click at [1275, 520] on button "Next" at bounding box center [1302, 536] width 58 height 32
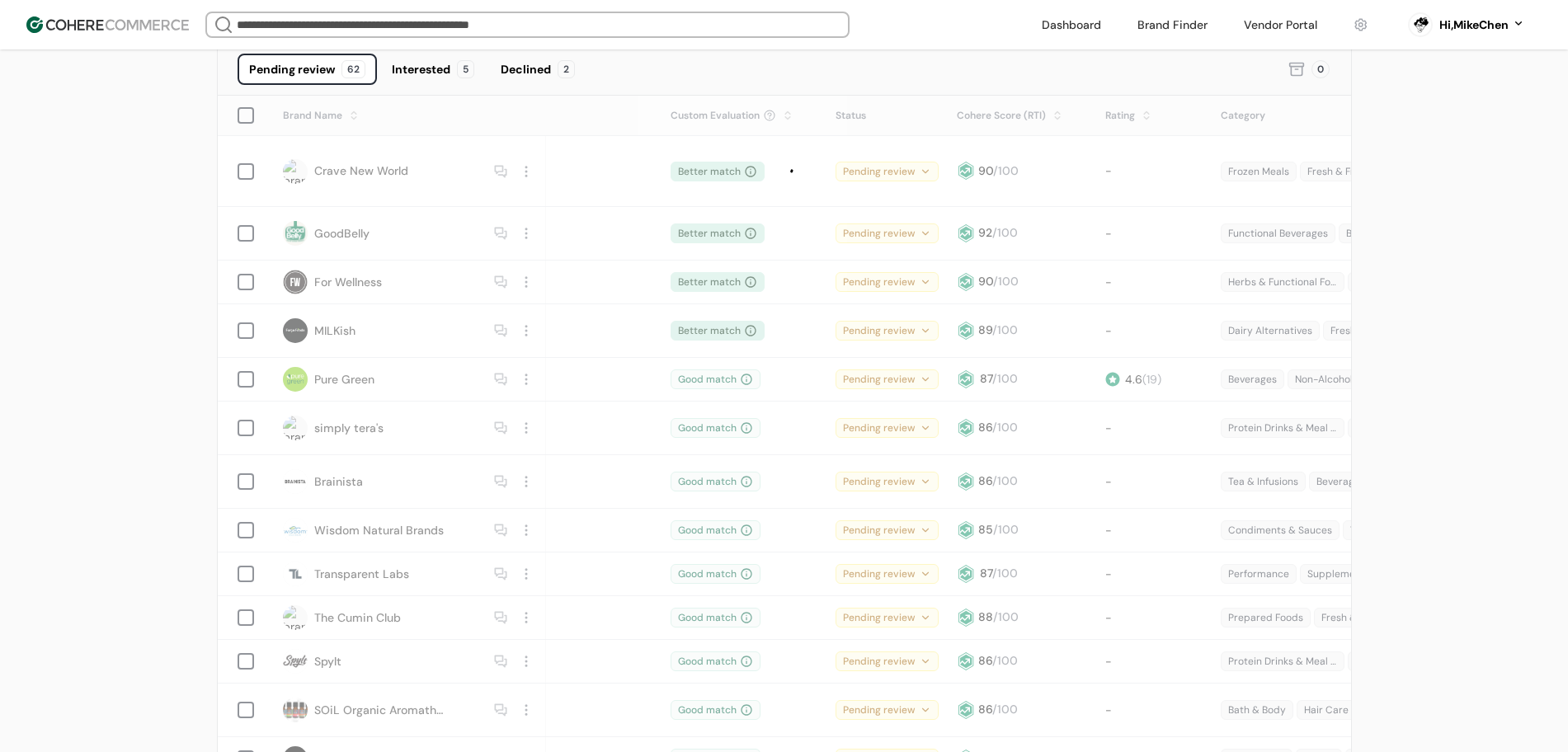
scroll to position [206, 0]
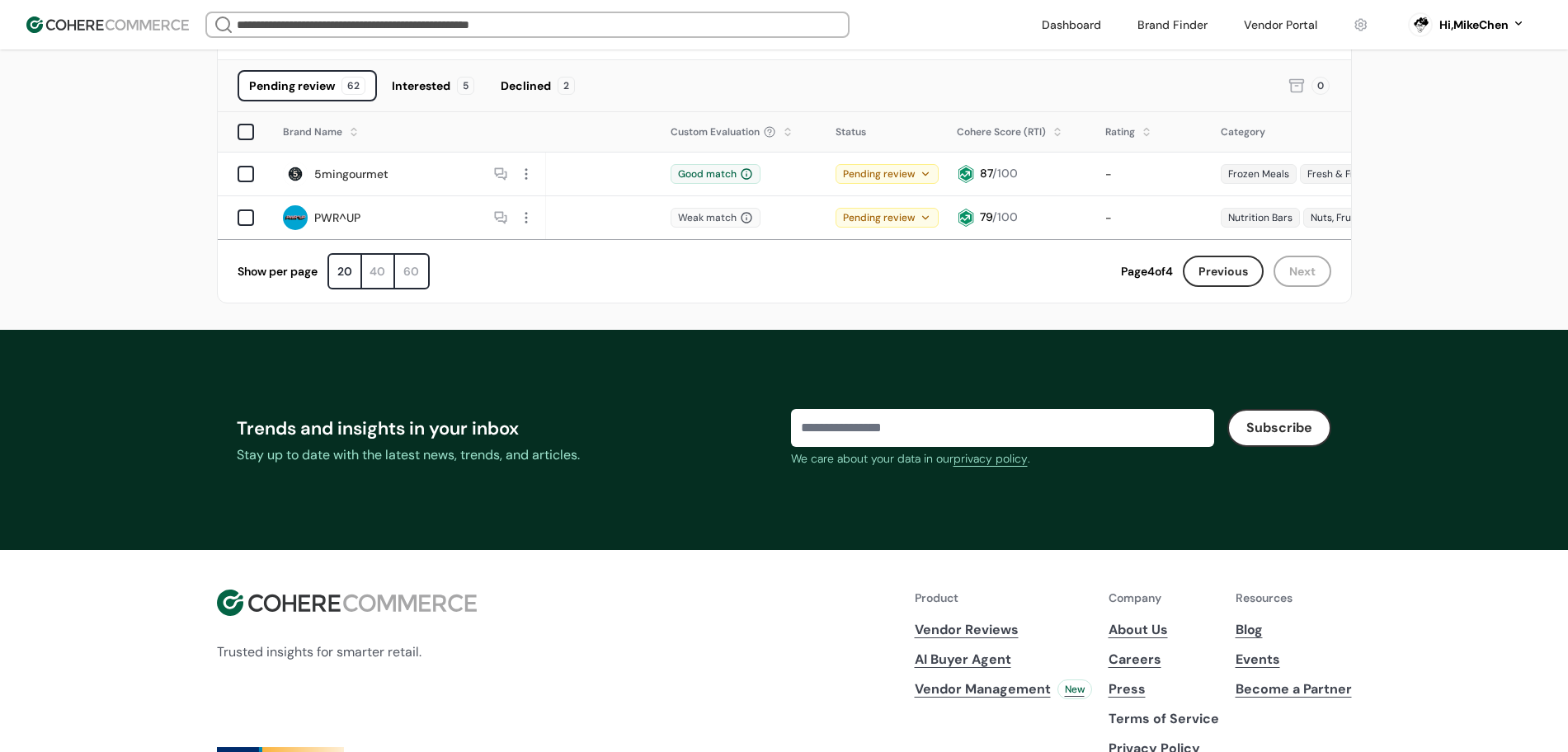
click at [1207, 279] on button "Previous" at bounding box center [1223, 271] width 81 height 32
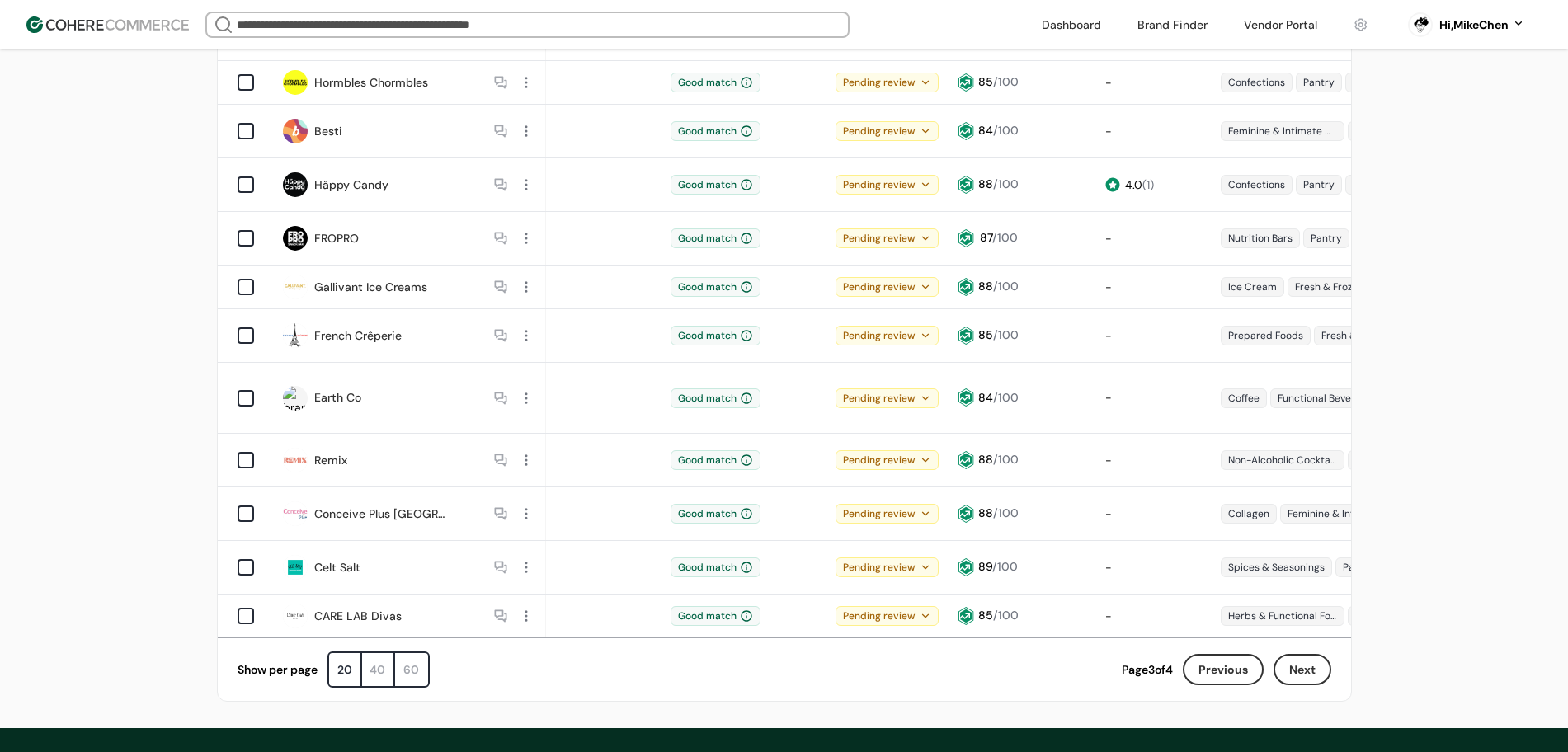
scroll to position [721, 0]
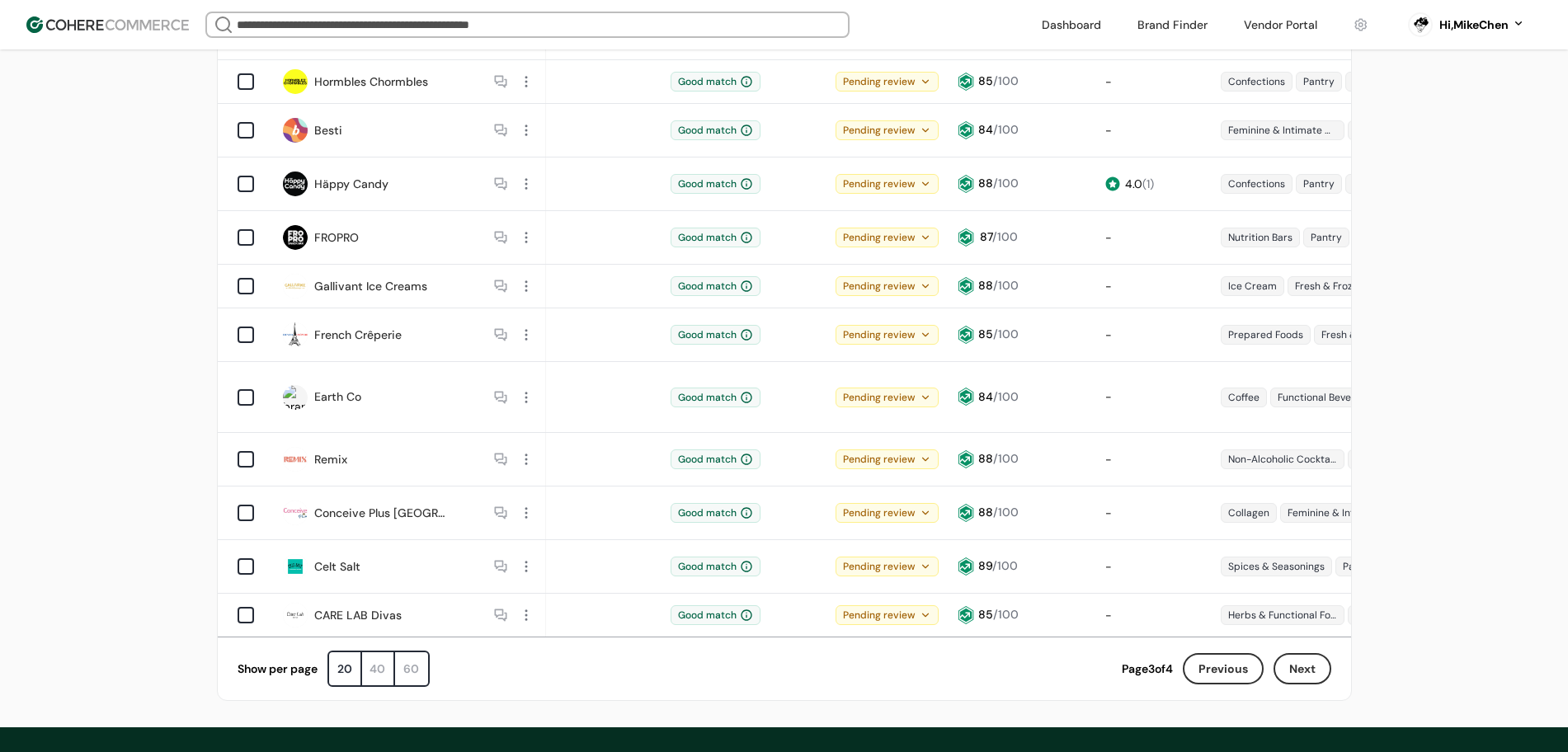
click at [1198, 653] on button "Previous" at bounding box center [1223, 668] width 81 height 32
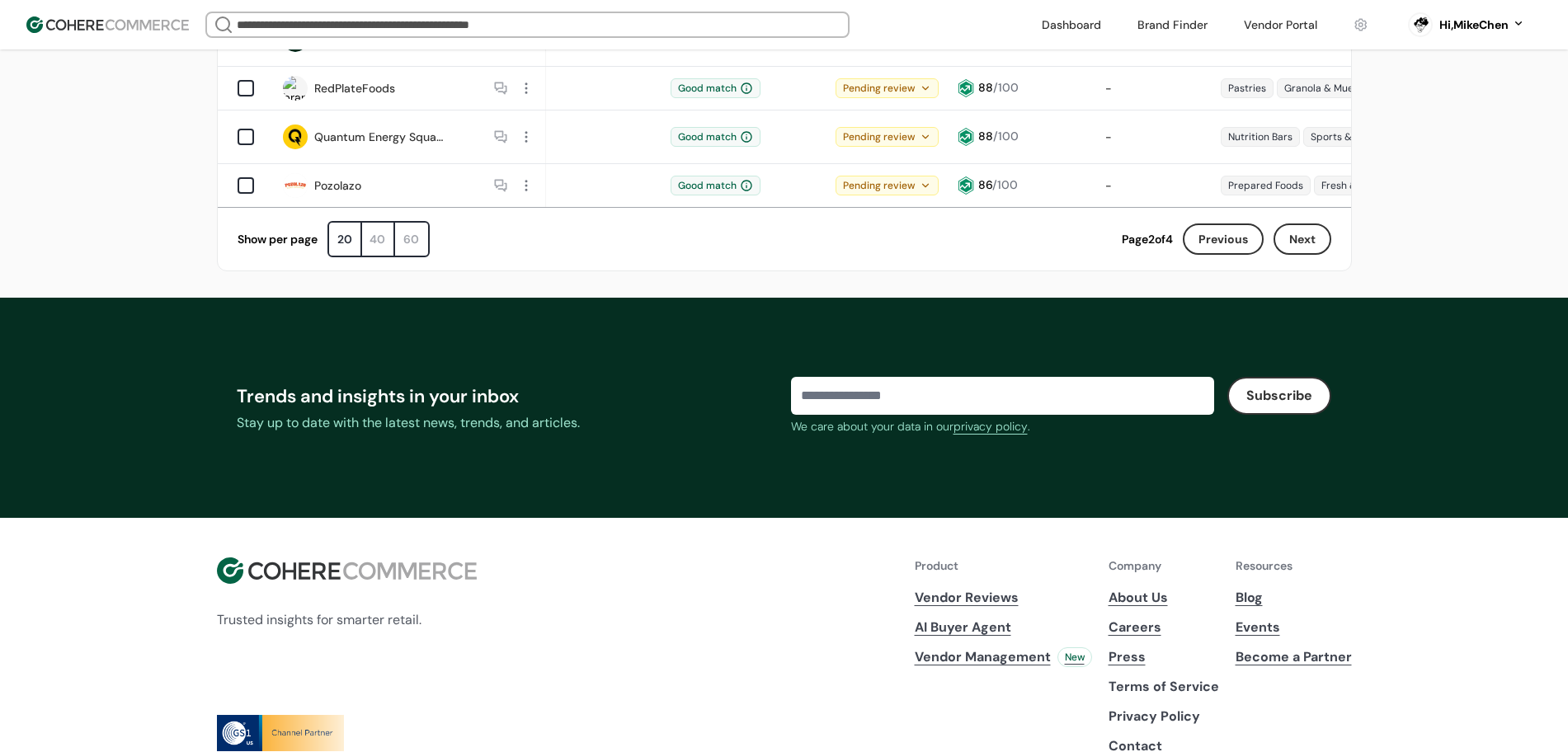
scroll to position [824, 0]
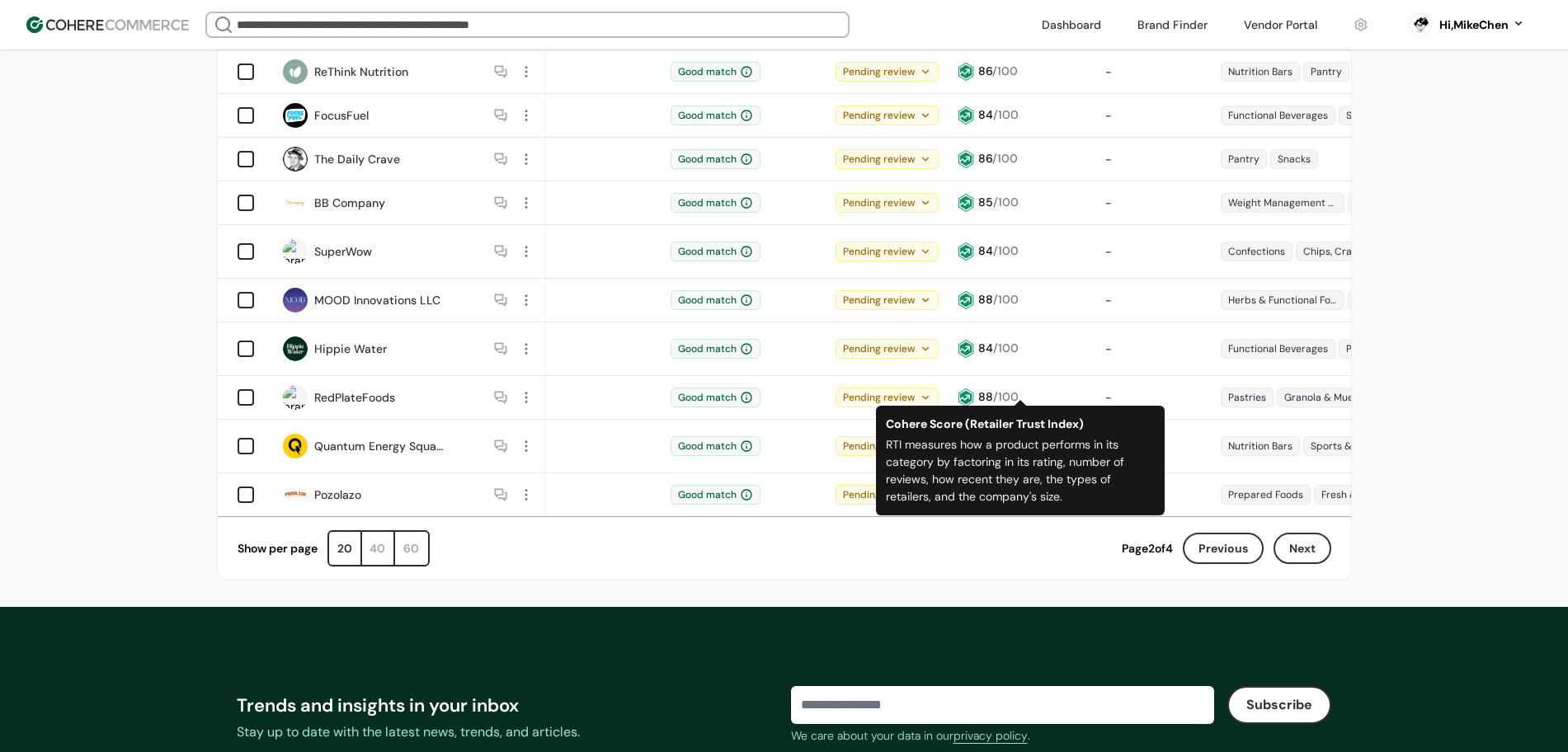
click at [896, 485] on div "Pending review" at bounding box center [887, 494] width 103 height 19
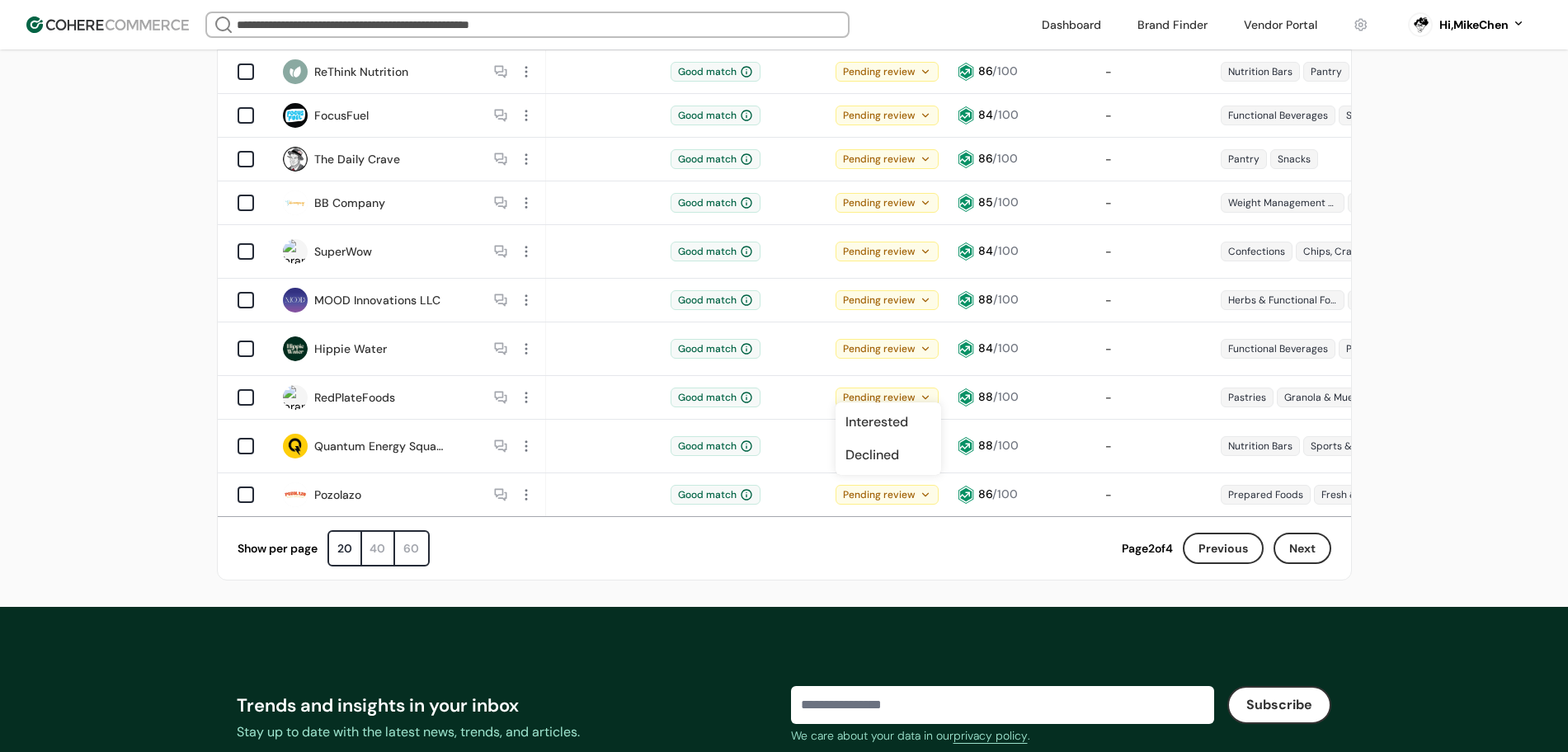
click at [1213, 533] on button "Previous" at bounding box center [1223, 549] width 81 height 32
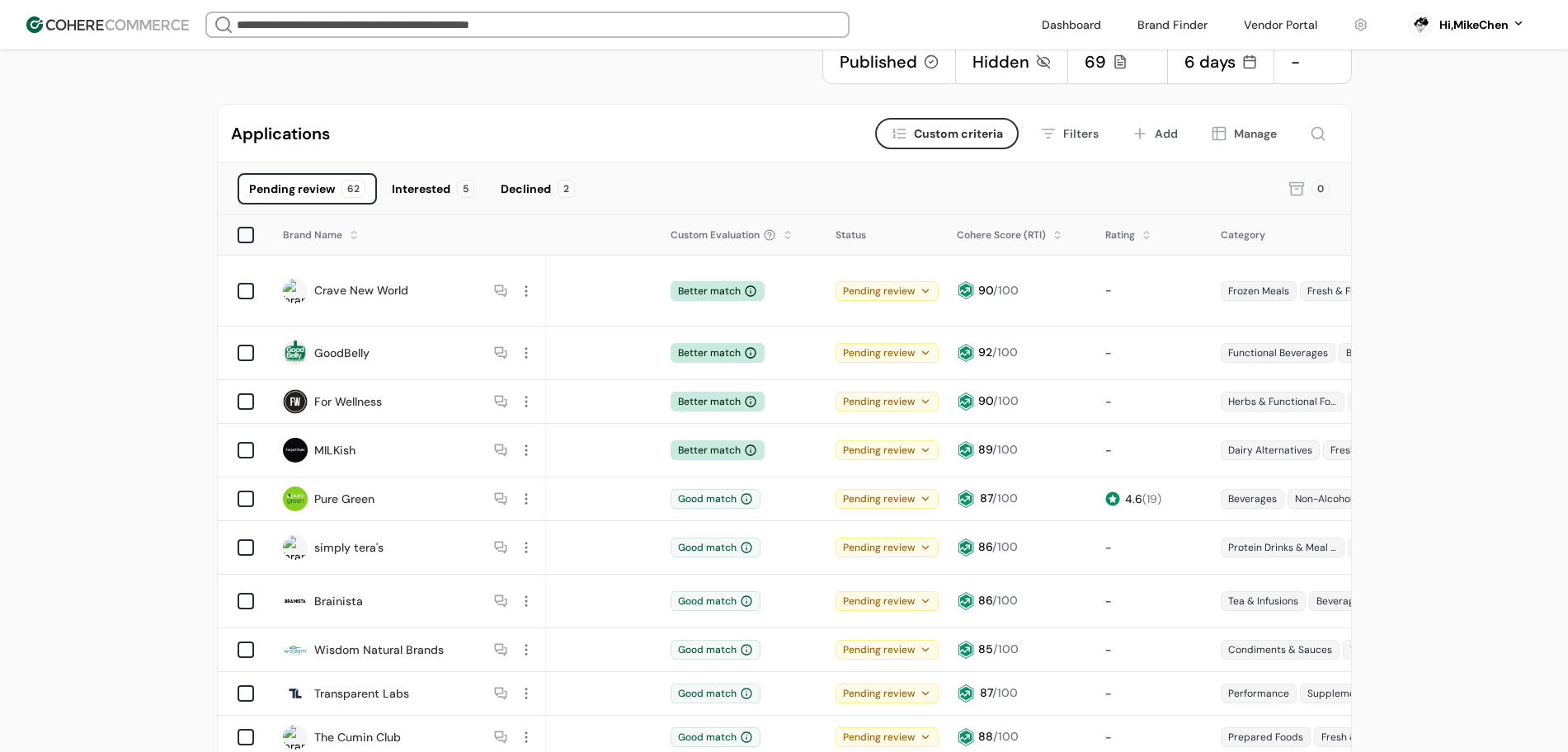
scroll to position [0, 0]
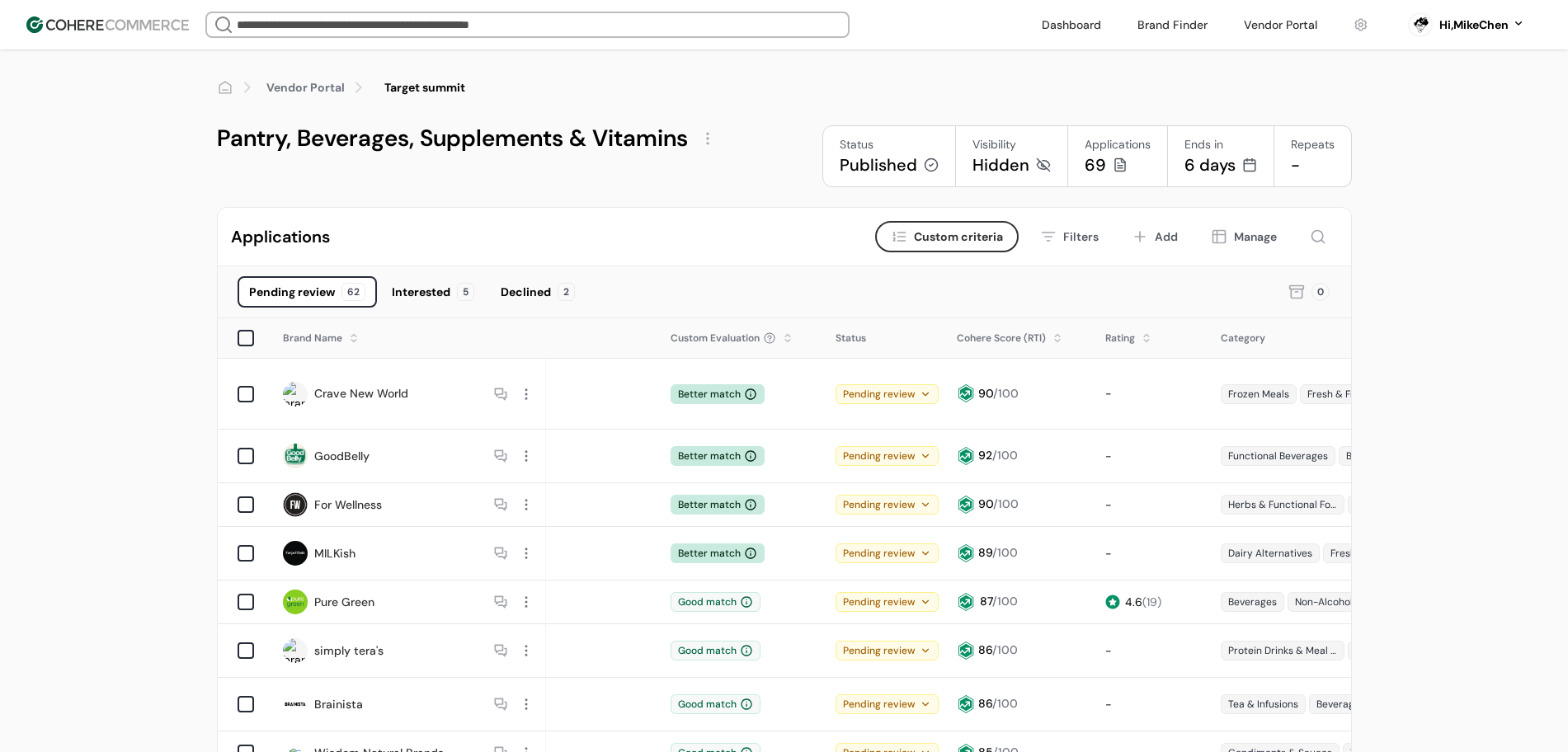
click at [317, 91] on link "Vendor Portal" at bounding box center [306, 87] width 78 height 18
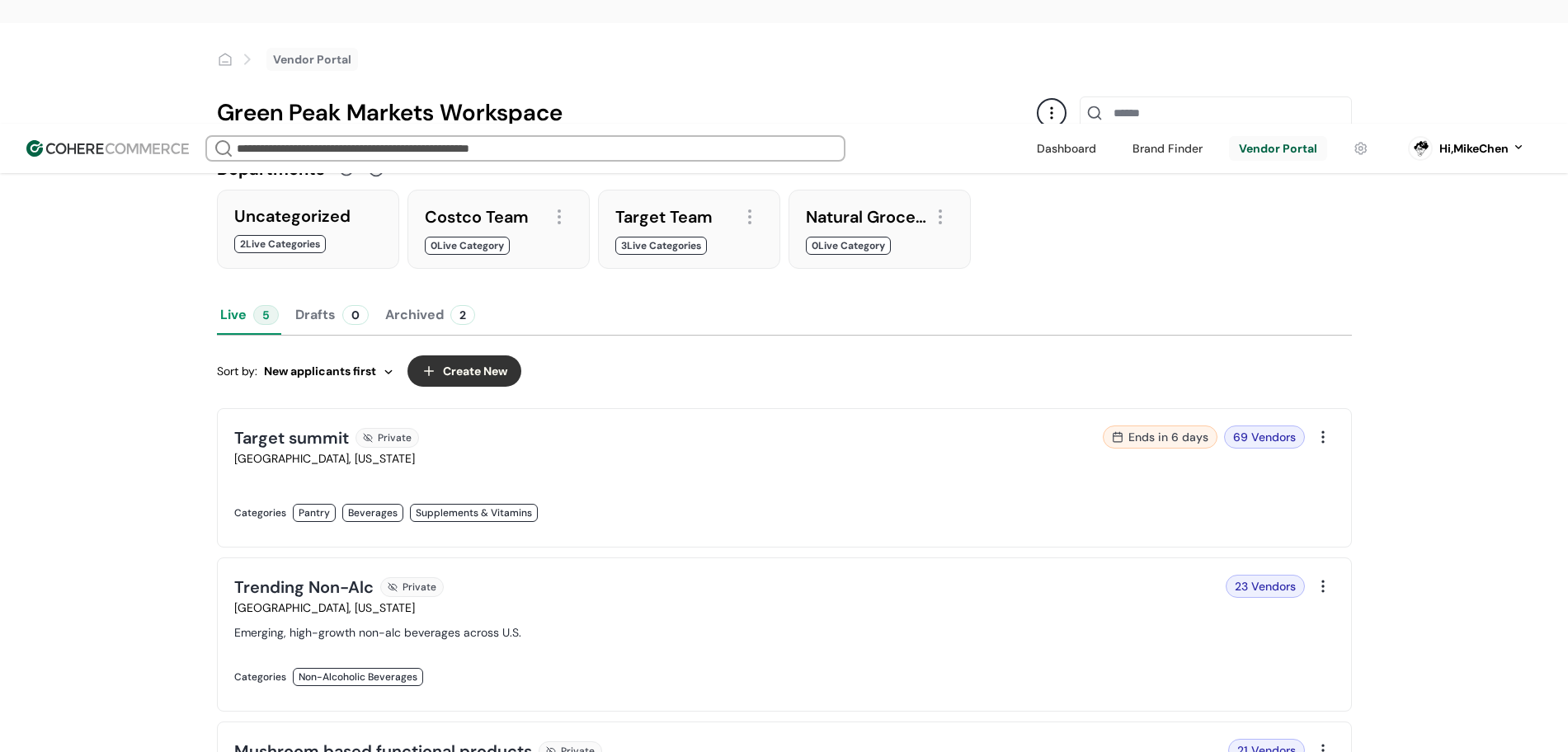
scroll to position [412, 0]
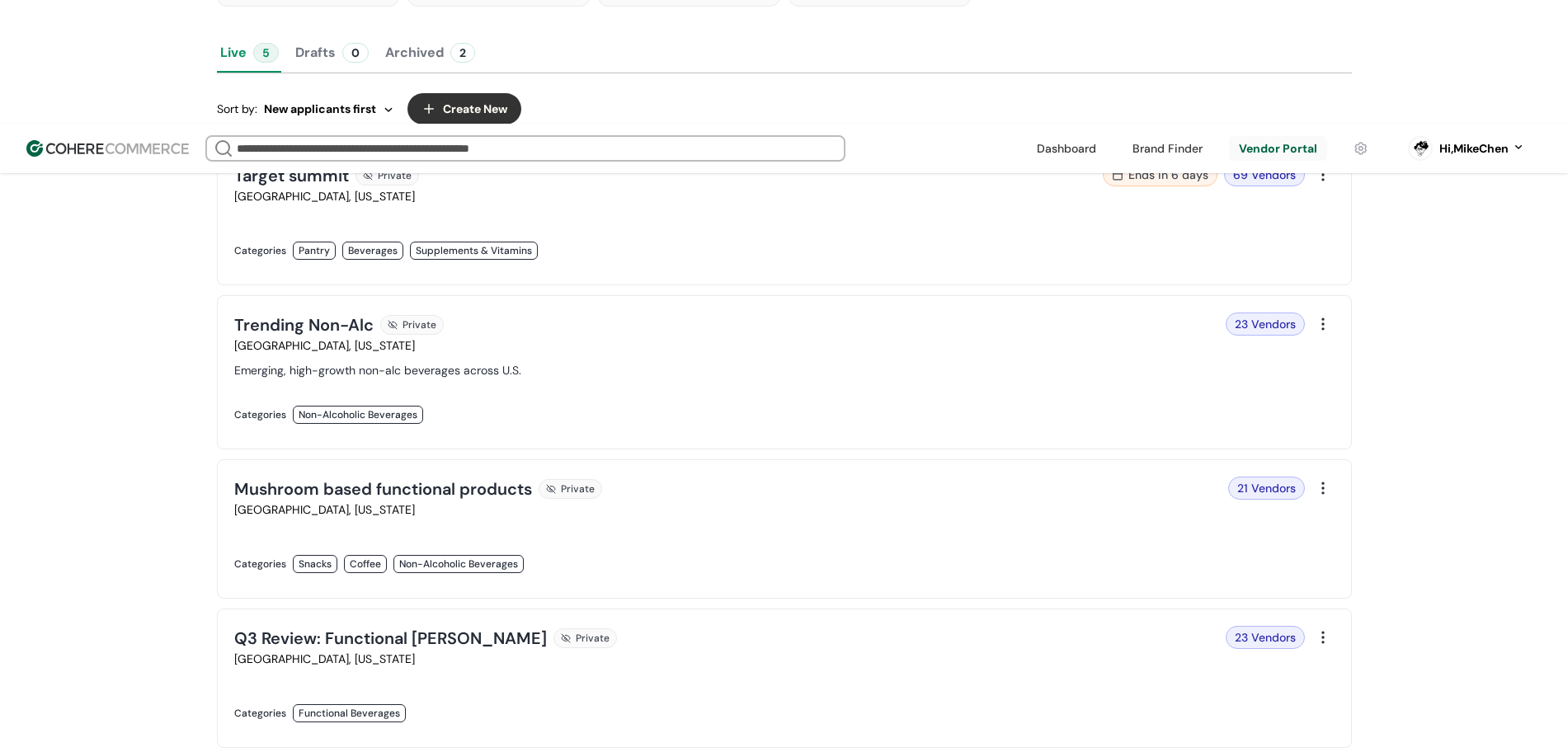
click at [757, 432] on link at bounding box center [504, 432] width 541 height 0
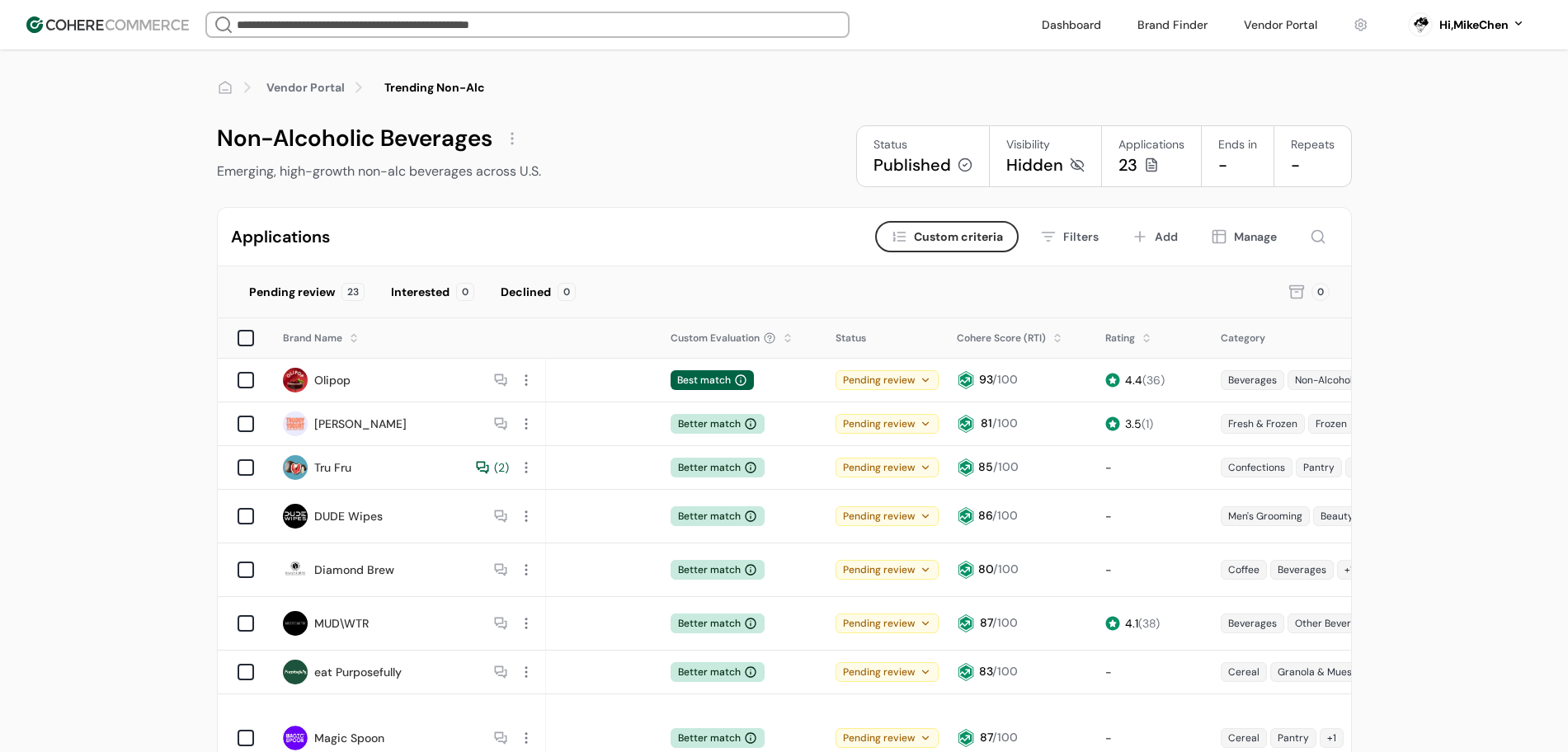
click at [522, 380] on div at bounding box center [526, 380] width 21 height 21
click at [551, 460] on div "View application" at bounding box center [587, 450] width 136 height 33
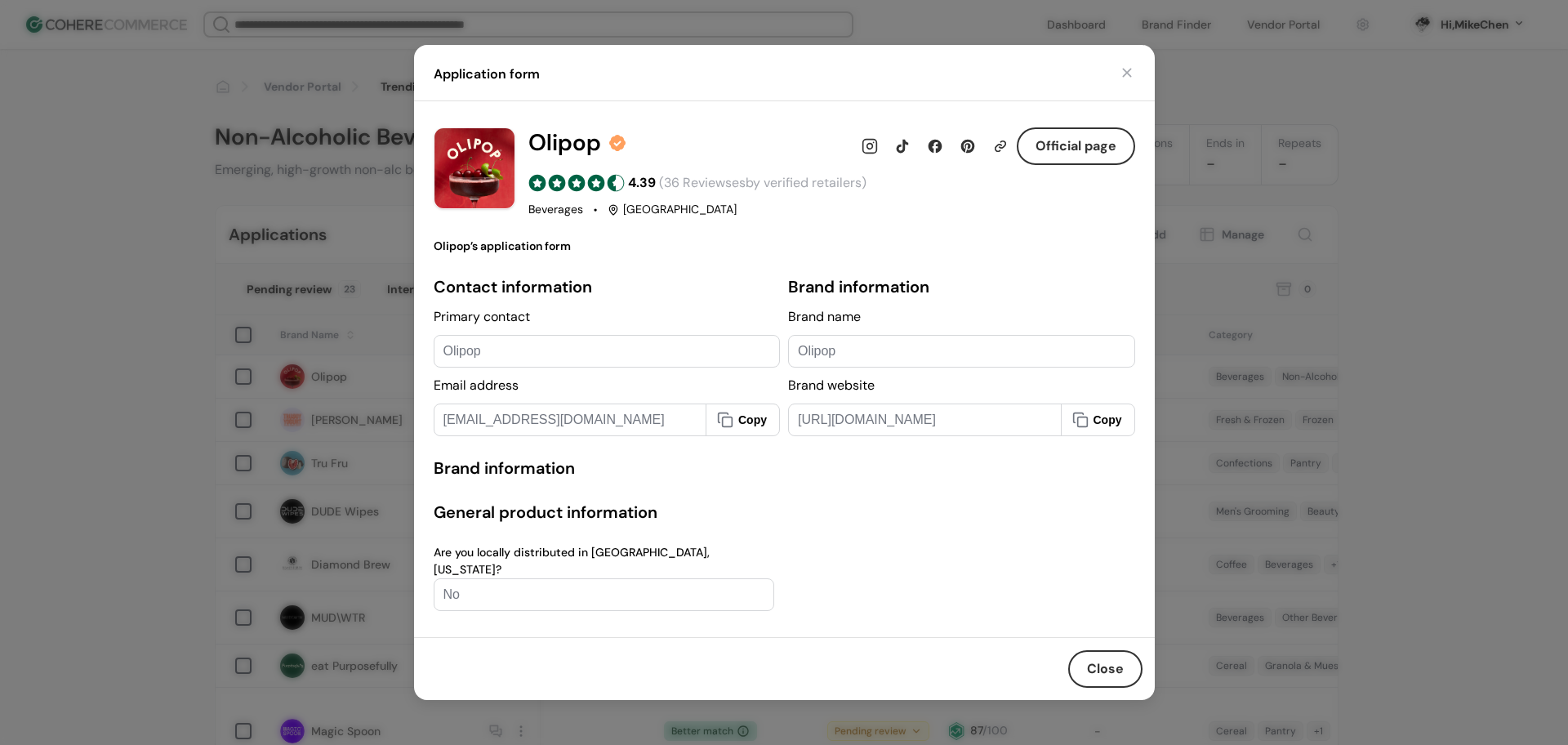
click at [633, 253] on div "Olipop ’s application form" at bounding box center [784, 246] width 702 height 17
click at [685, 181] on div "( 36 Reviewses by verified retailers)" at bounding box center [763, 182] width 208 height 19
drag, startPoint x: 1082, startPoint y: 660, endPoint x: 1070, endPoint y: 651, distance: 15.0
click at [1082, 660] on button "Close" at bounding box center [1105, 669] width 74 height 38
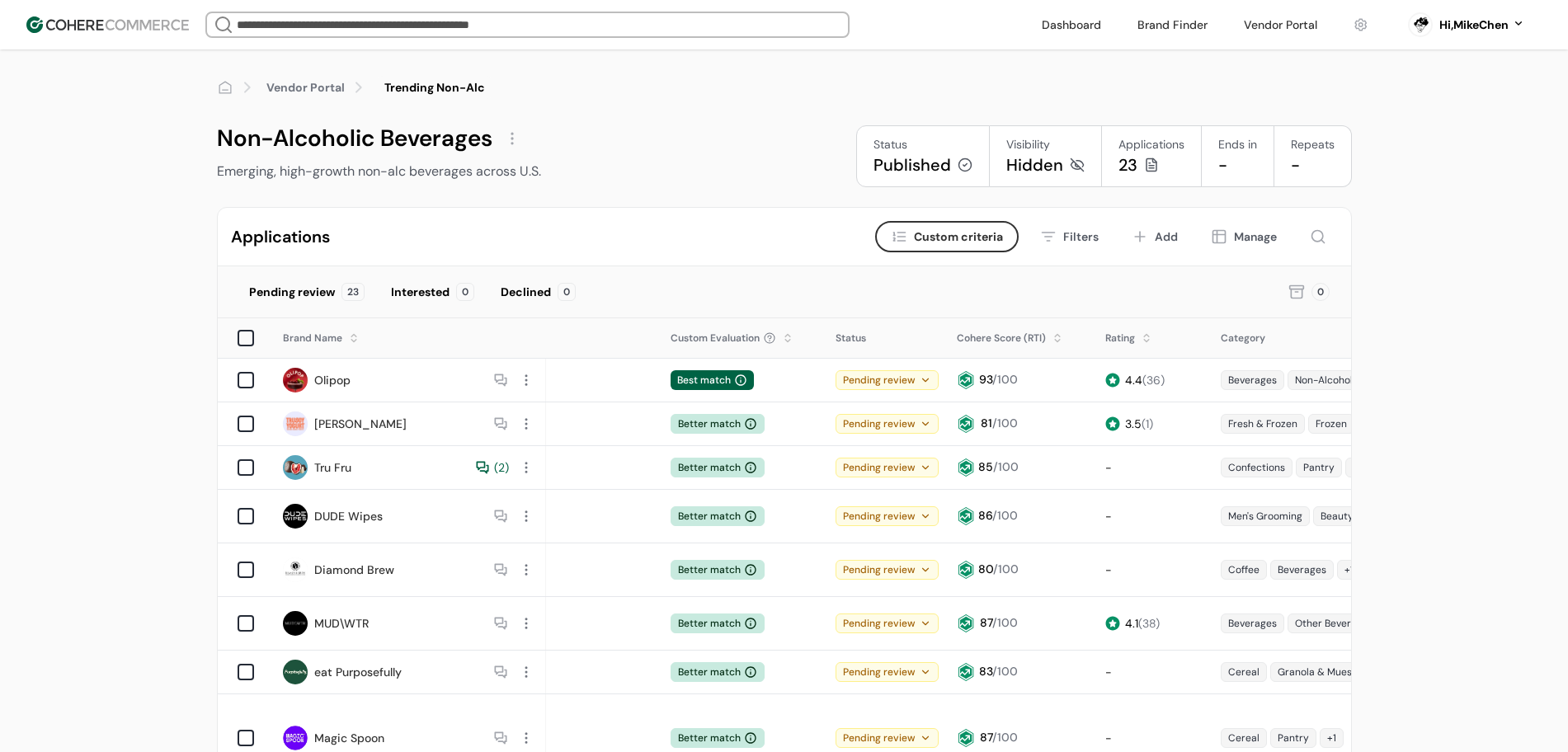
click at [743, 378] on div at bounding box center [740, 380] width 13 height 13
click at [921, 380] on icon at bounding box center [925, 380] width 11 height 11
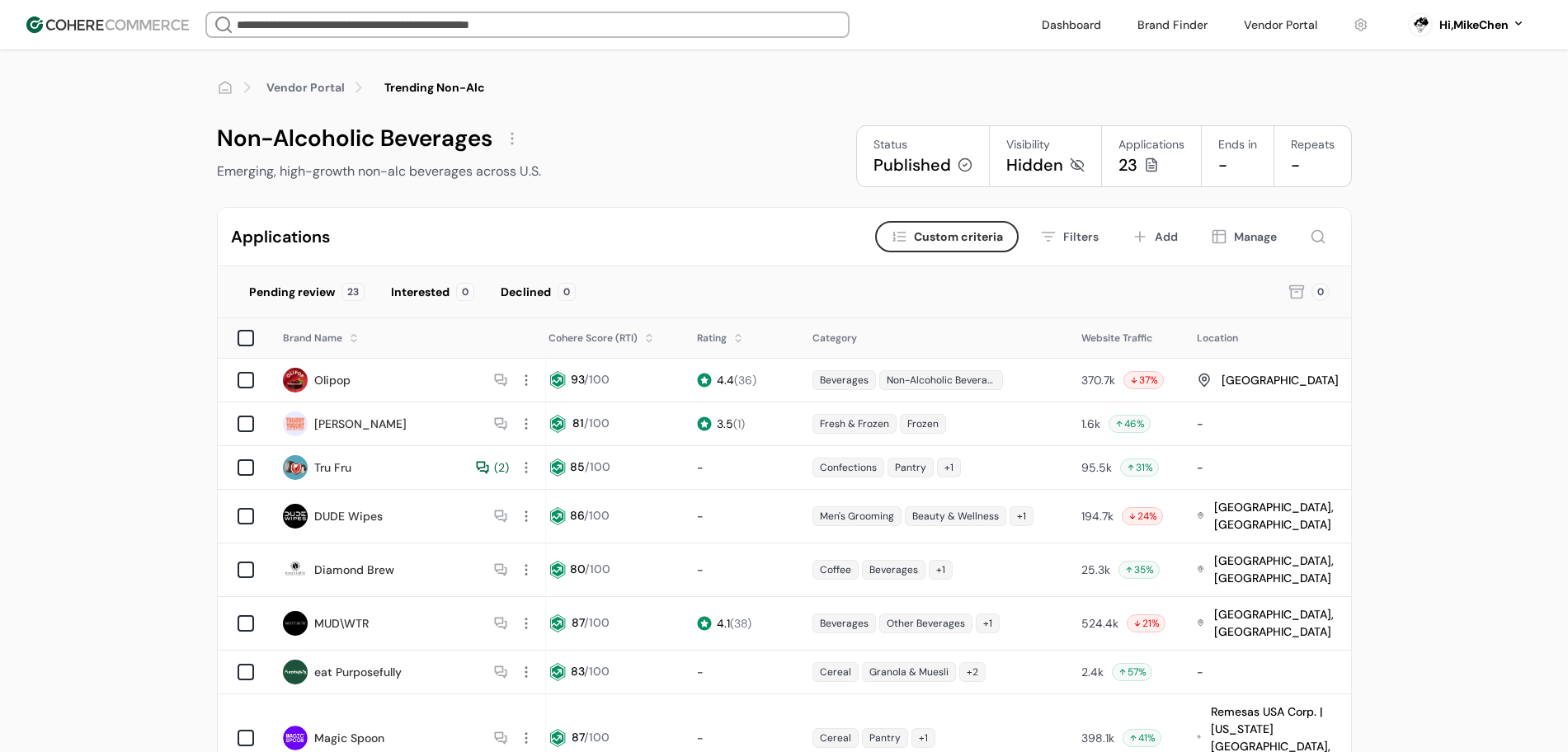
click at [337, 85] on link "Vendor Portal" at bounding box center [306, 87] width 78 height 18
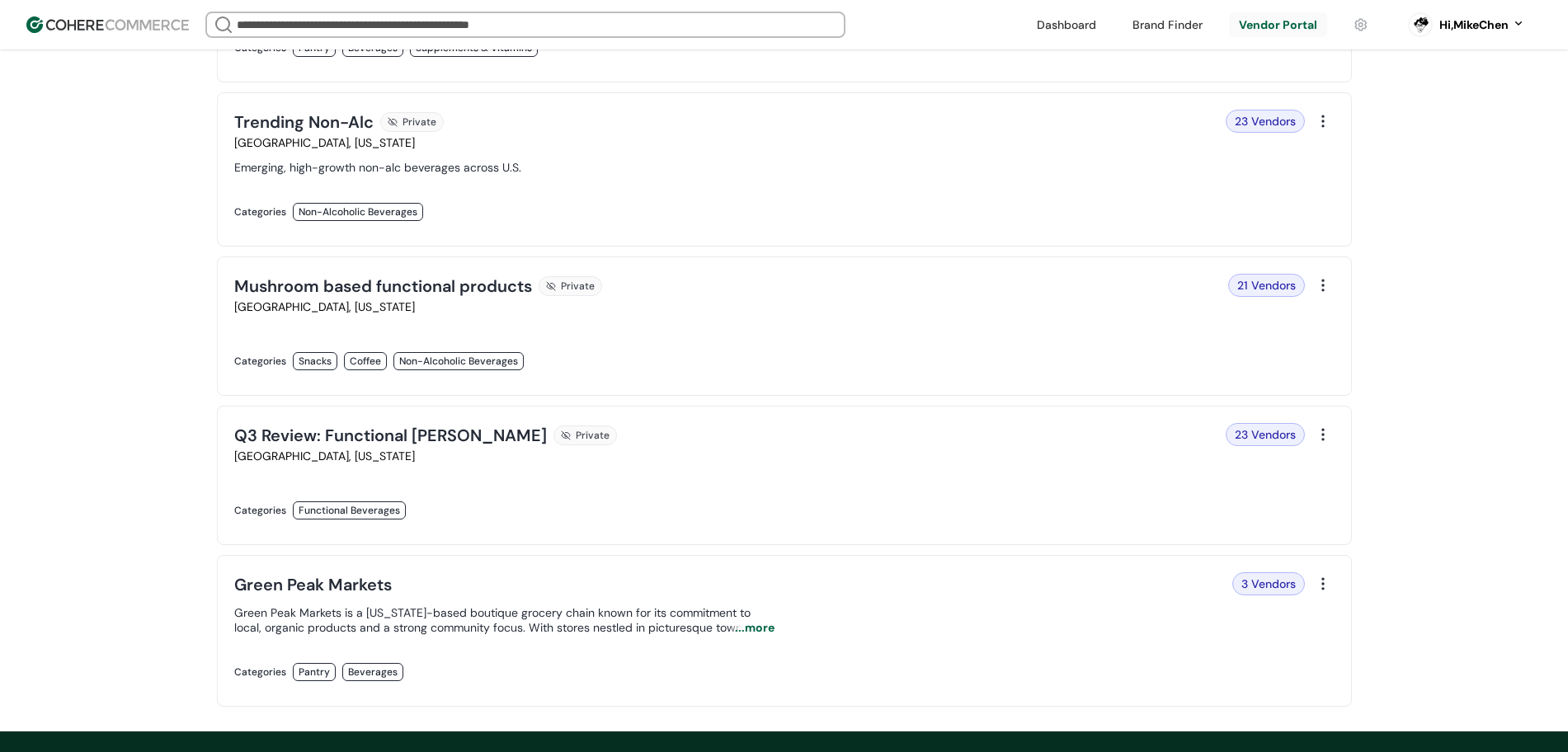
scroll to position [309, 0]
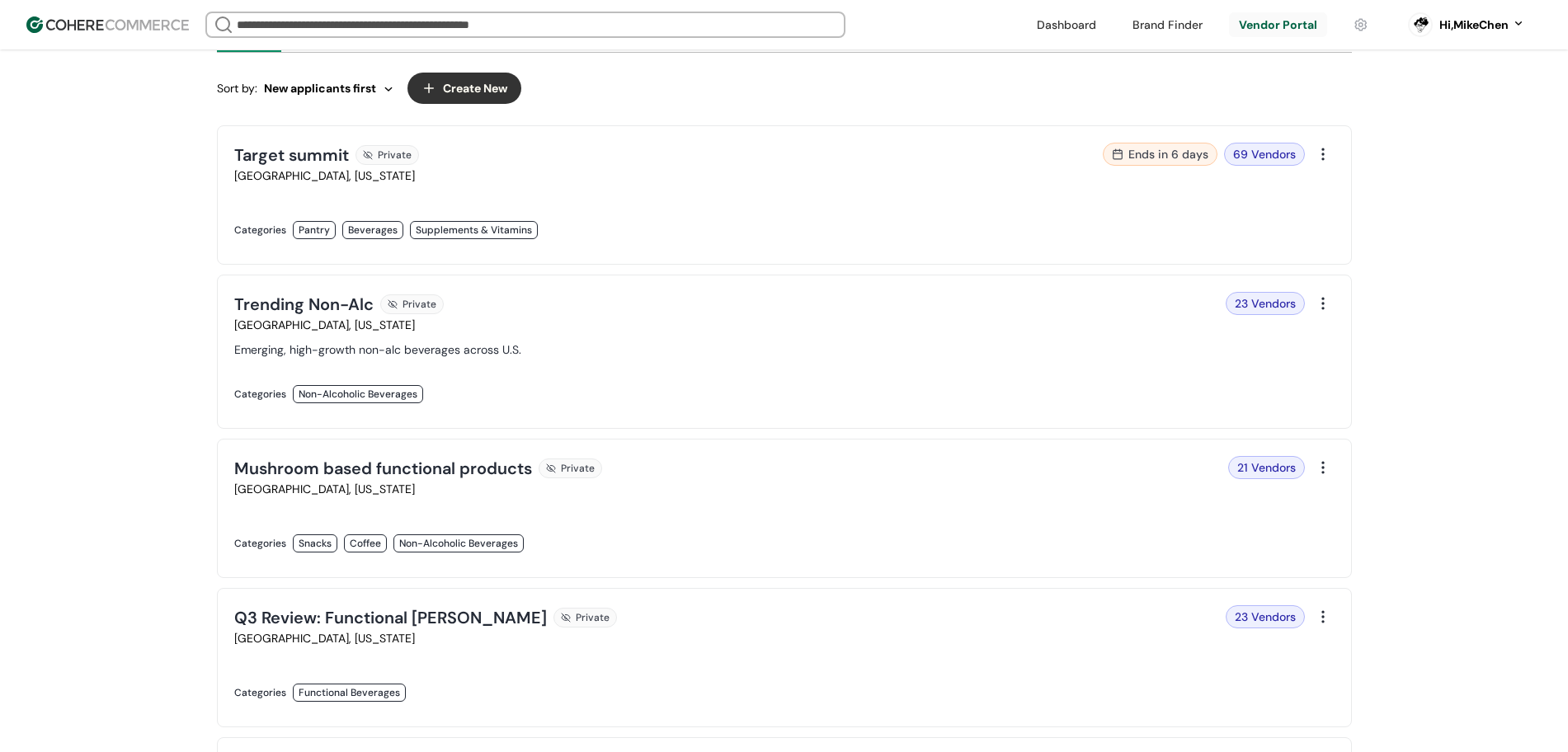
click at [589, 561] on link at bounding box center [504, 561] width 541 height 0
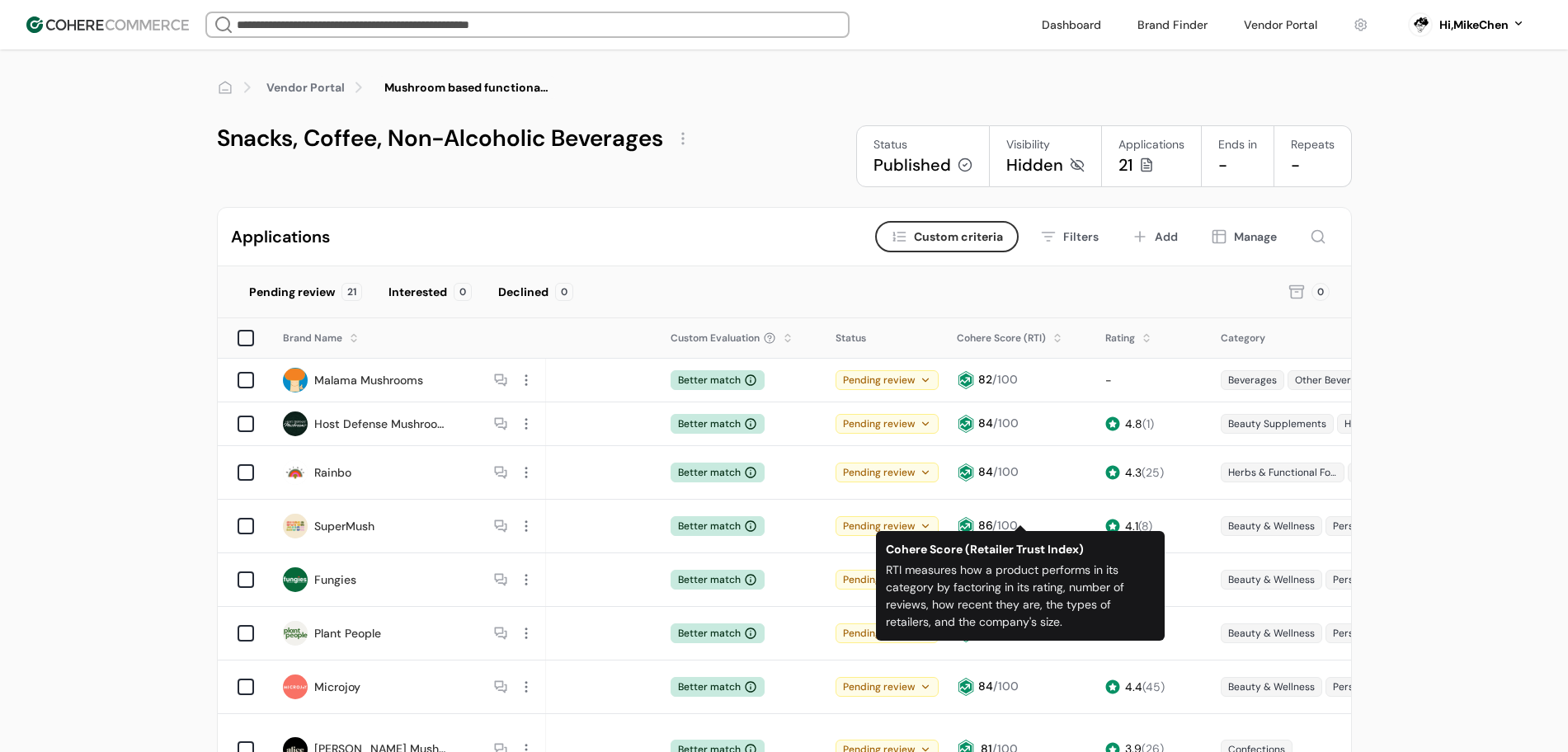
click at [879, 416] on div "Pending review" at bounding box center [887, 423] width 103 height 19
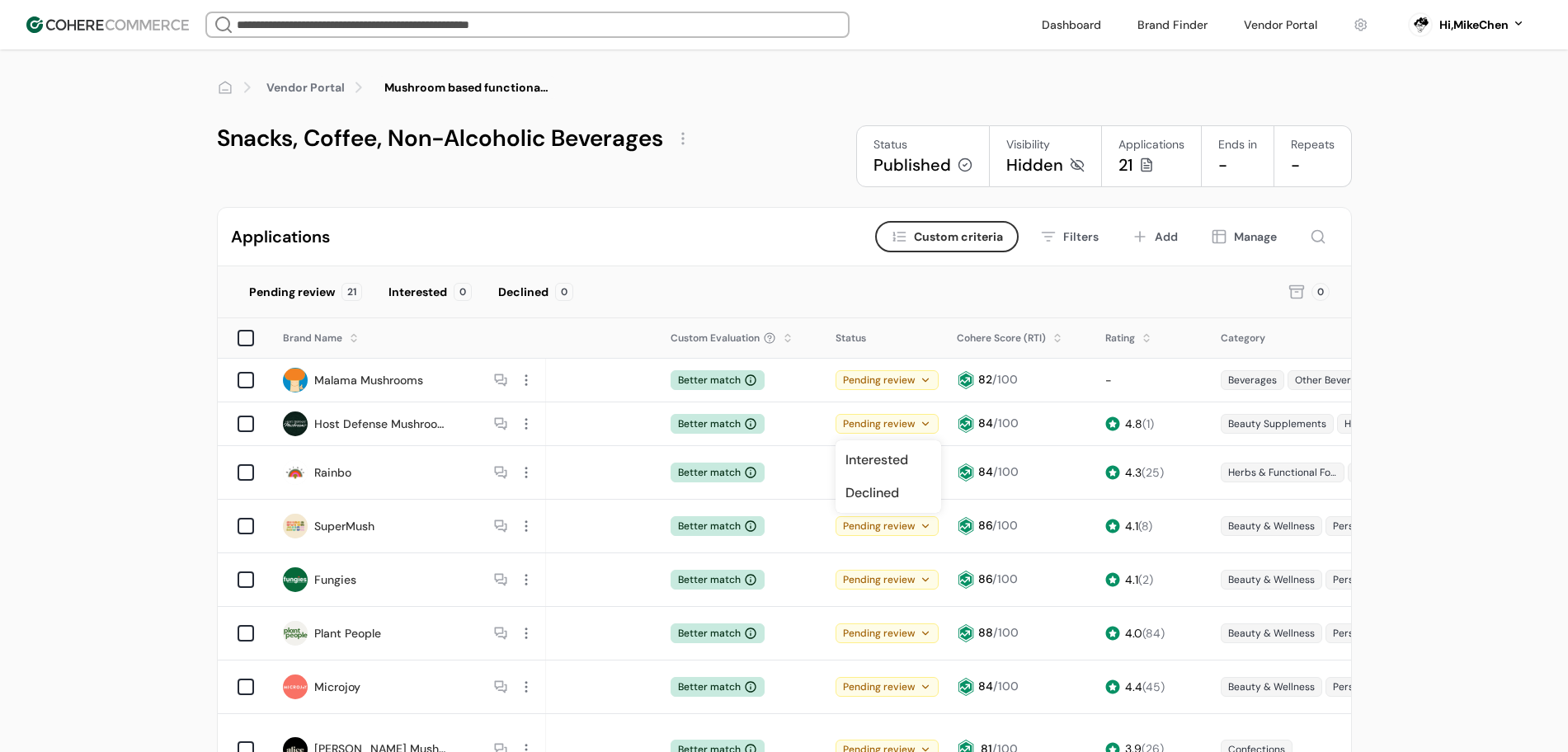
click at [843, 453] on div "Interested" at bounding box center [888, 460] width 99 height 33
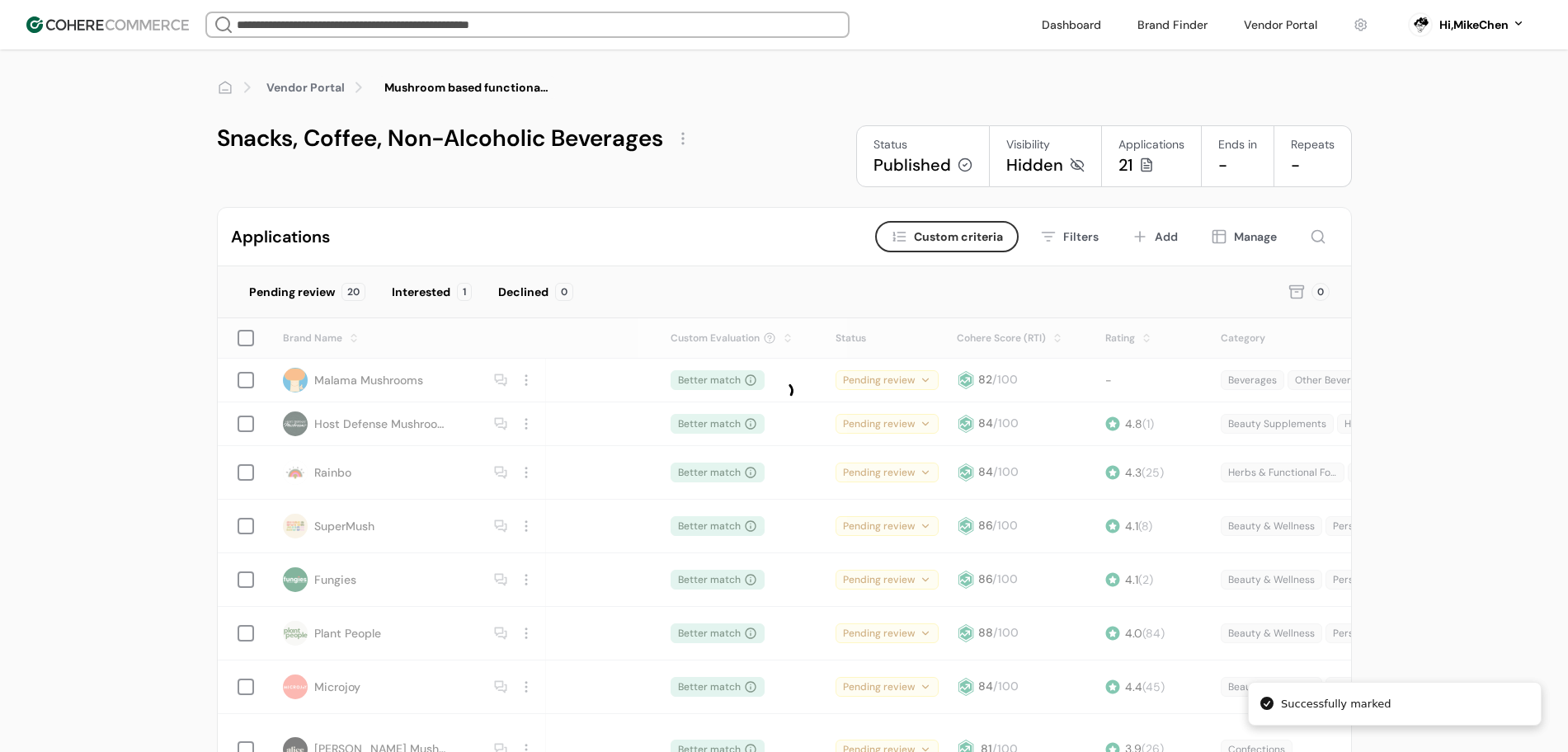
click at [796, 262] on div "Applications Criteria Custom criteria Filters Add Manage" at bounding box center [784, 237] width 1133 height 58
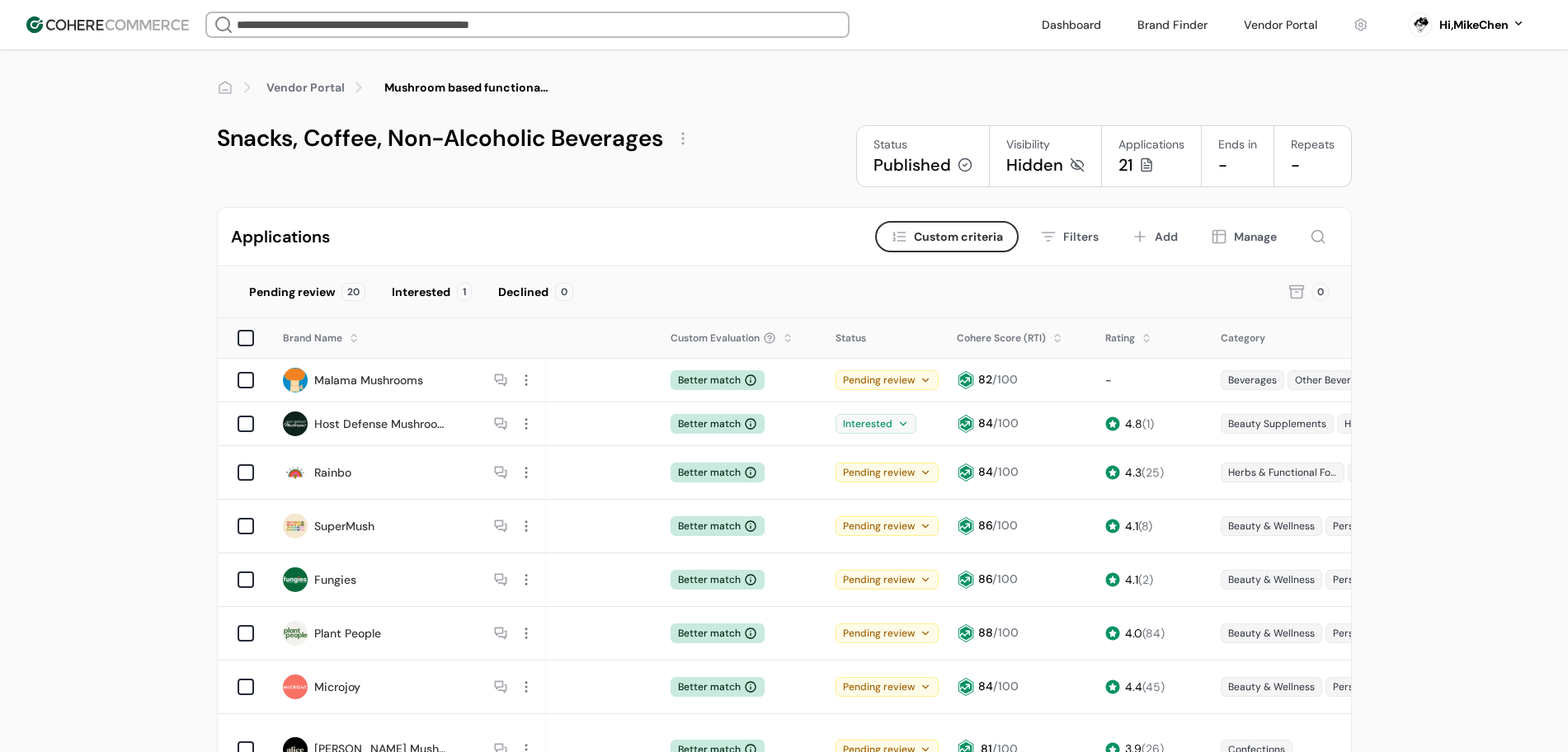
click at [756, 338] on span "Custom Evaluation" at bounding box center [715, 338] width 89 height 15
click at [516, 382] on div at bounding box center [526, 380] width 21 height 21
click at [562, 457] on div "View application" at bounding box center [587, 450] width 136 height 33
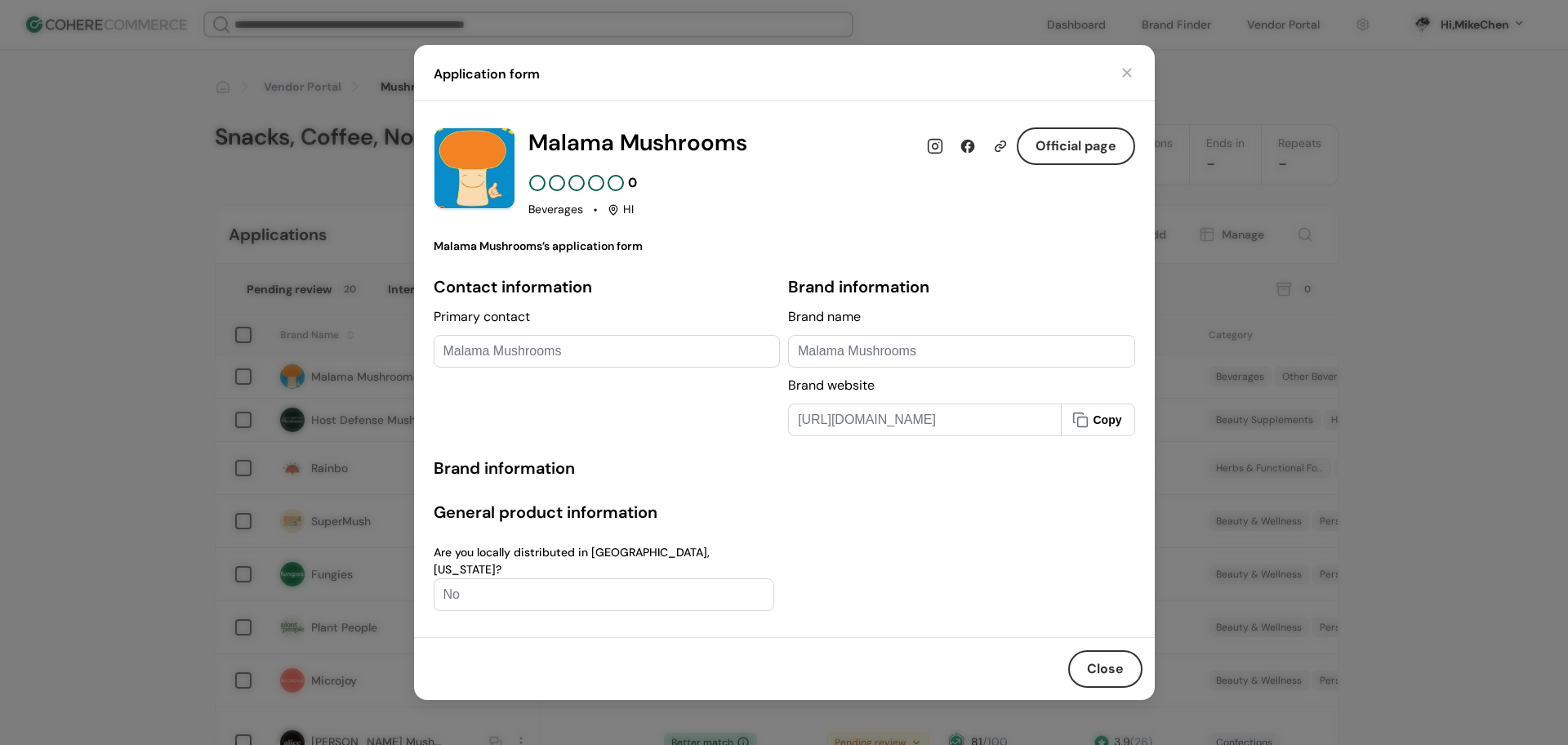
click at [544, 394] on div "Contact information Primary contact Malama Mushrooms" at bounding box center [607, 355] width 347 height 162
click at [1087, 682] on div "Close" at bounding box center [784, 669] width 741 height 63
click at [1092, 671] on button "Close" at bounding box center [1105, 669] width 74 height 38
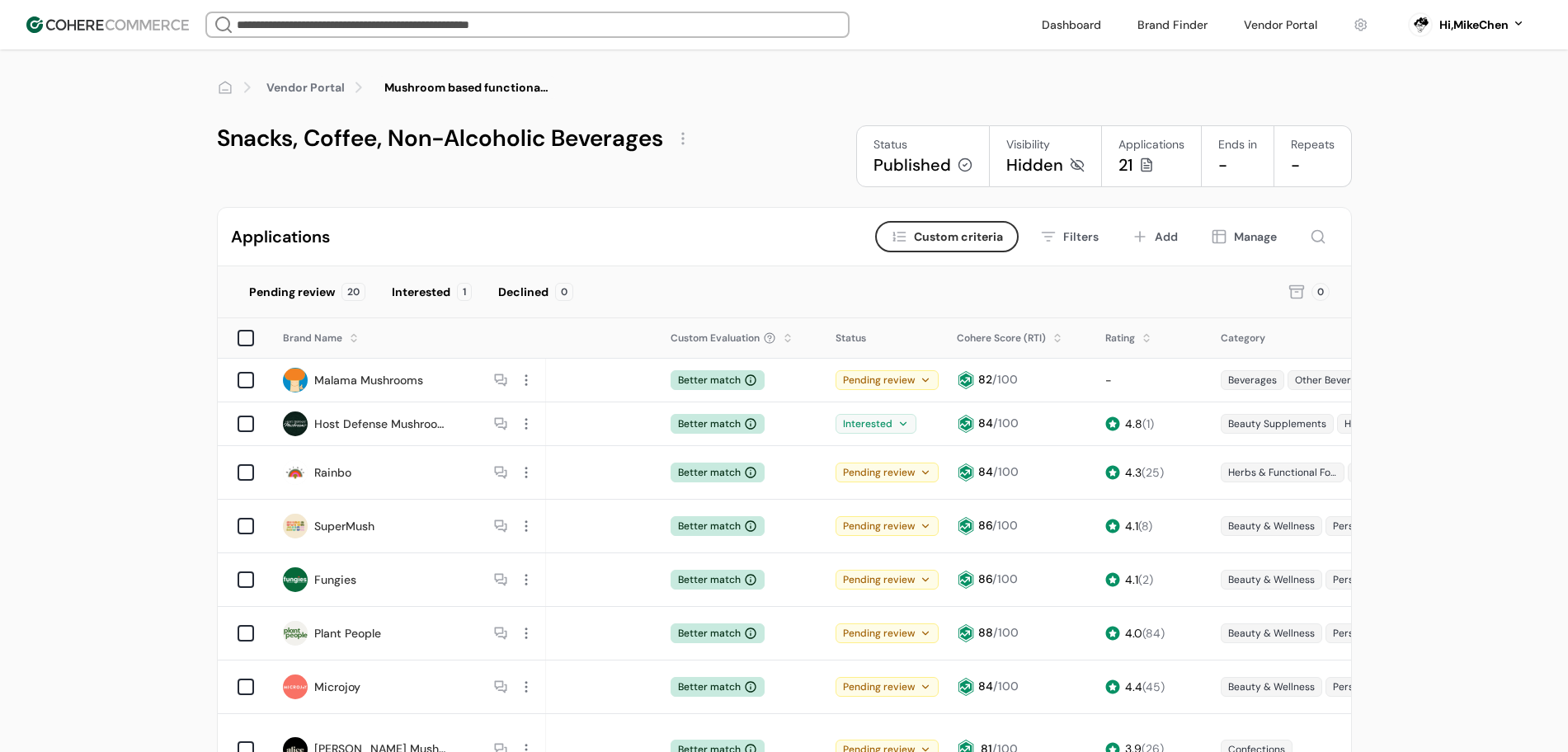
click at [392, 34] on input "search" at bounding box center [527, 24] width 588 height 23
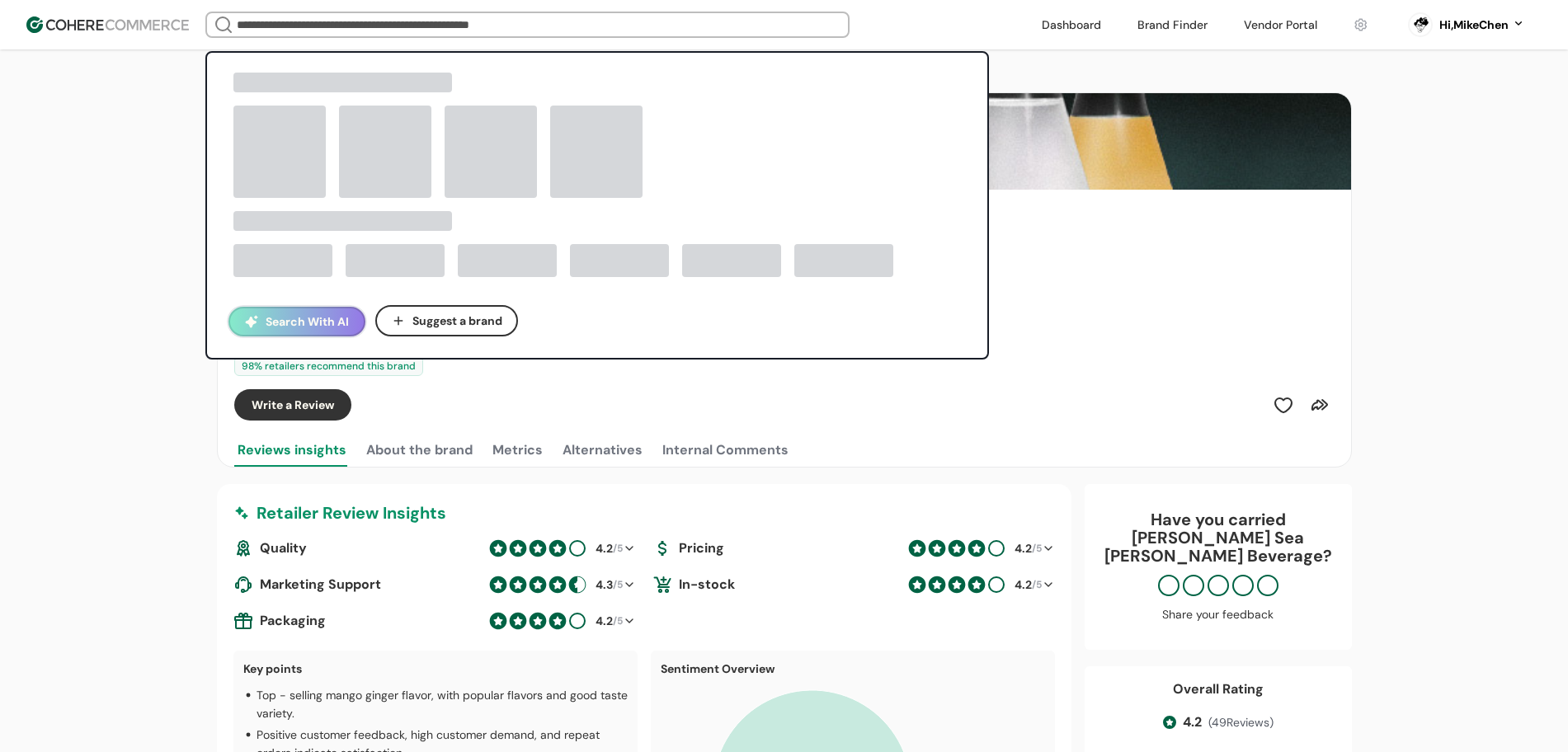
drag, startPoint x: 336, startPoint y: 0, endPoint x: 568, endPoint y: 26, distance: 233.5
click at [568, 26] on input "search" at bounding box center [527, 24] width 588 height 23
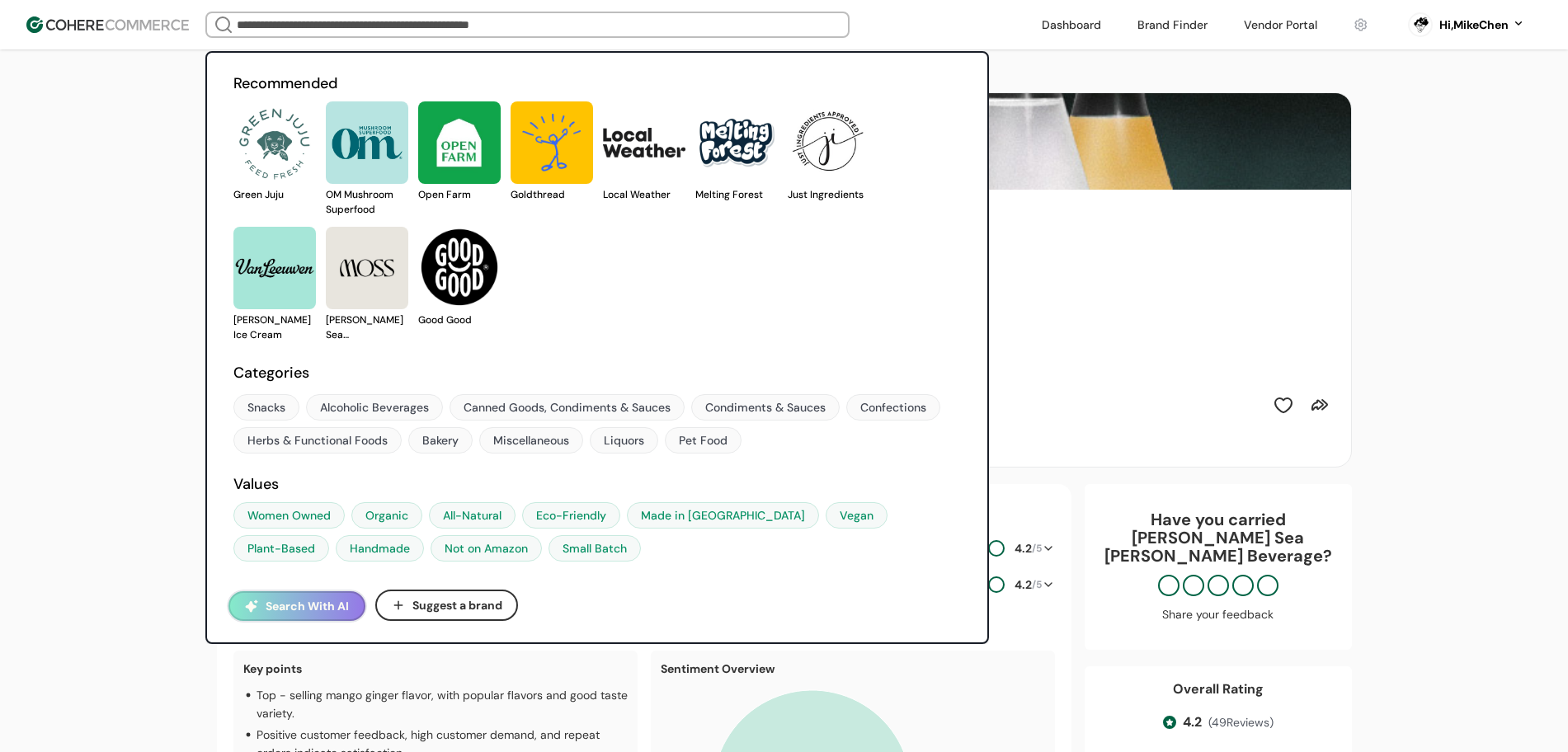
click at [269, 608] on button "Search With AI" at bounding box center [296, 606] width 137 height 30
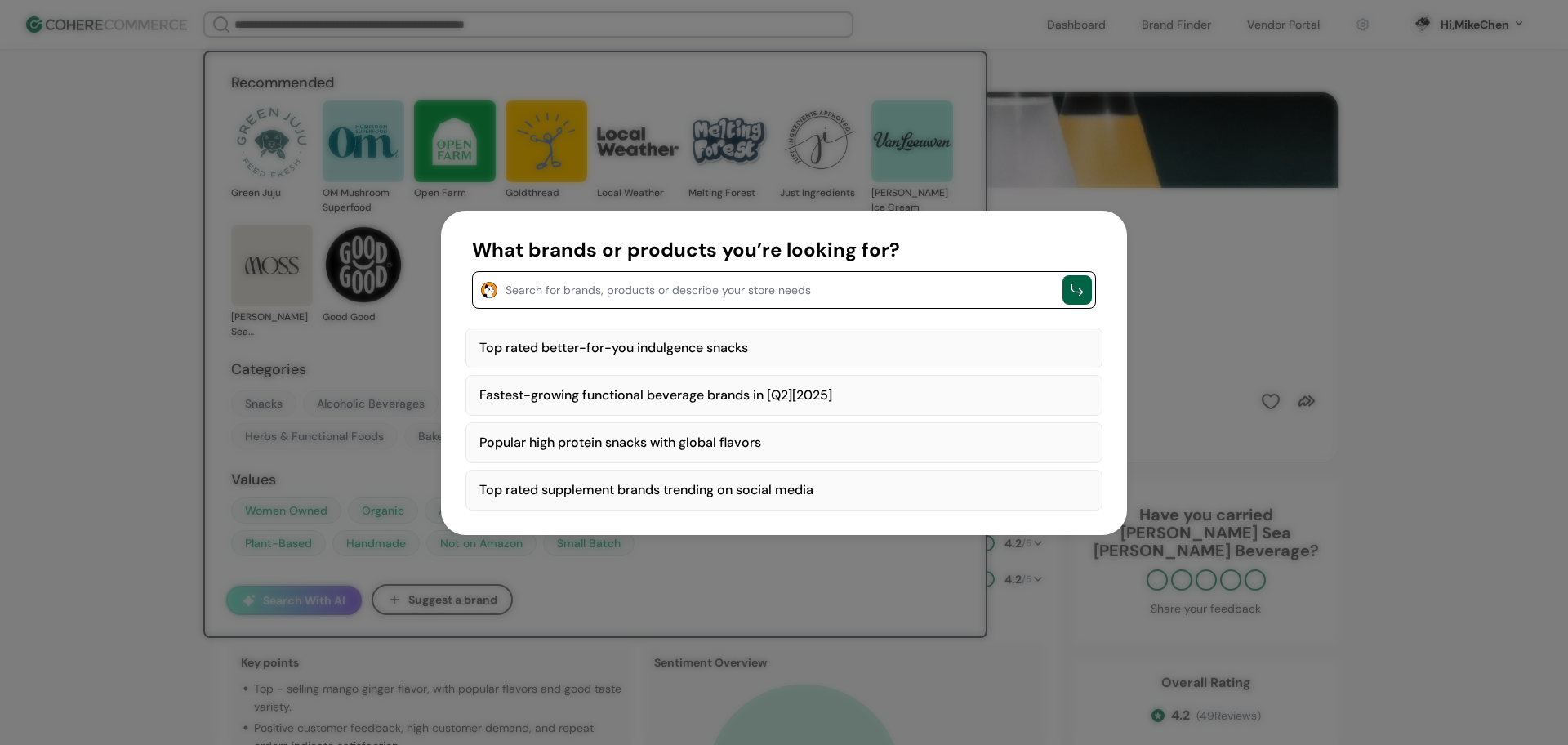
click at [655, 344] on div "Top rated better-for-you indulgence snacks" at bounding box center [784, 348] width 637 height 40
type textarea "**********"
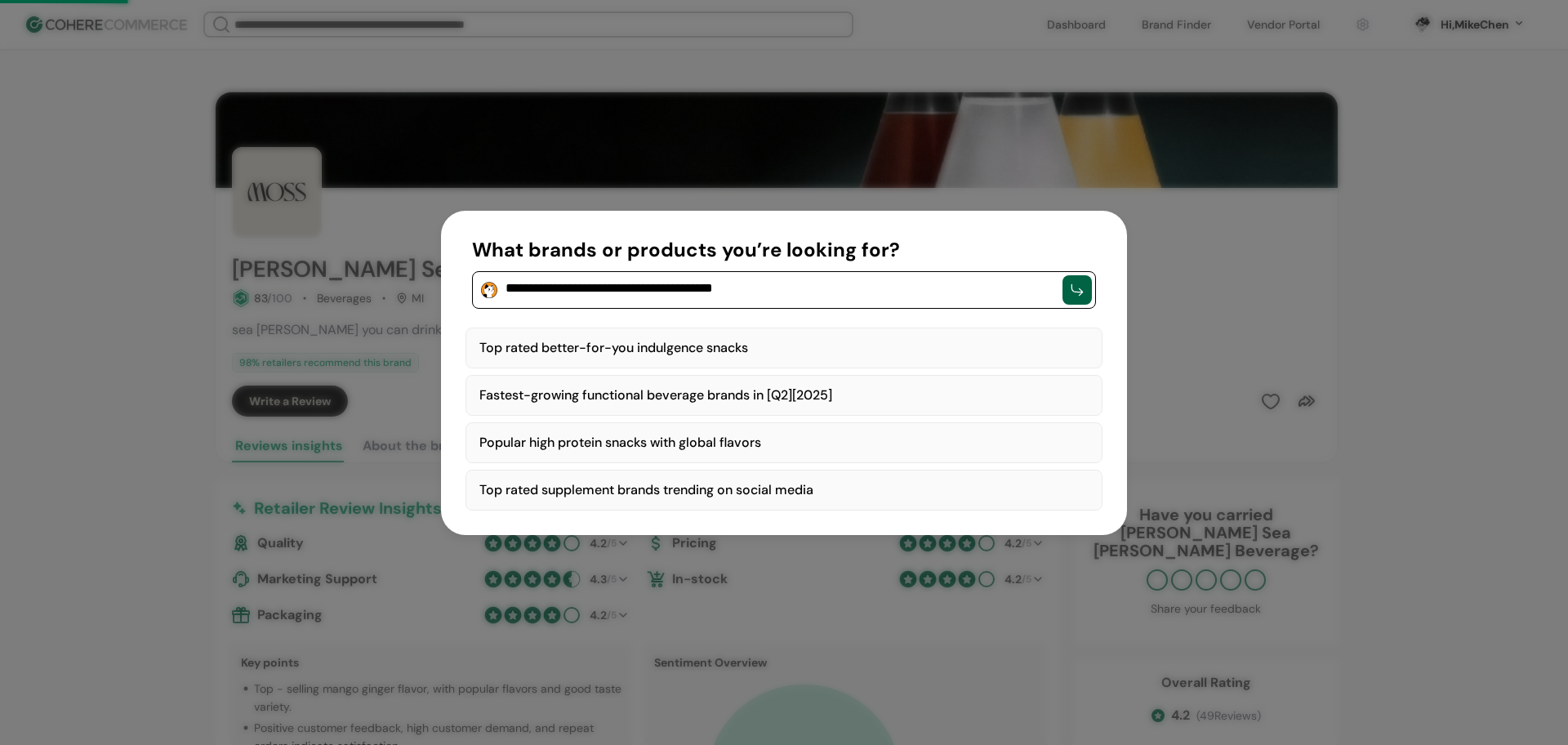
click at [1064, 288] on div "button" at bounding box center [1077, 290] width 29 height 29
click at [1088, 292] on div "button" at bounding box center [1077, 290] width 29 height 29
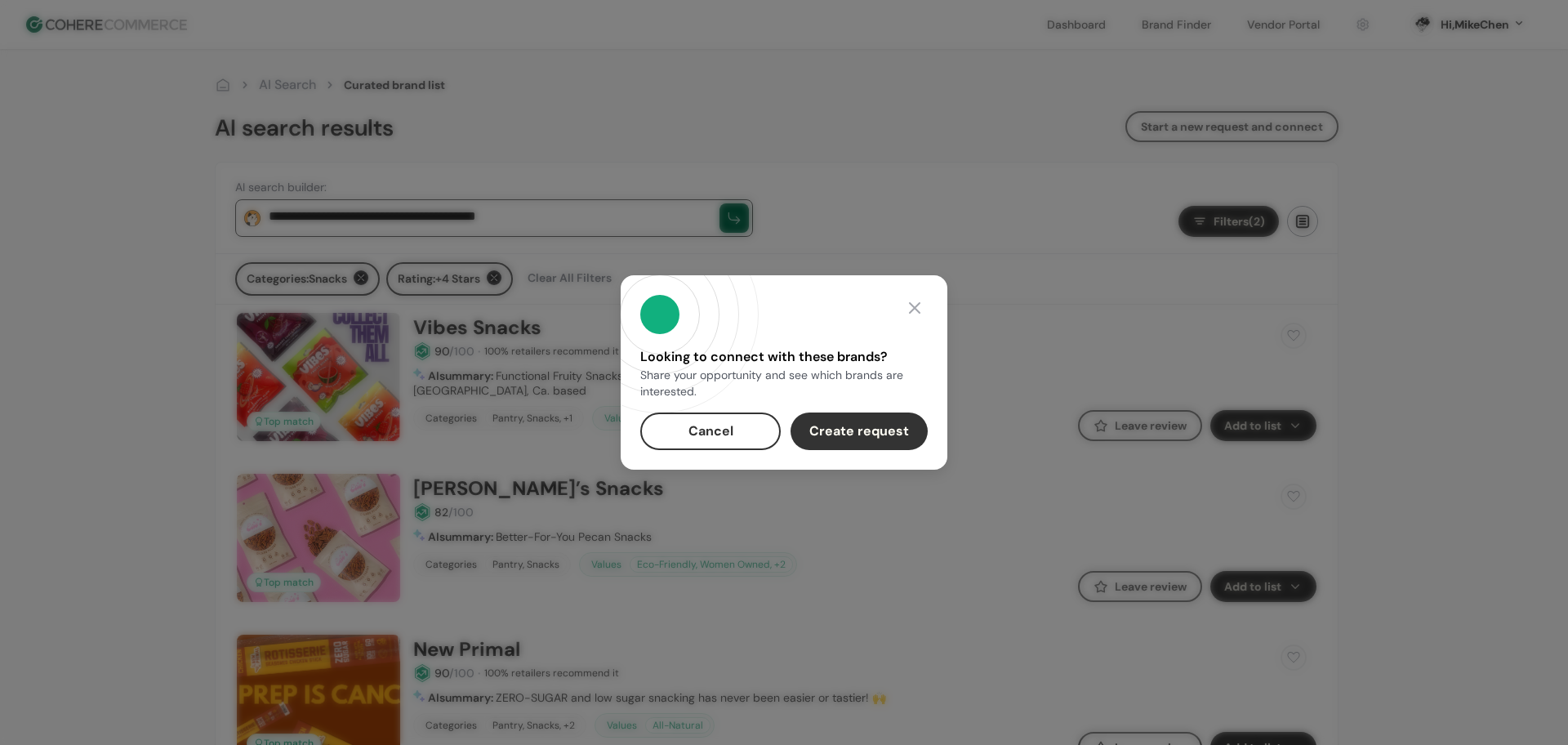
click at [832, 441] on button "Create request" at bounding box center [859, 430] width 137 height 38
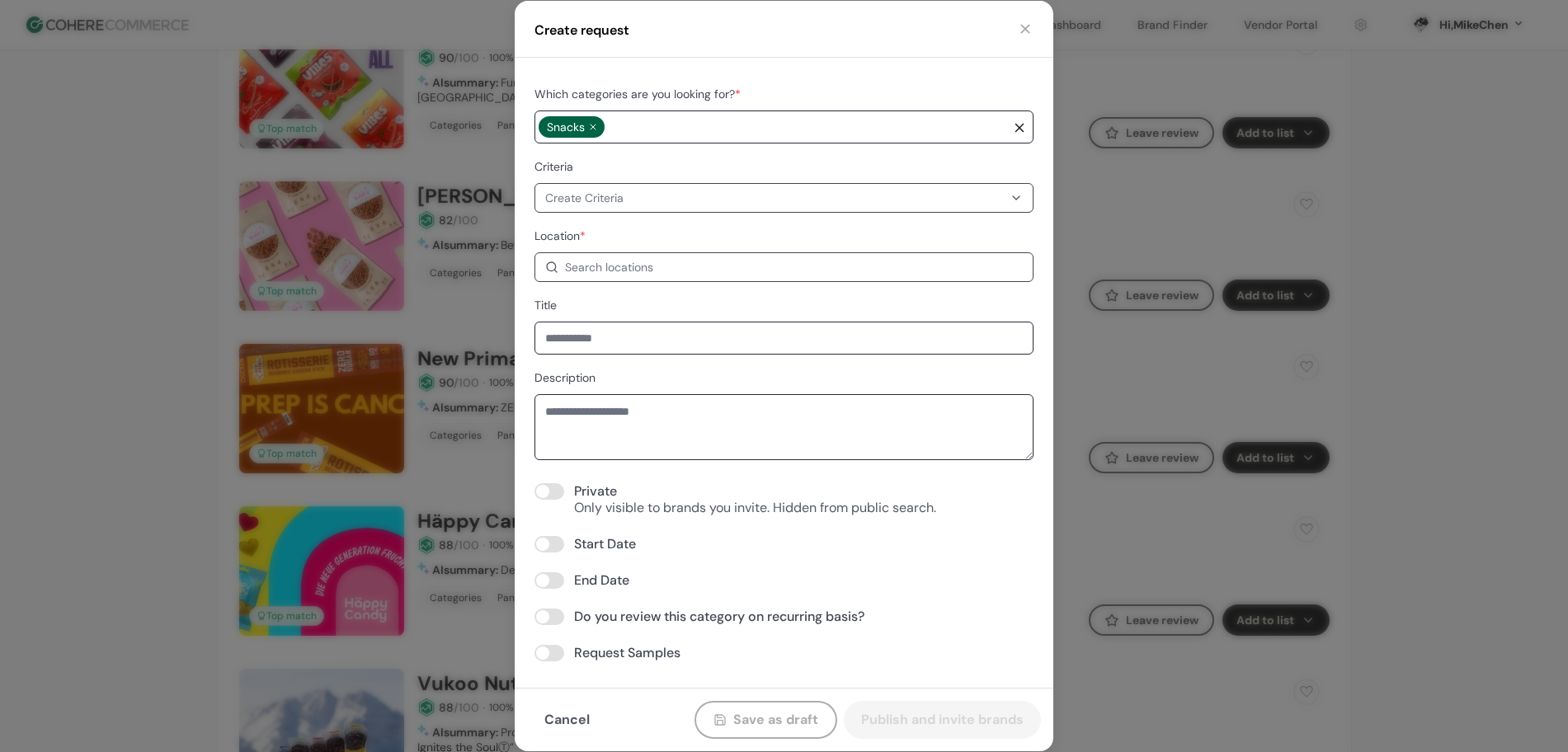
scroll to position [309, 0]
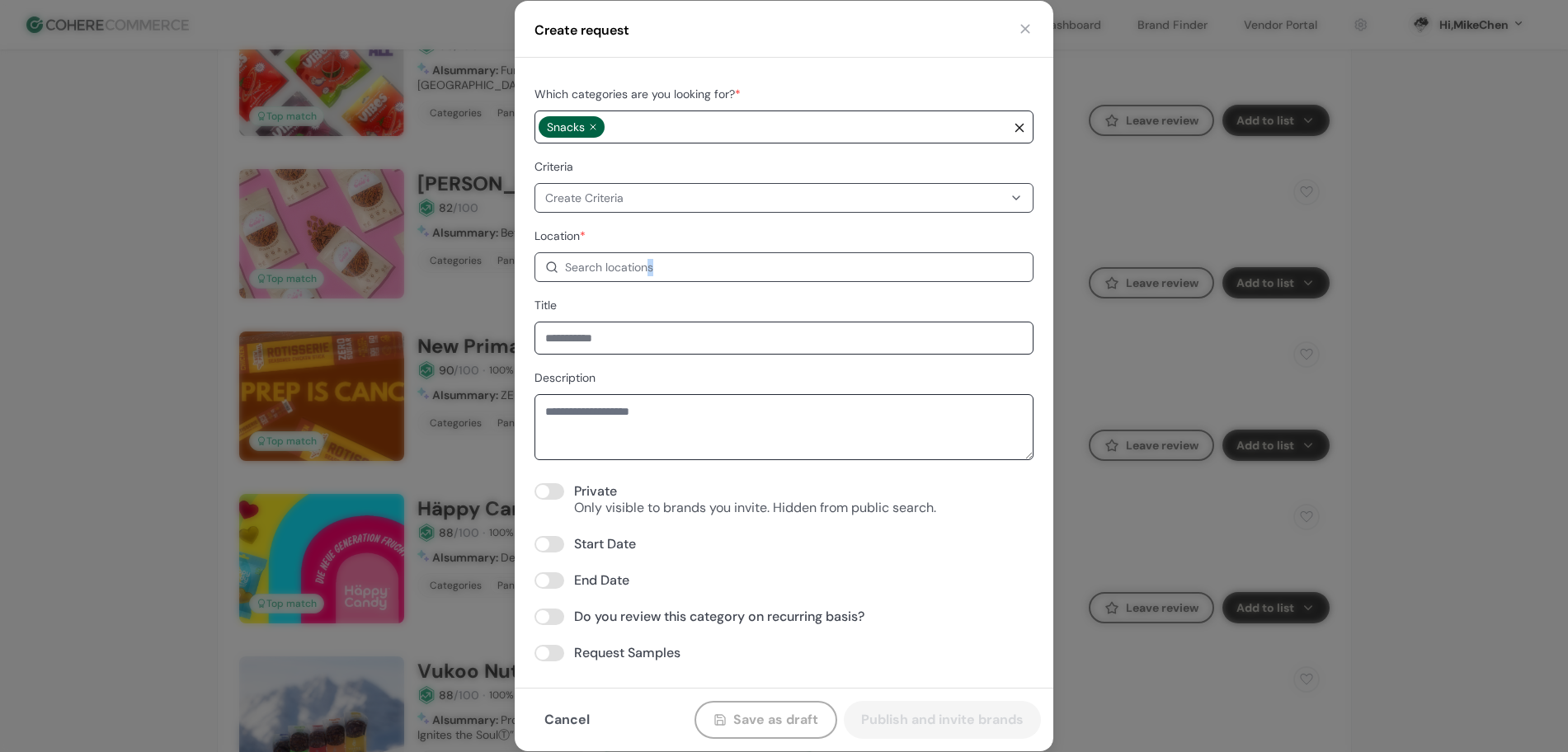
click at [653, 269] on div "Search locations" at bounding box center [608, 267] width 88 height 18
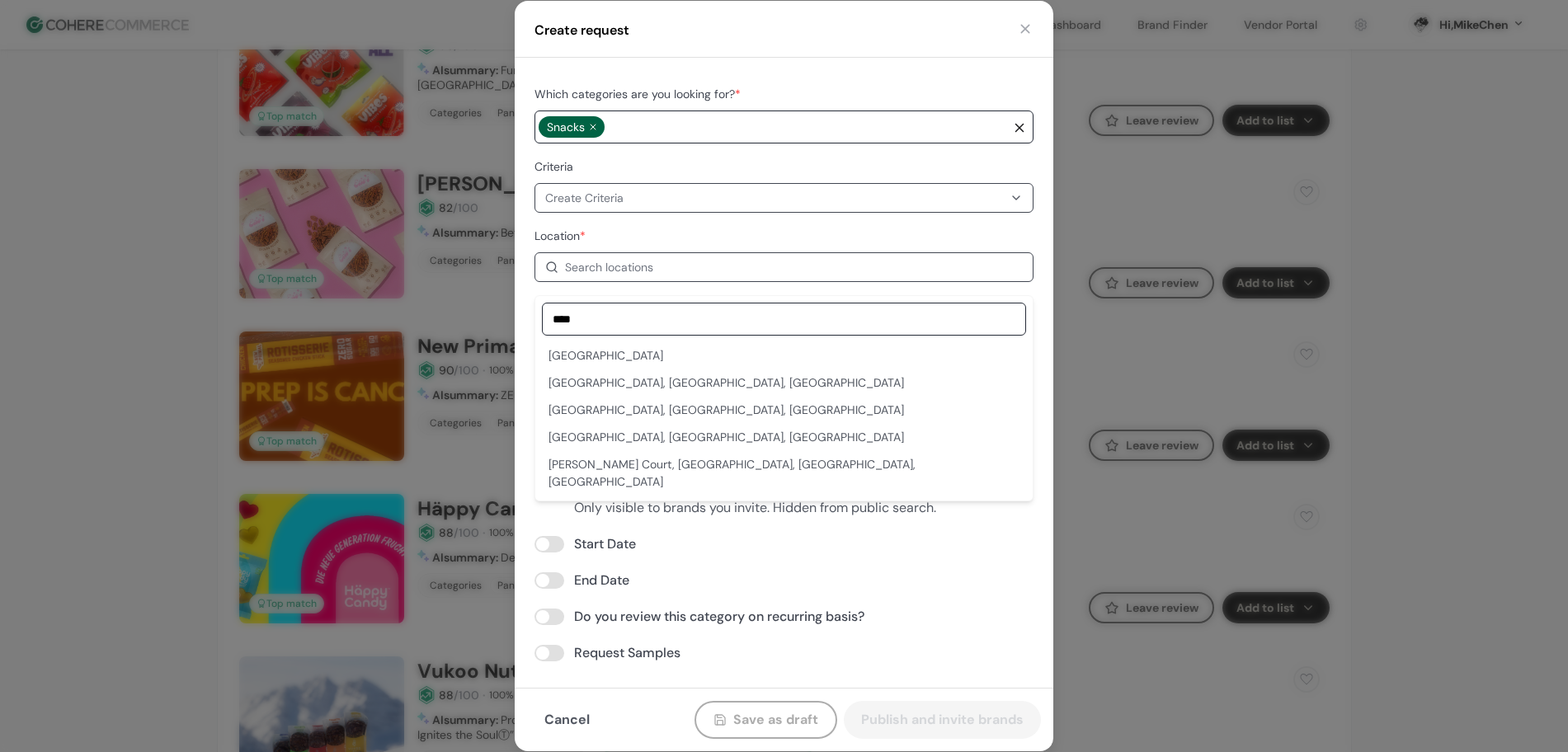
type input "****"
click at [602, 372] on div "[GEOGRAPHIC_DATA], [GEOGRAPHIC_DATA], [GEOGRAPHIC_DATA]" at bounding box center [783, 383] width 484 height 24
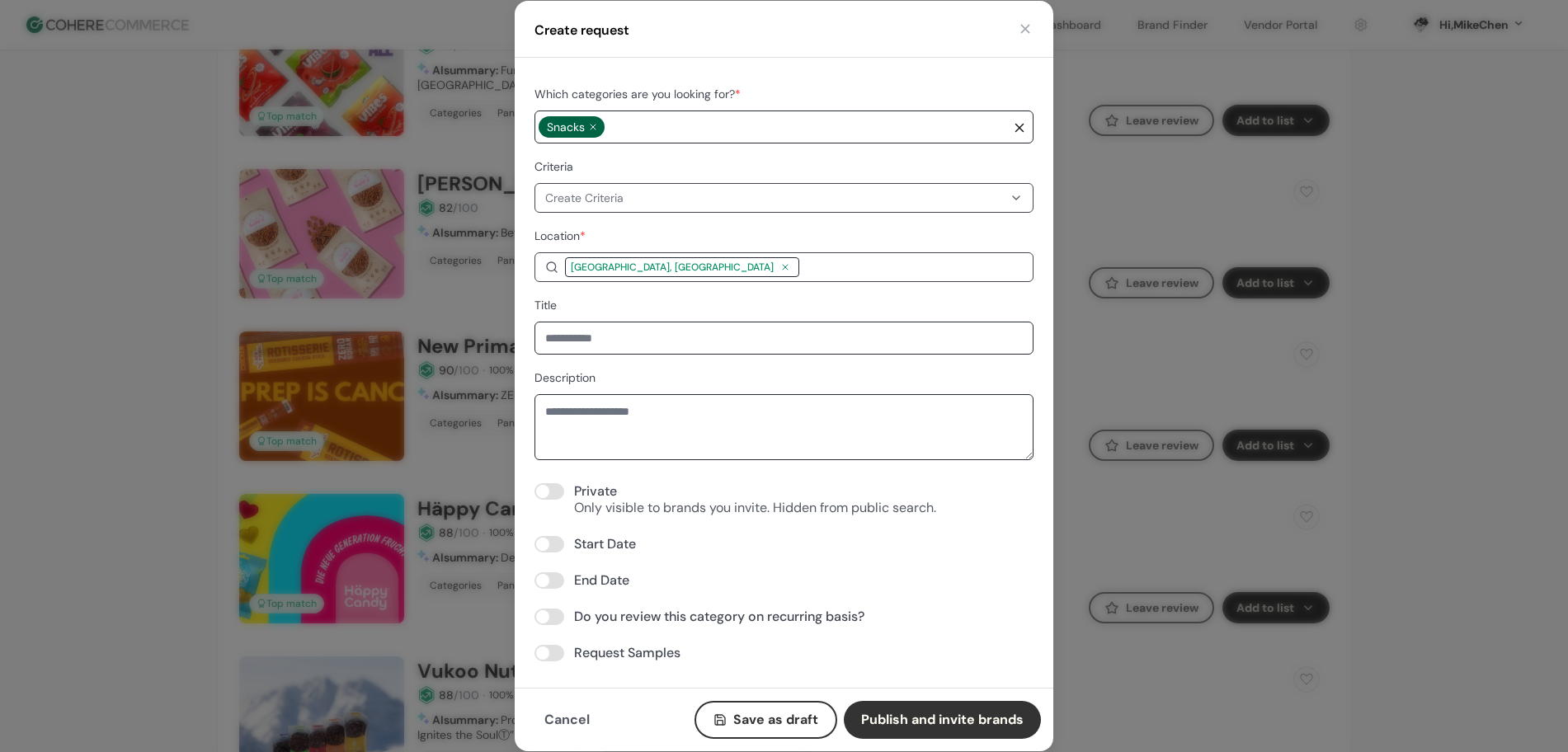
click at [1030, 26] on button "button" at bounding box center [1026, 29] width 17 height 17
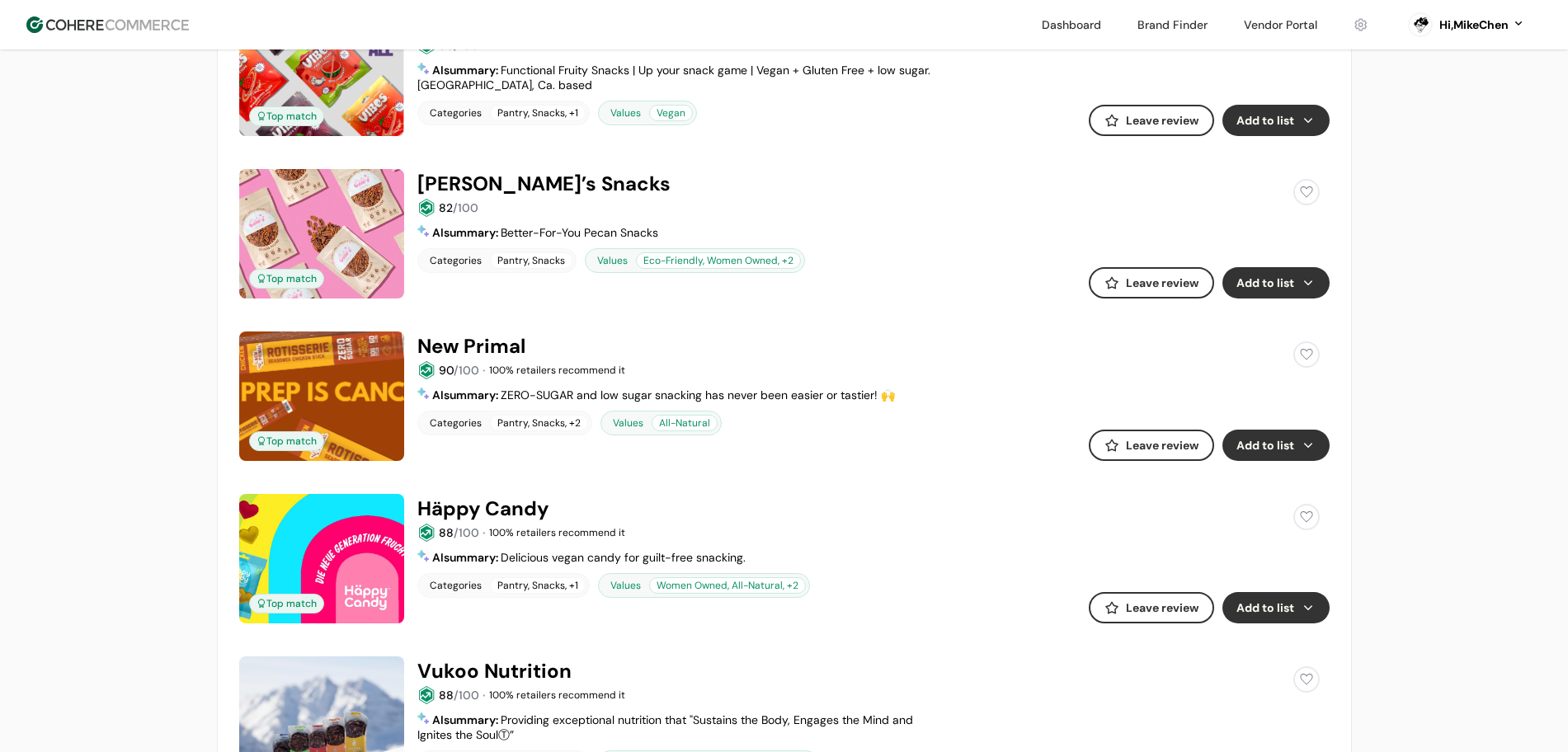
click at [1272, 271] on button "Add to list" at bounding box center [1275, 283] width 107 height 32
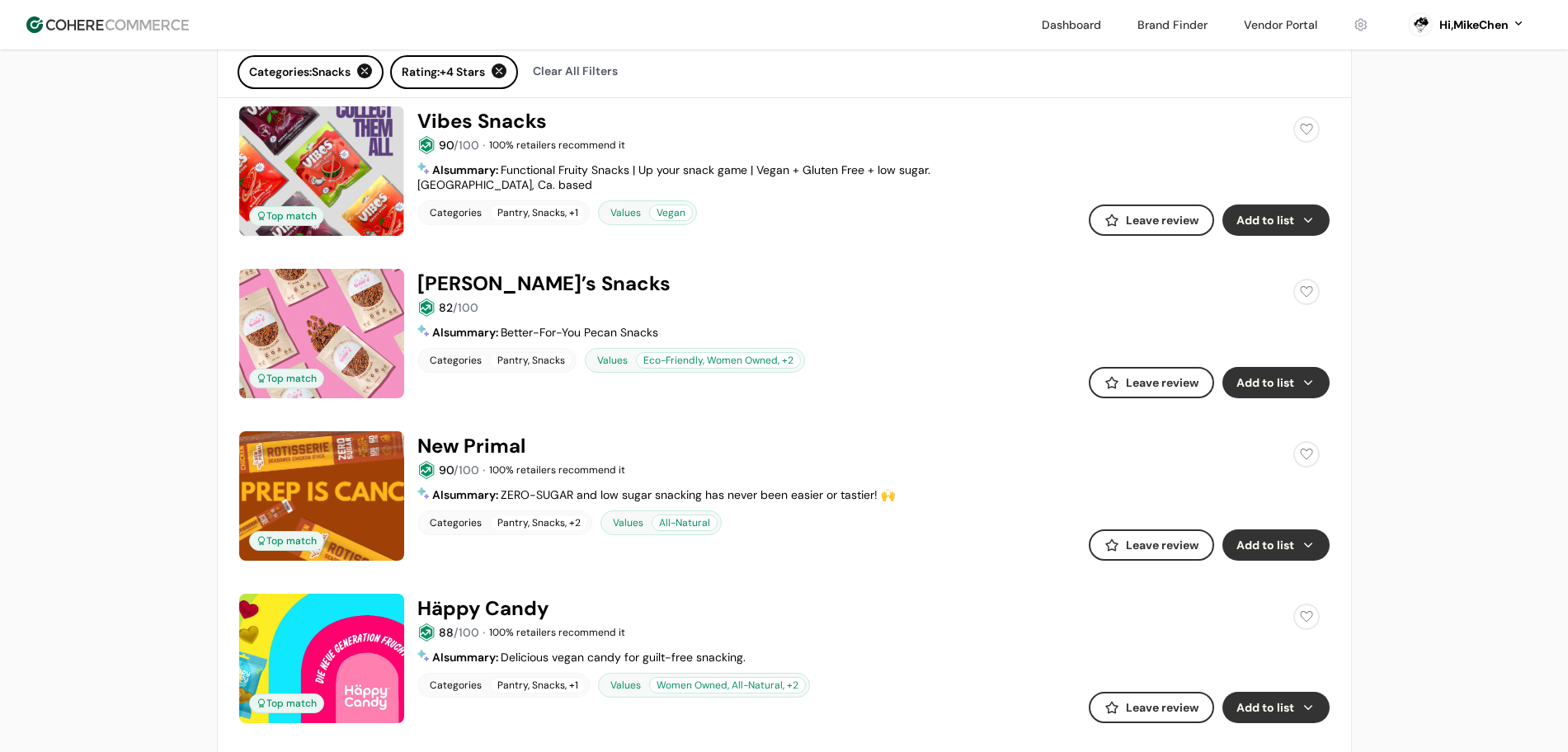
scroll to position [0, 0]
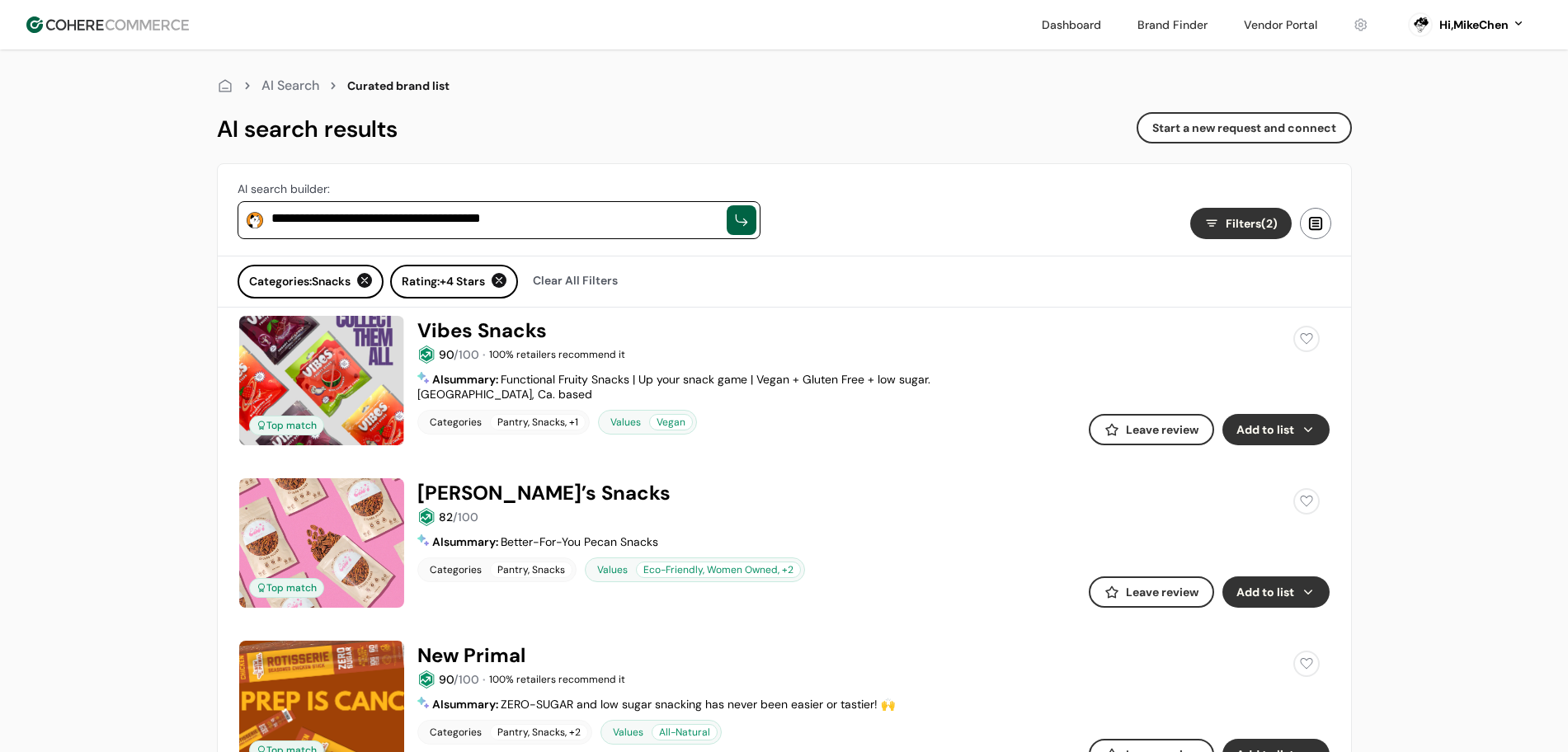
click at [1221, 112] on button "Start a new request and connect" at bounding box center [1245, 128] width 216 height 32
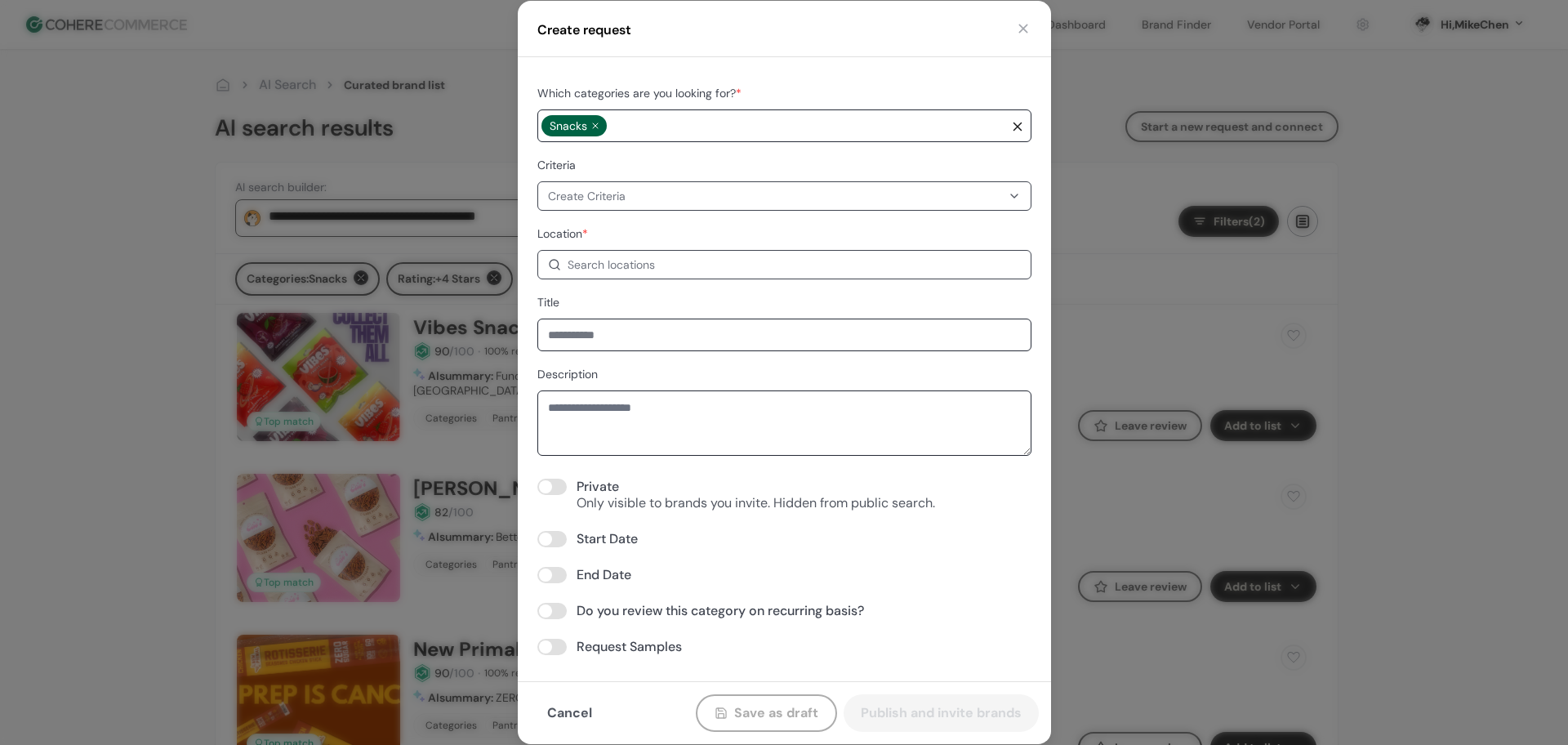
click at [1021, 29] on button "button" at bounding box center [1024, 29] width 17 height 17
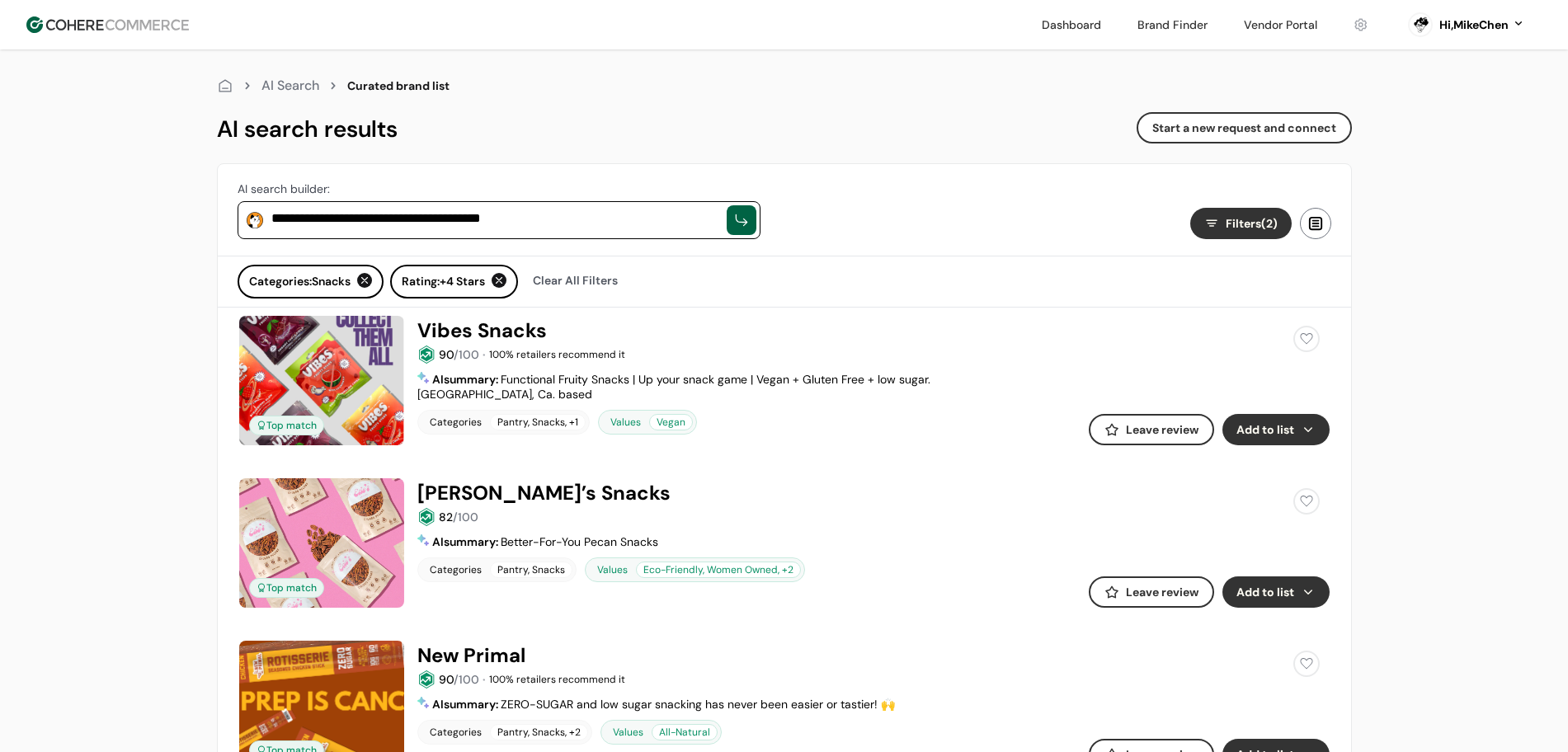
click at [1271, 433] on button "Add to list" at bounding box center [1275, 430] width 107 height 32
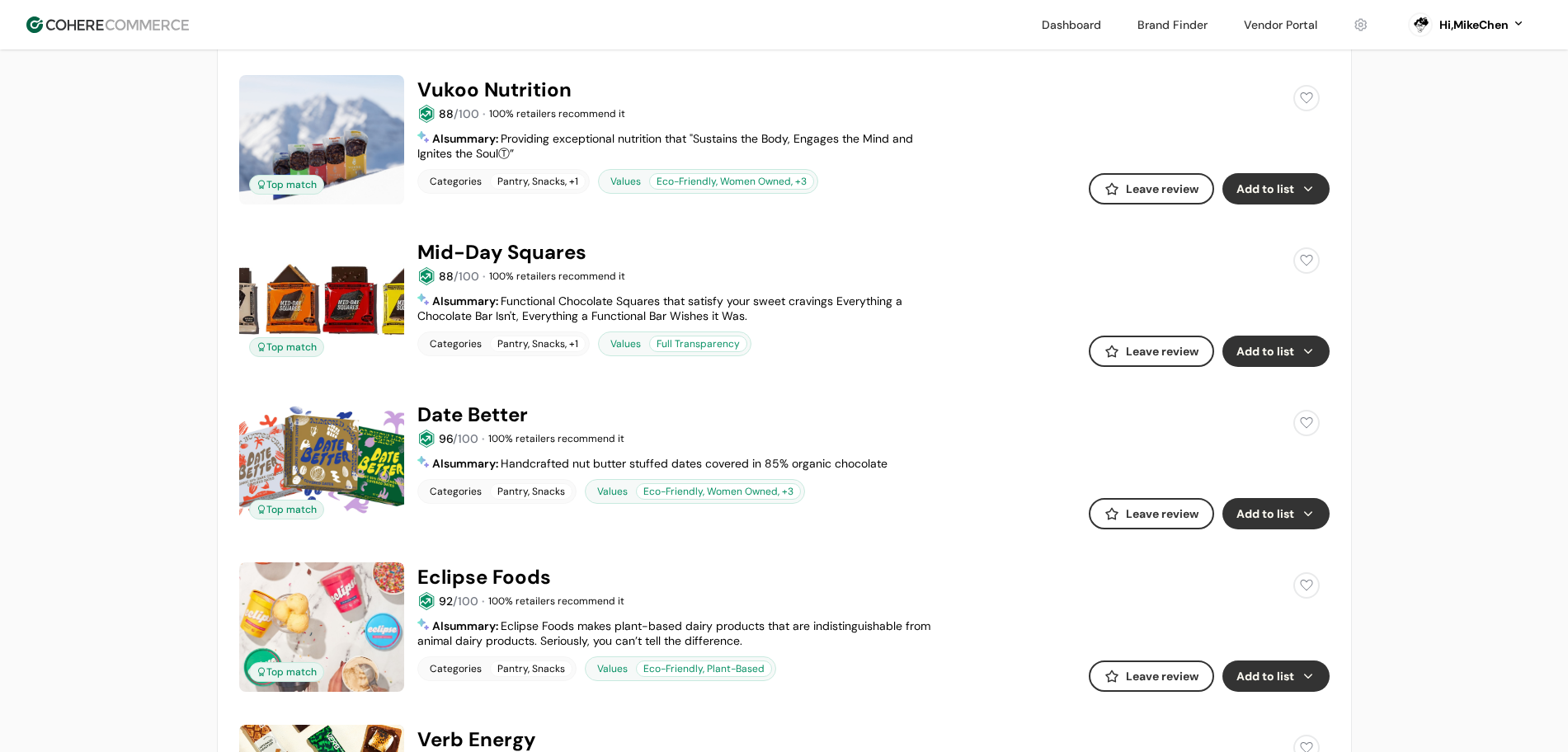
scroll to position [927, 0]
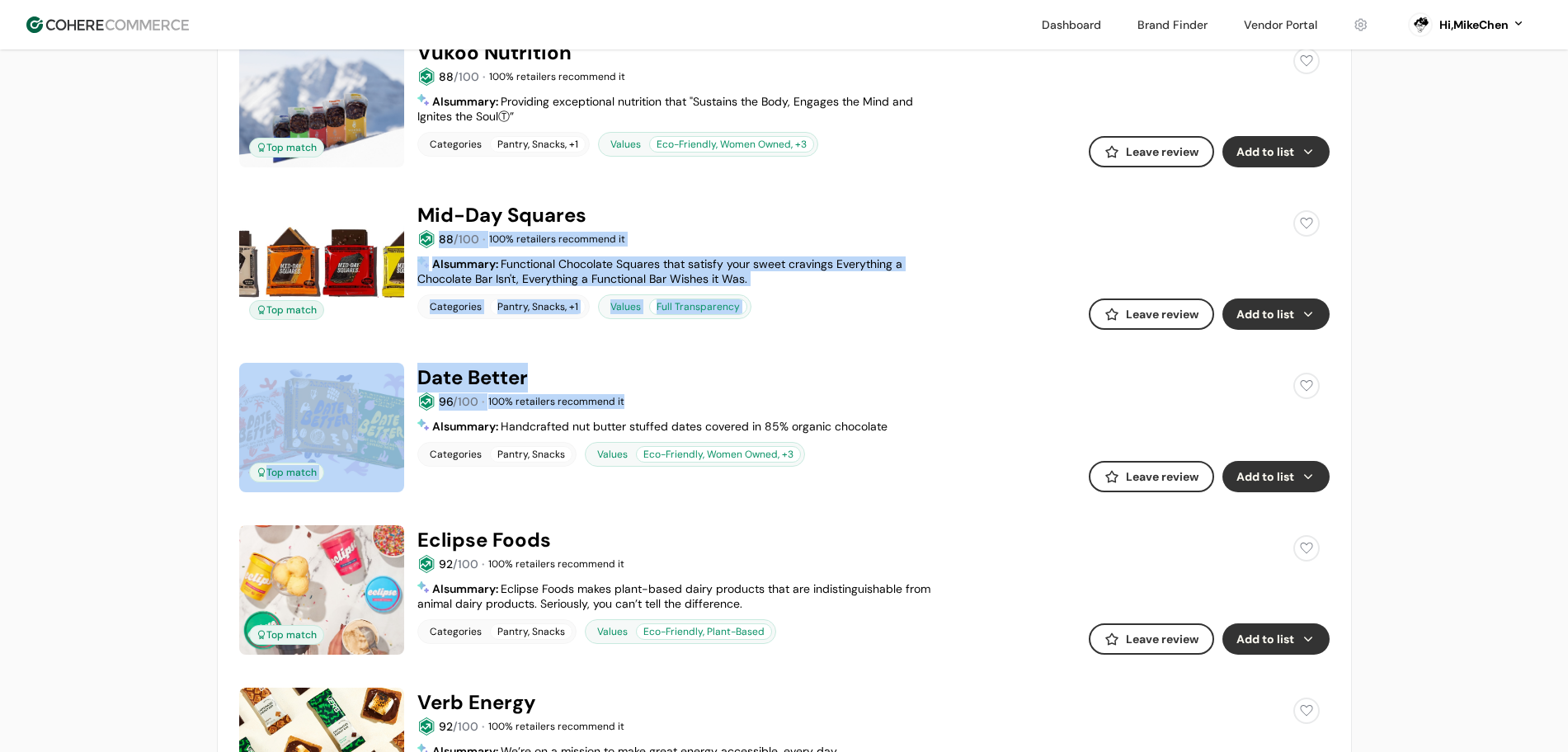
drag, startPoint x: 1231, startPoint y: 192, endPoint x: 1405, endPoint y: 404, distance: 274.3
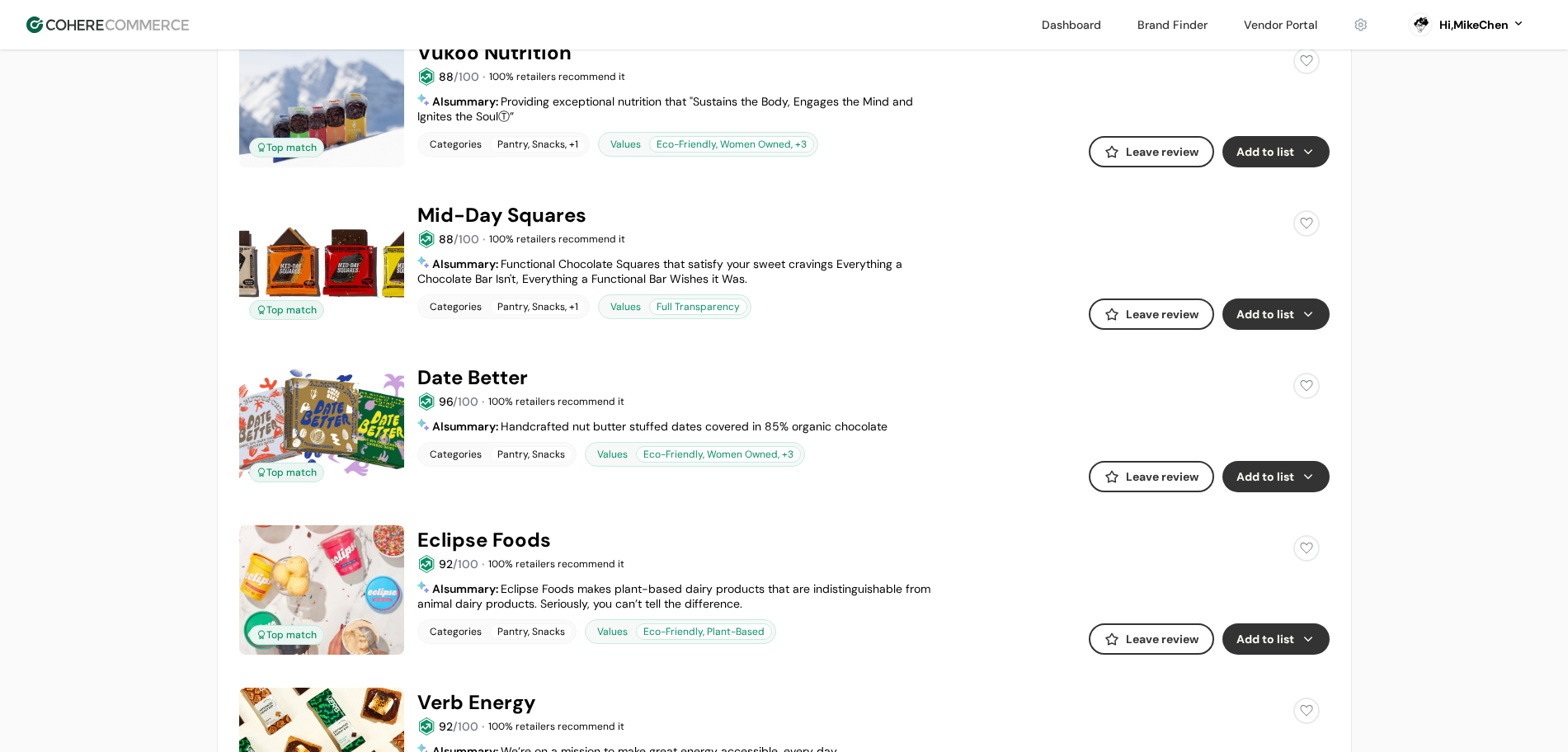
drag, startPoint x: 1373, startPoint y: 457, endPoint x: 1366, endPoint y: 464, distance: 9.9
drag, startPoint x: 1366, startPoint y: 464, endPoint x: 1287, endPoint y: 630, distance: 183.8
click at [1287, 629] on button "Add to list" at bounding box center [1275, 639] width 107 height 32
